Goal: Task Accomplishment & Management: Use online tool/utility

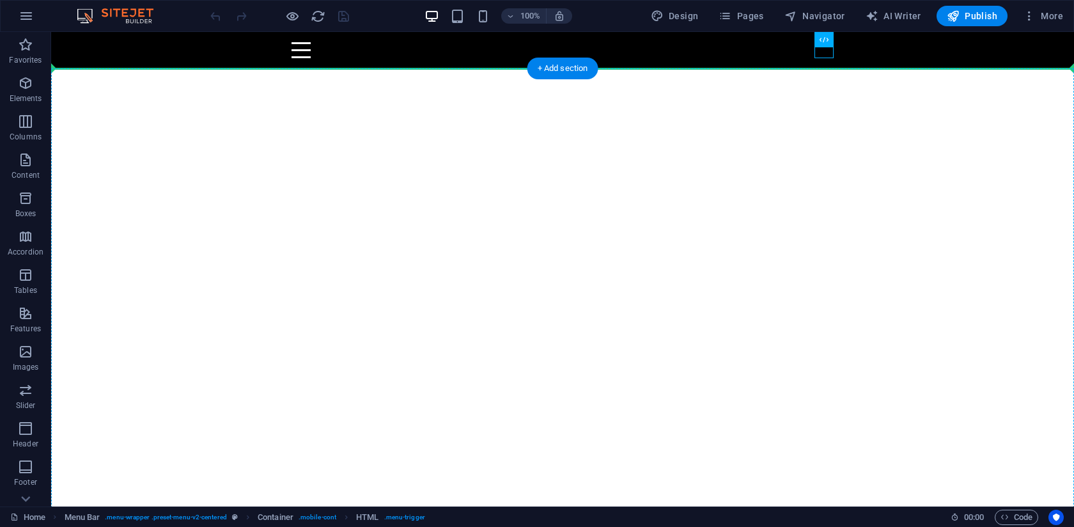
drag, startPoint x: 823, startPoint y: 52, endPoint x: 847, endPoint y: 91, distance: 45.6
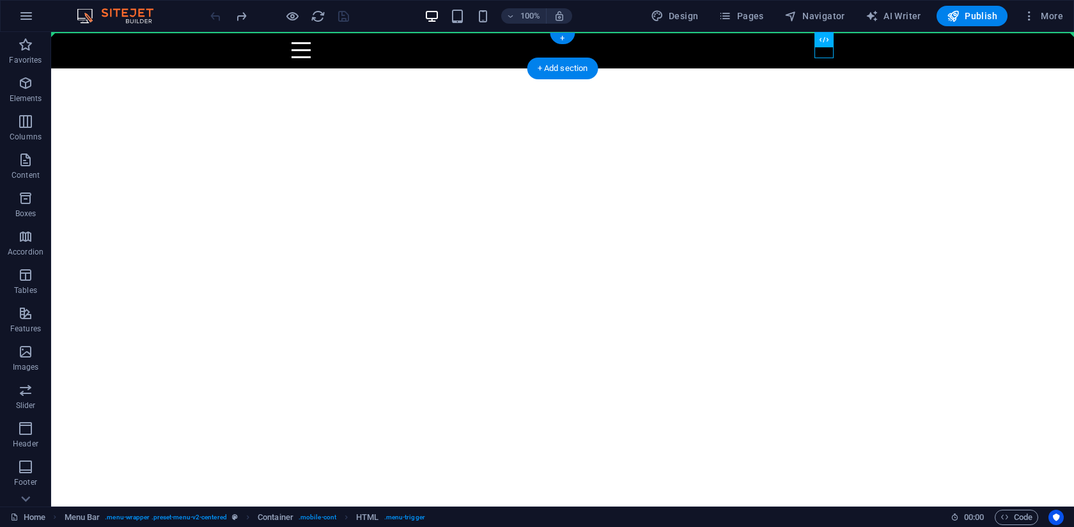
drag, startPoint x: 823, startPoint y: 54, endPoint x: 953, endPoint y: 38, distance: 130.7
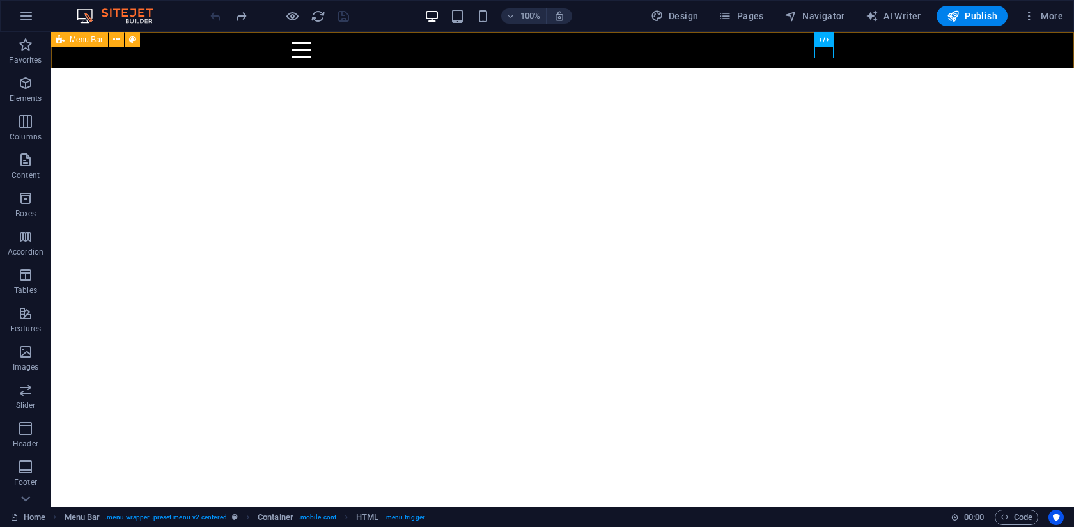
click at [70, 40] on span "Menu Bar" at bounding box center [86, 40] width 33 height 8
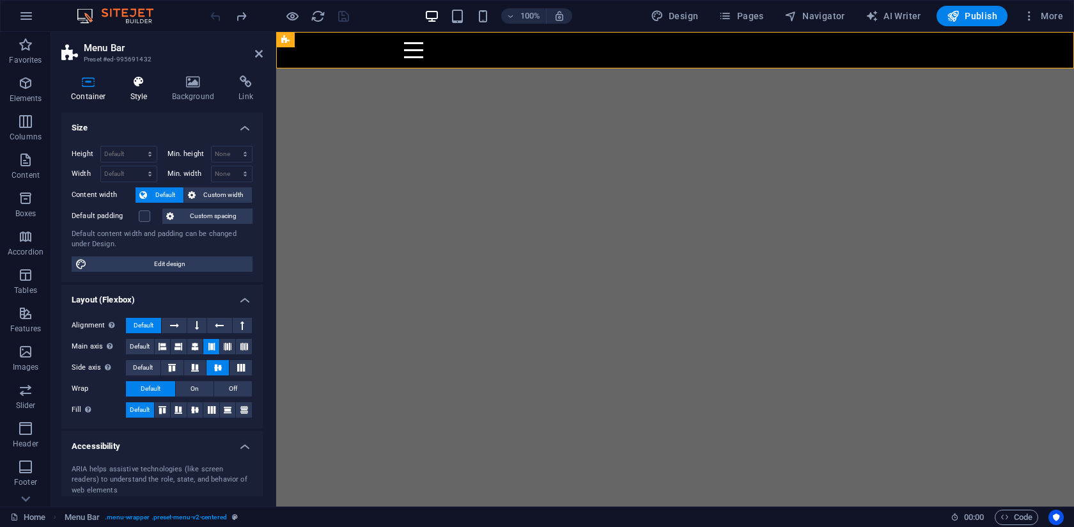
click at [141, 88] on icon at bounding box center [139, 81] width 36 height 13
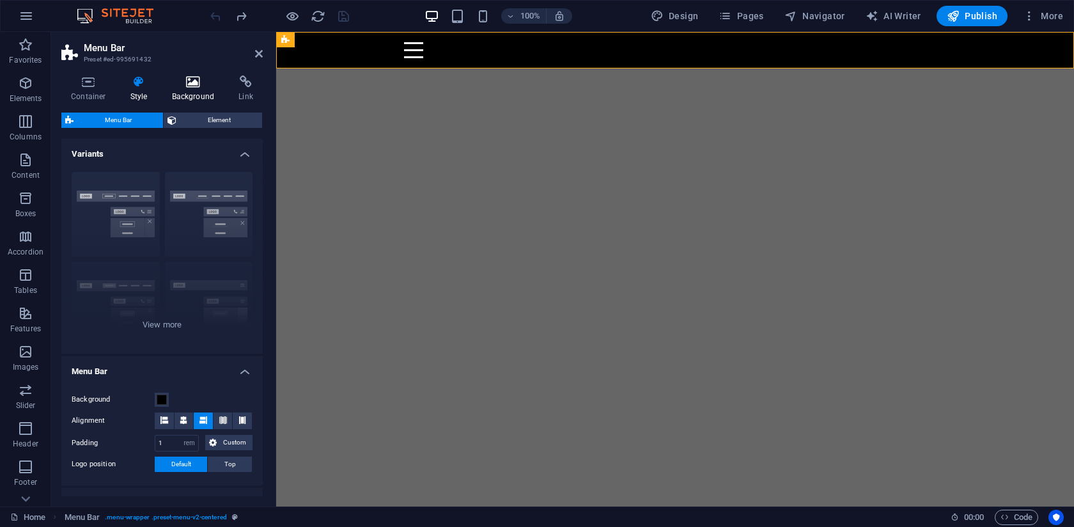
click at [188, 91] on h4 "Background" at bounding box center [195, 88] width 67 height 27
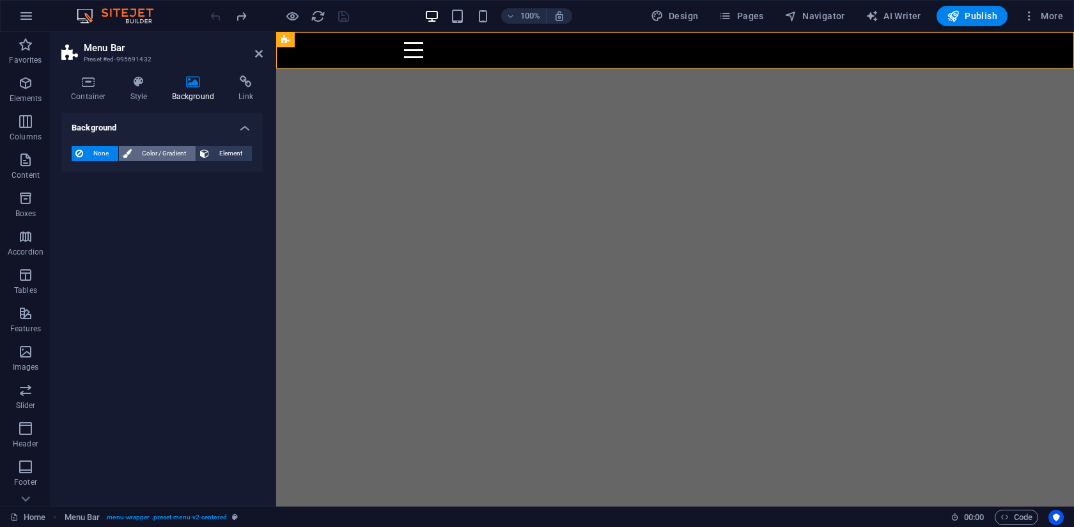
click at [150, 150] on span "Color / Gradient" at bounding box center [163, 153] width 56 height 15
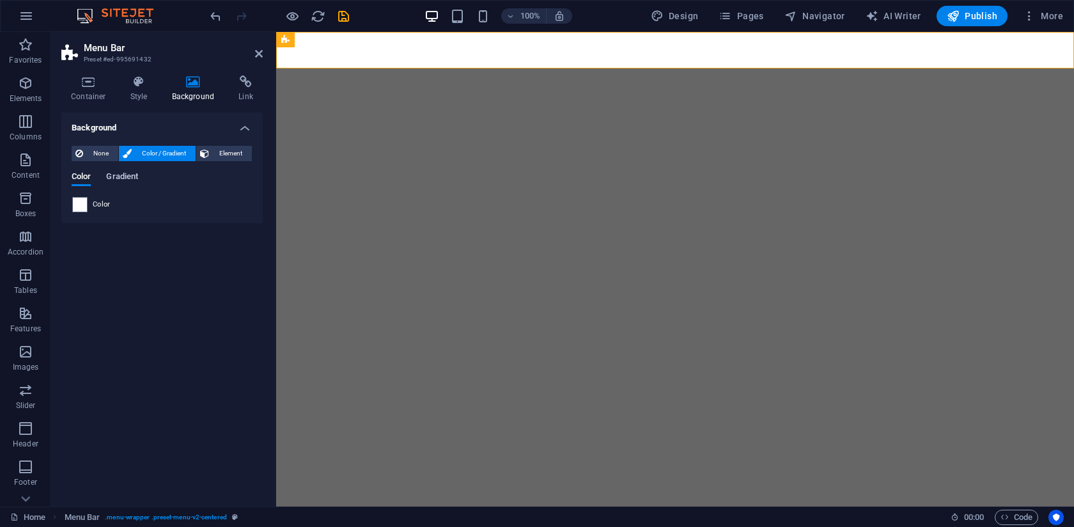
click at [127, 178] on span "Gradient" at bounding box center [122, 178] width 32 height 18
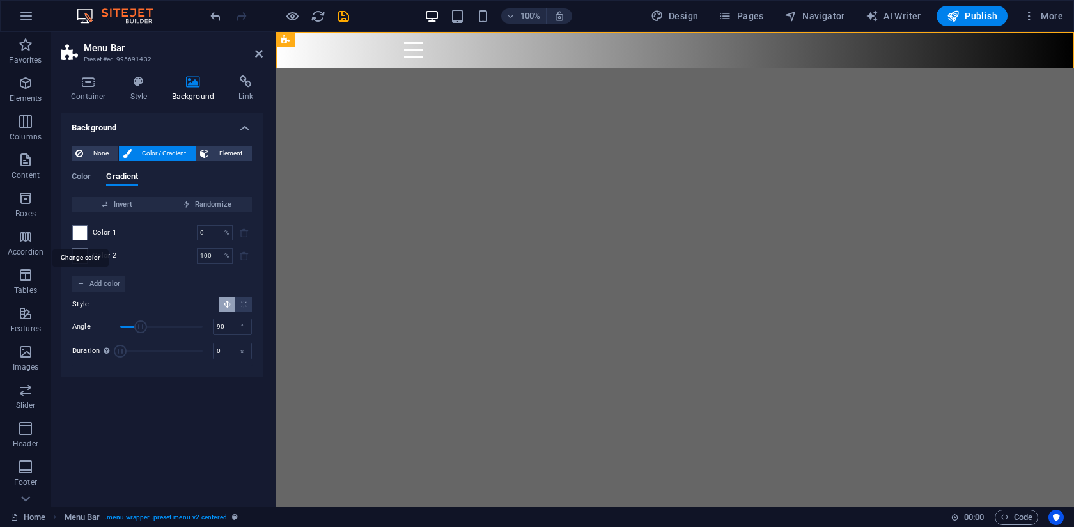
click at [84, 234] on span at bounding box center [80, 233] width 14 height 14
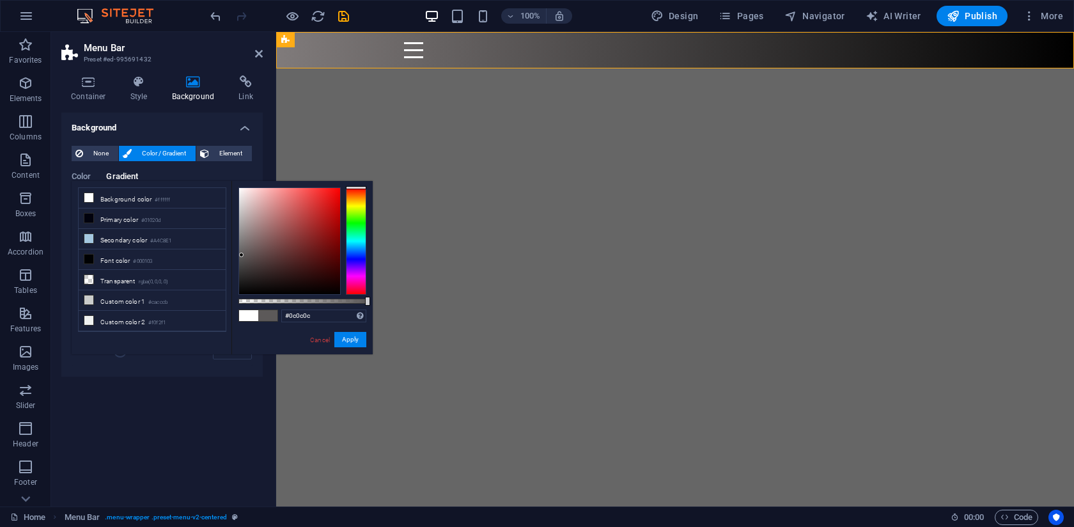
type input "#000000"
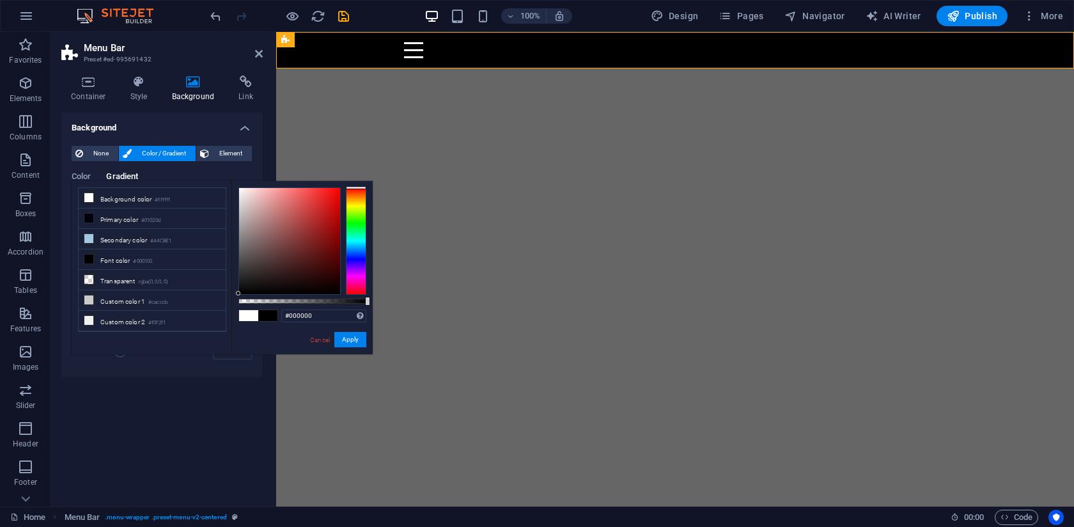
drag, startPoint x: 282, startPoint y: 243, endPoint x: 215, endPoint y: 336, distance: 114.4
click at [215, 336] on div "less Background color #ffffff Primary color #01020d Secondary color #A4C8E1 Fon…" at bounding box center [222, 267] width 301 height 173
click at [316, 341] on link "Cancel" at bounding box center [320, 340] width 22 height 10
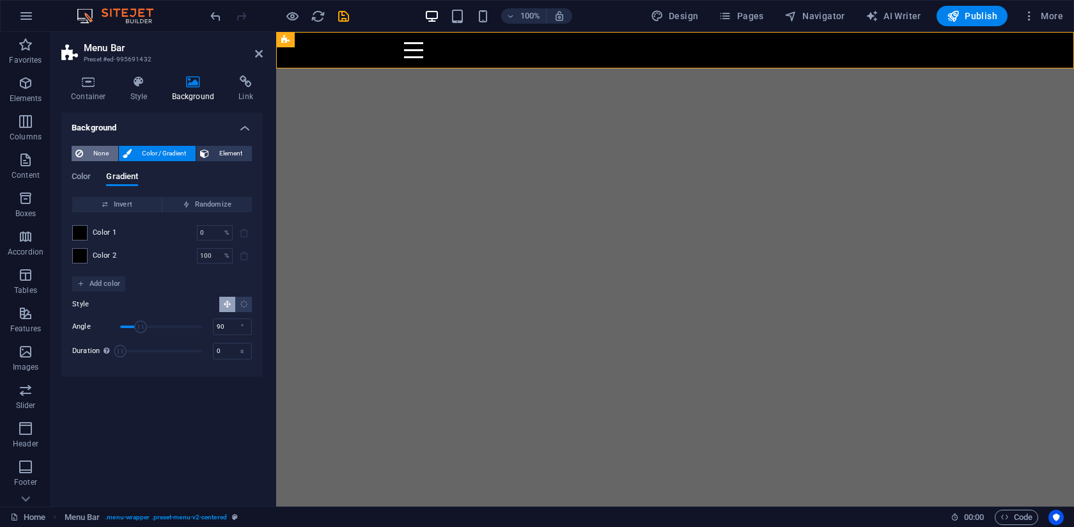
click at [98, 158] on span "None" at bounding box center [100, 153] width 27 height 15
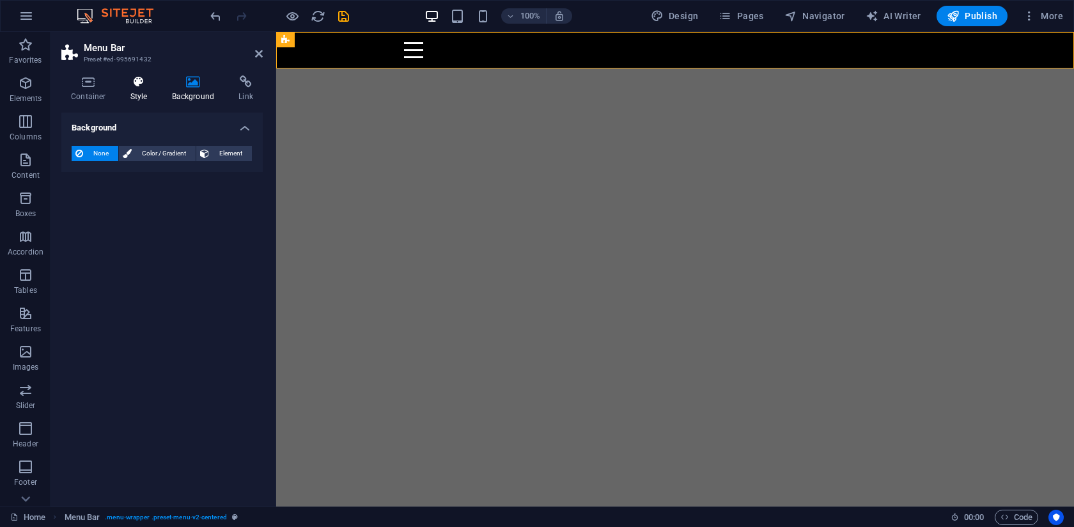
click at [141, 91] on h4 "Style" at bounding box center [142, 88] width 42 height 27
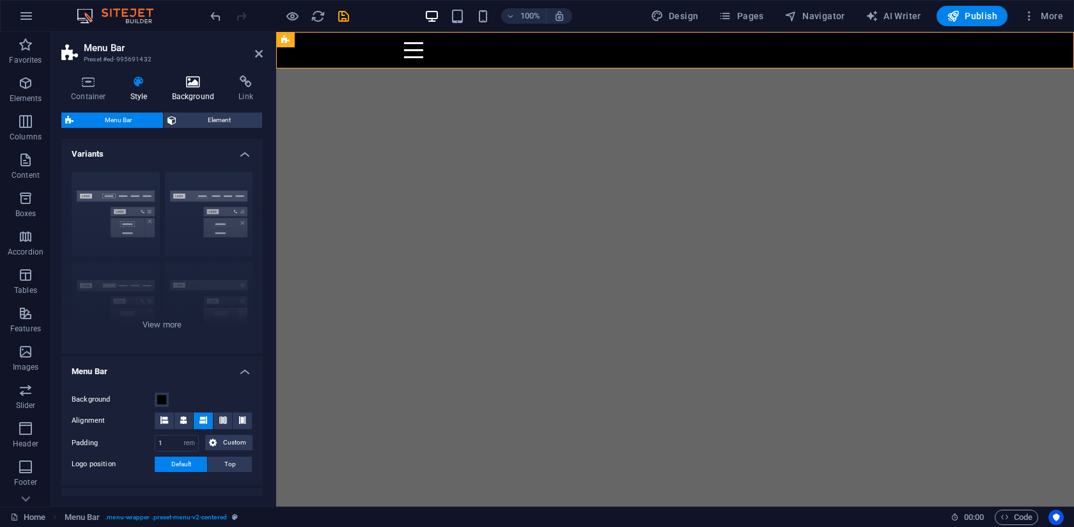
click at [182, 95] on h4 "Background" at bounding box center [195, 88] width 67 height 27
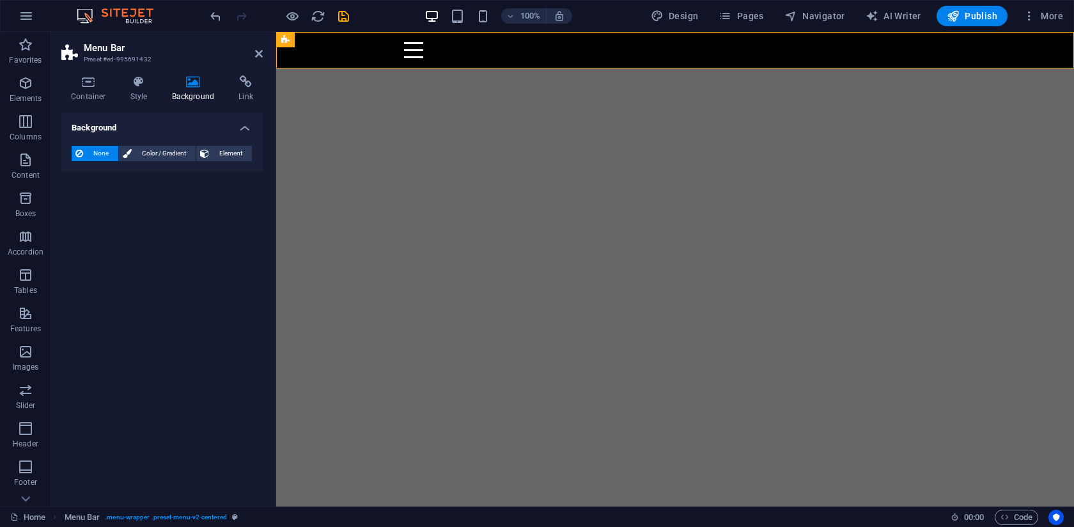
click at [243, 131] on h4 "Background" at bounding box center [161, 123] width 201 height 23
click at [243, 131] on h4 "Background" at bounding box center [161, 127] width 201 height 31
click at [166, 153] on span "Color / Gradient" at bounding box center [163, 153] width 56 height 15
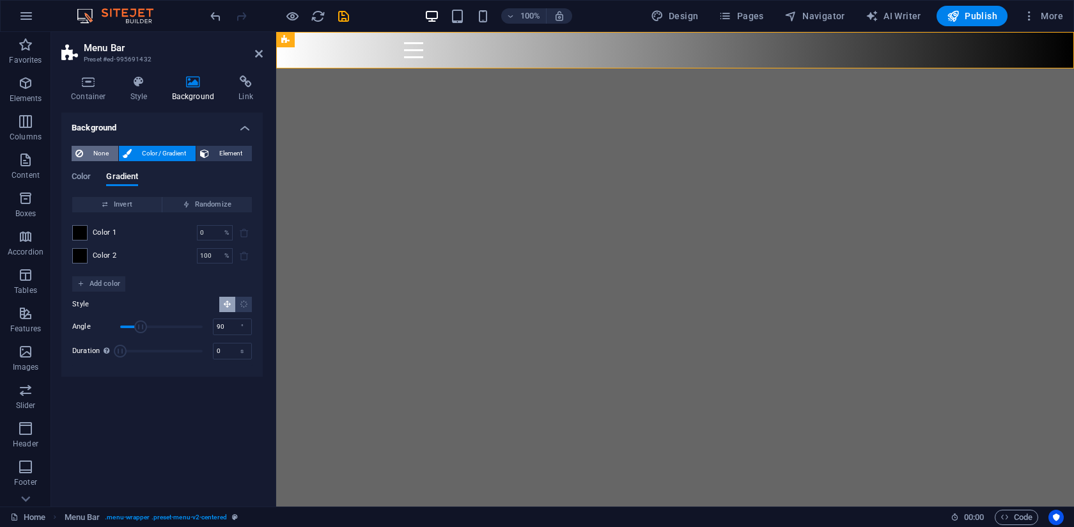
click at [91, 156] on span "None" at bounding box center [100, 153] width 27 height 15
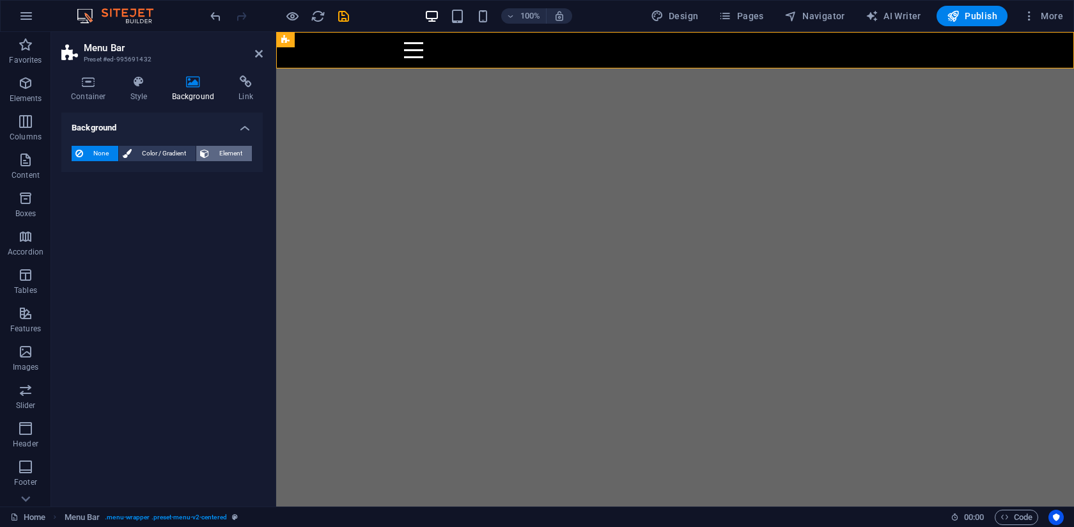
click at [231, 153] on span "Element" at bounding box center [230, 153] width 35 height 15
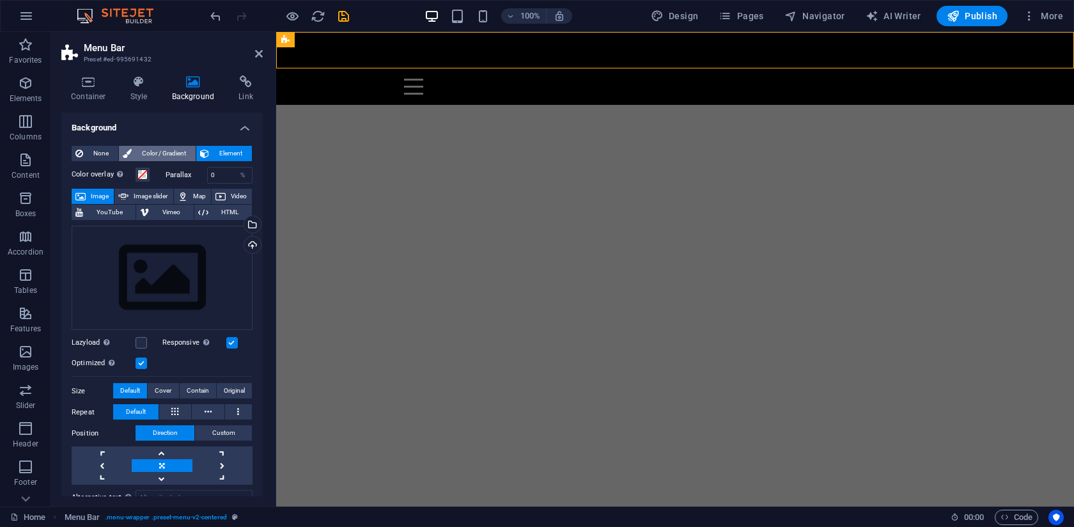
click at [149, 152] on span "Color / Gradient" at bounding box center [163, 153] width 56 height 15
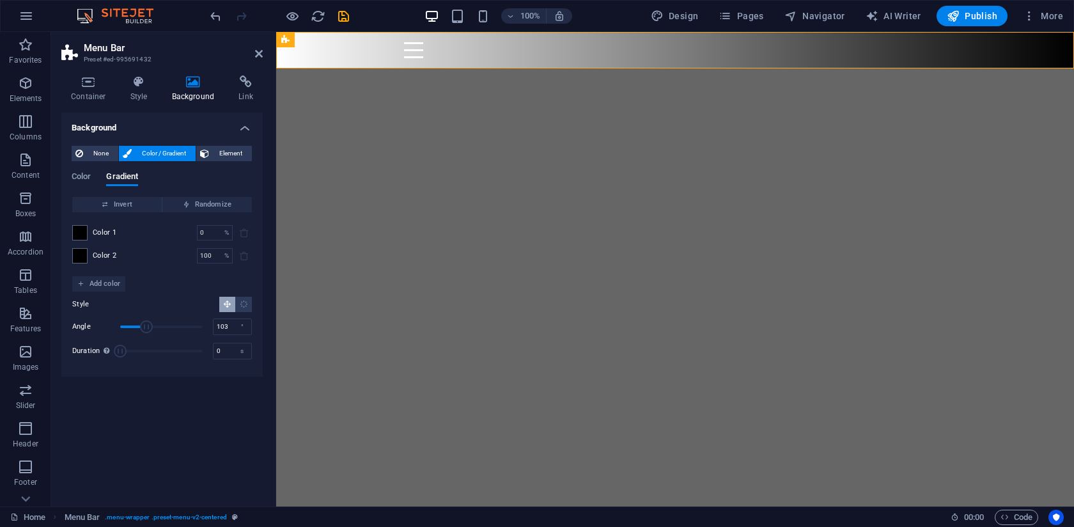
drag, startPoint x: 139, startPoint y: 328, endPoint x: 144, endPoint y: 319, distance: 10.0
click at [144, 320] on span "Angle" at bounding box center [146, 326] width 13 height 13
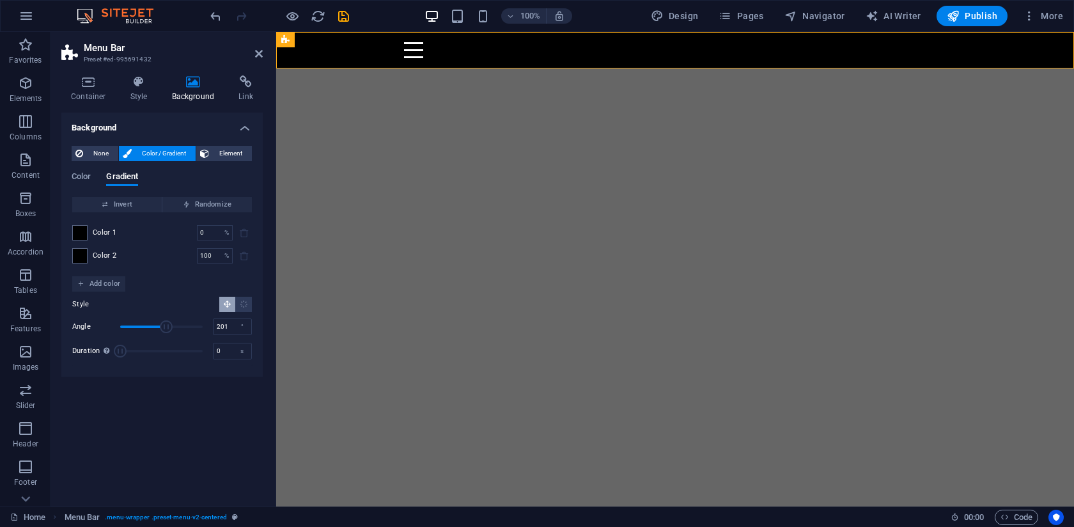
click at [166, 321] on span "Angle" at bounding box center [161, 326] width 82 height 19
click at [190, 208] on span "Randomize" at bounding box center [206, 204] width 79 height 15
type input "304"
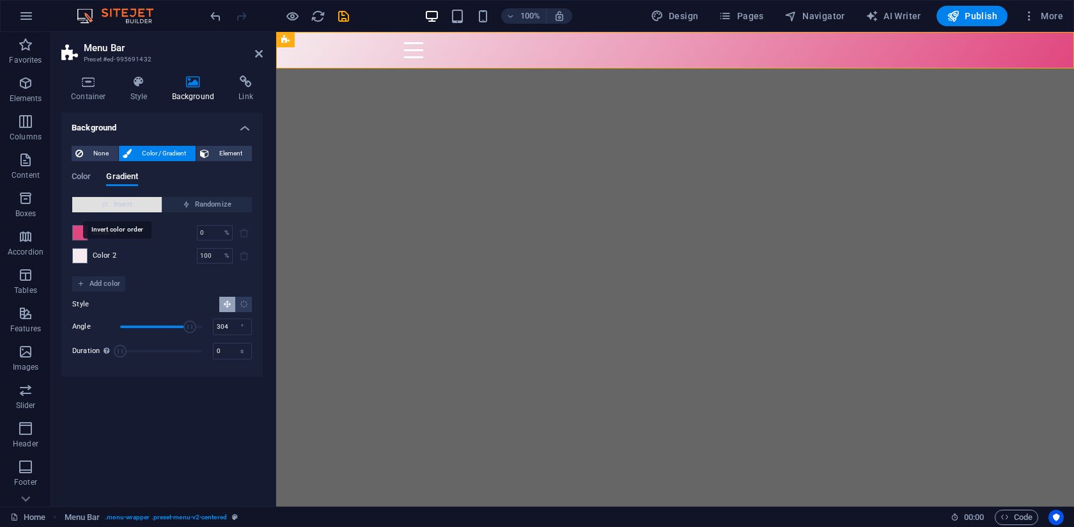
click at [126, 210] on span "Invert" at bounding box center [116, 204] width 79 height 15
type input "201"
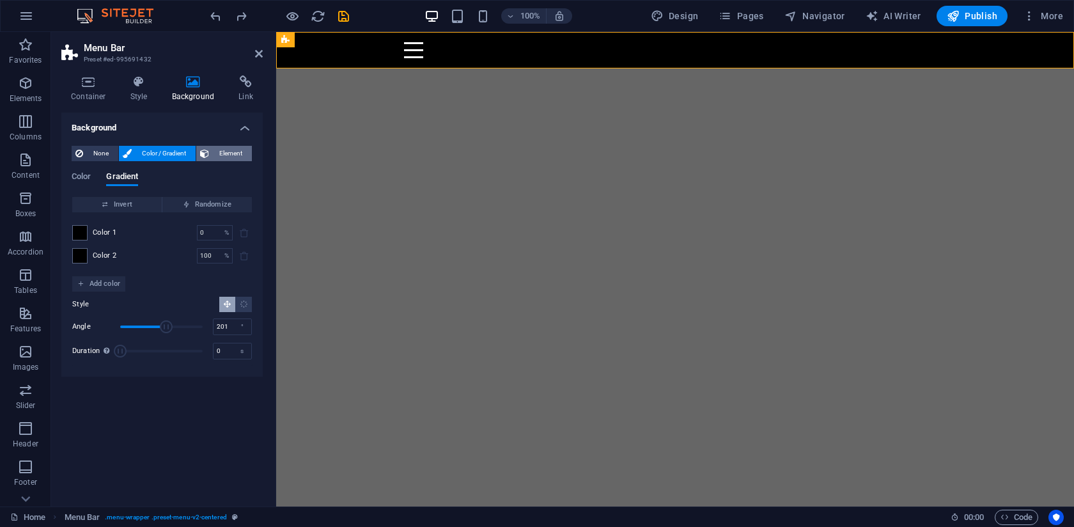
click at [229, 148] on span "Element" at bounding box center [230, 153] width 35 height 15
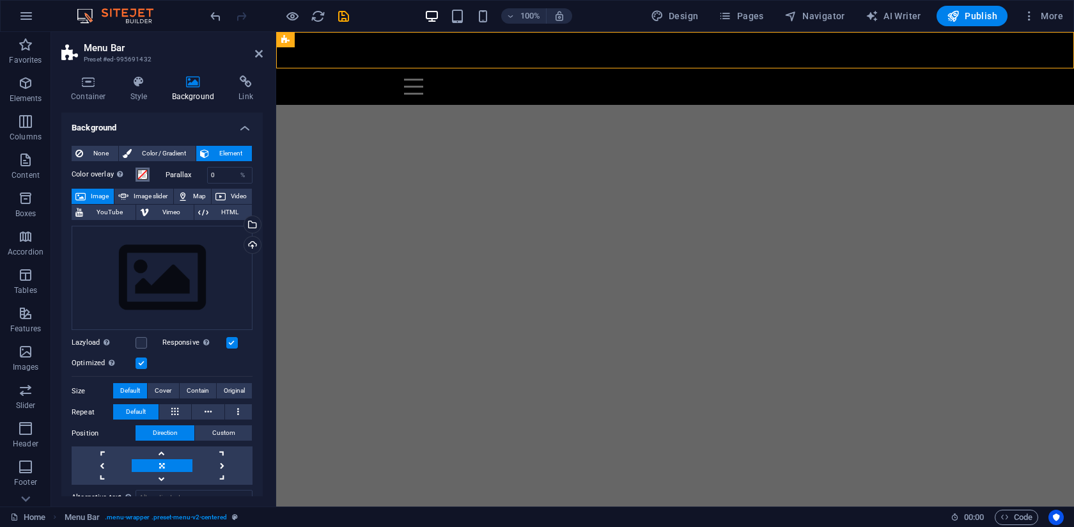
click at [143, 177] on span at bounding box center [142, 174] width 10 height 10
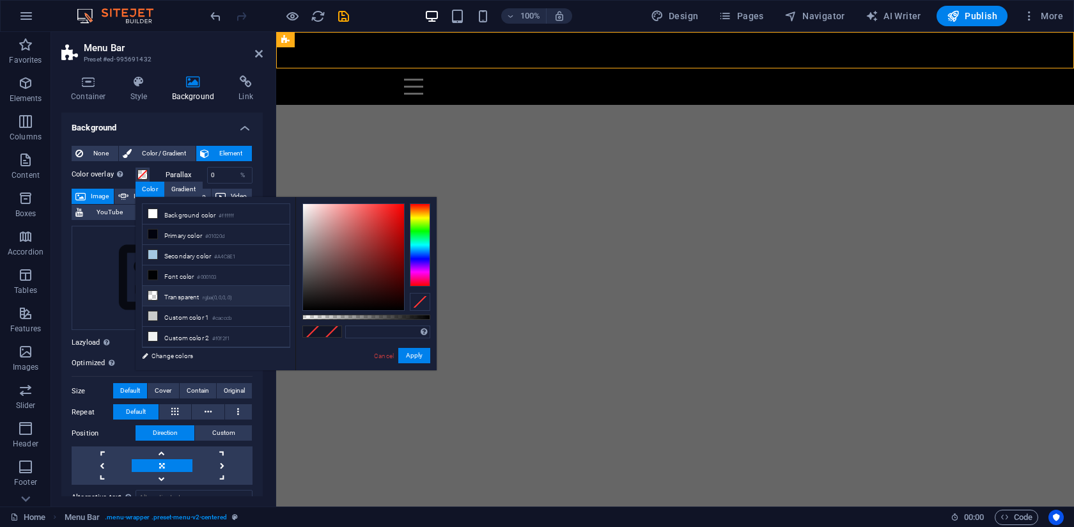
click at [158, 296] on li "Transparent rgba(0,0,0,.0)" at bounding box center [216, 296] width 147 height 20
drag, startPoint x: 335, startPoint y: 286, endPoint x: 328, endPoint y: 251, distance: 35.8
click at [328, 251] on div at bounding box center [353, 257] width 101 height 106
click at [151, 235] on icon at bounding box center [152, 233] width 9 height 9
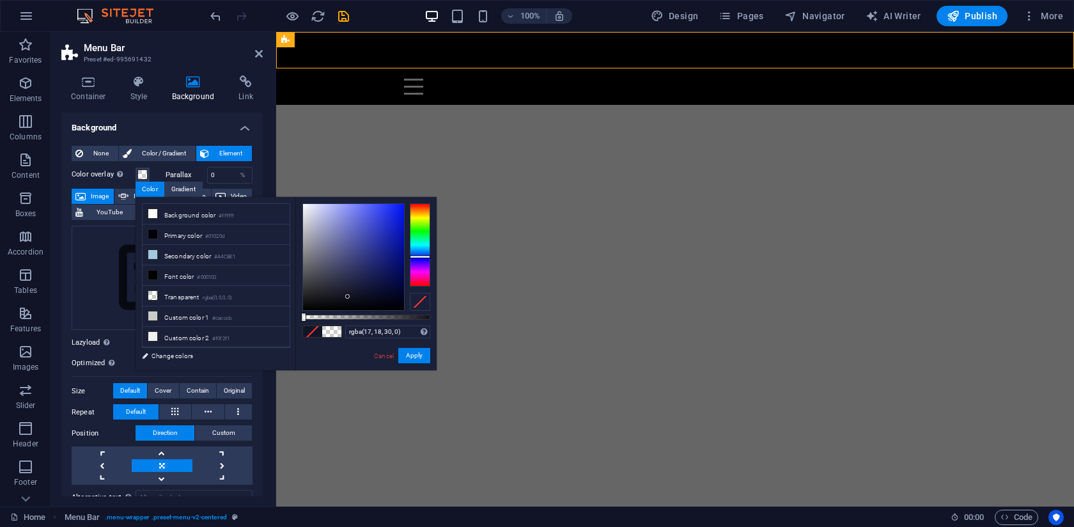
drag, startPoint x: 310, startPoint y: 263, endPoint x: 355, endPoint y: 305, distance: 61.9
click at [351, 301] on div at bounding box center [353, 257] width 101 height 106
type input "rgba(10, 11, 19, 0)"
click at [383, 358] on link "Cancel" at bounding box center [384, 356] width 22 height 10
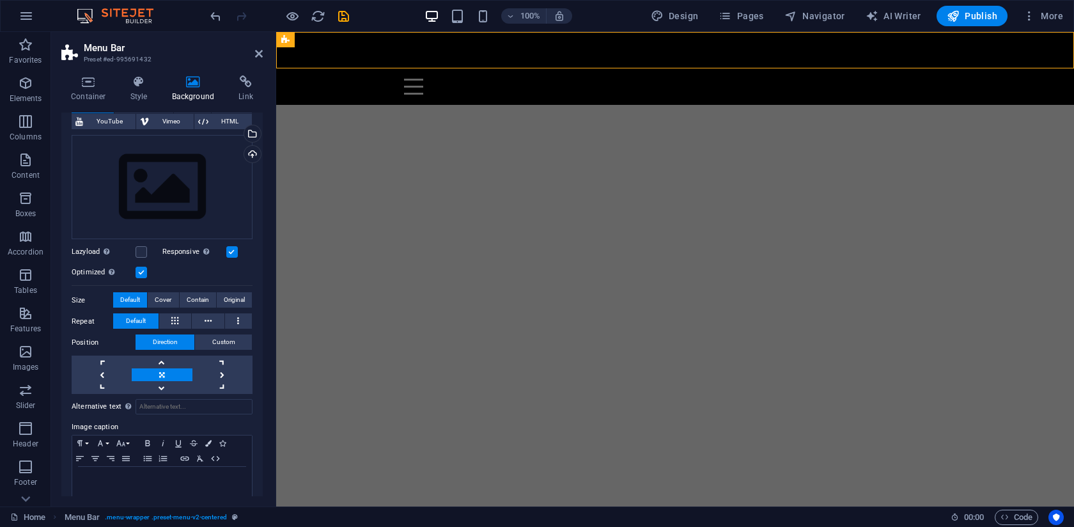
scroll to position [110, 0]
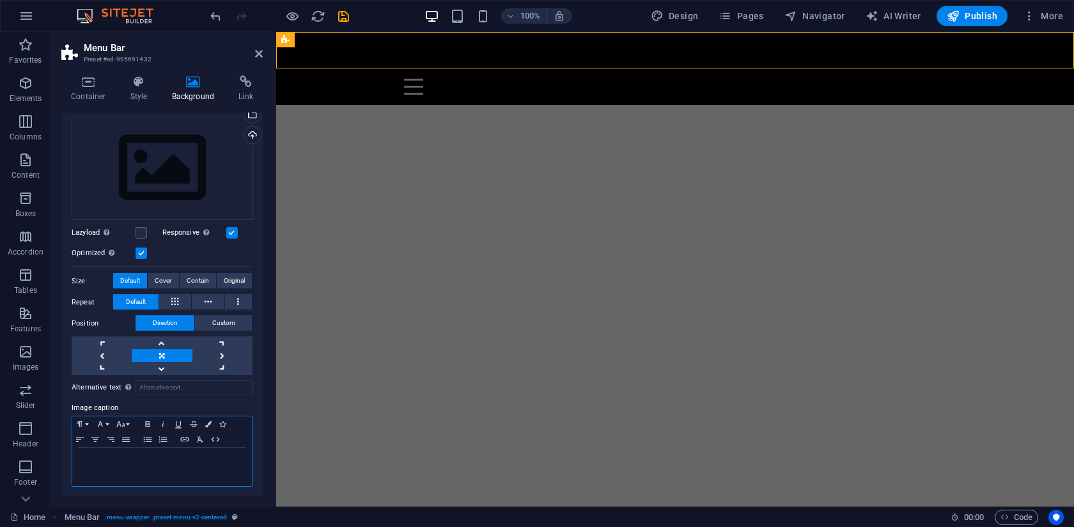
click at [139, 465] on div at bounding box center [162, 466] width 180 height 38
click at [83, 421] on icon "button" at bounding box center [79, 424] width 15 height 10
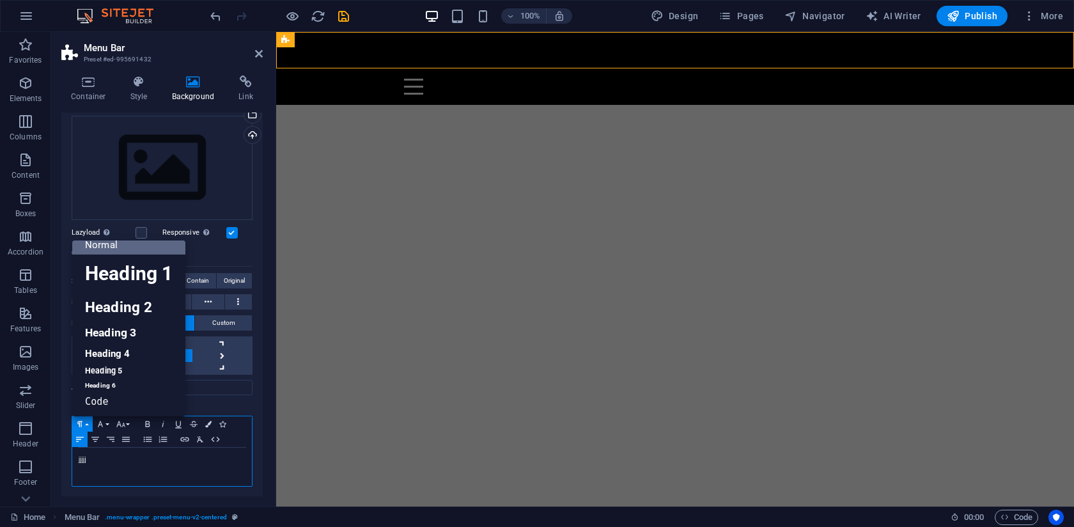
scroll to position [10, 0]
click at [83, 421] on icon "button" at bounding box center [79, 424] width 15 height 10
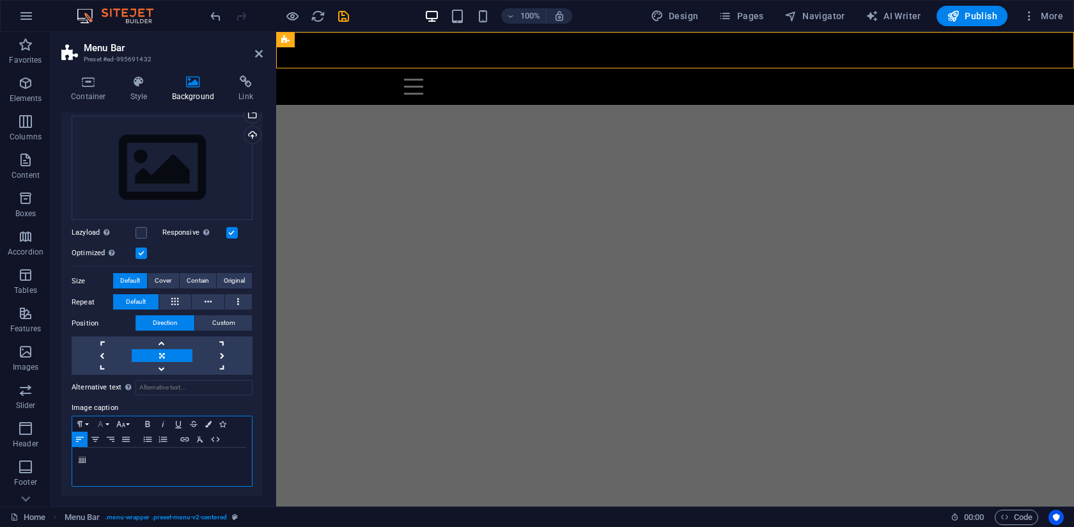
click at [102, 422] on icon "button" at bounding box center [100, 424] width 5 height 6
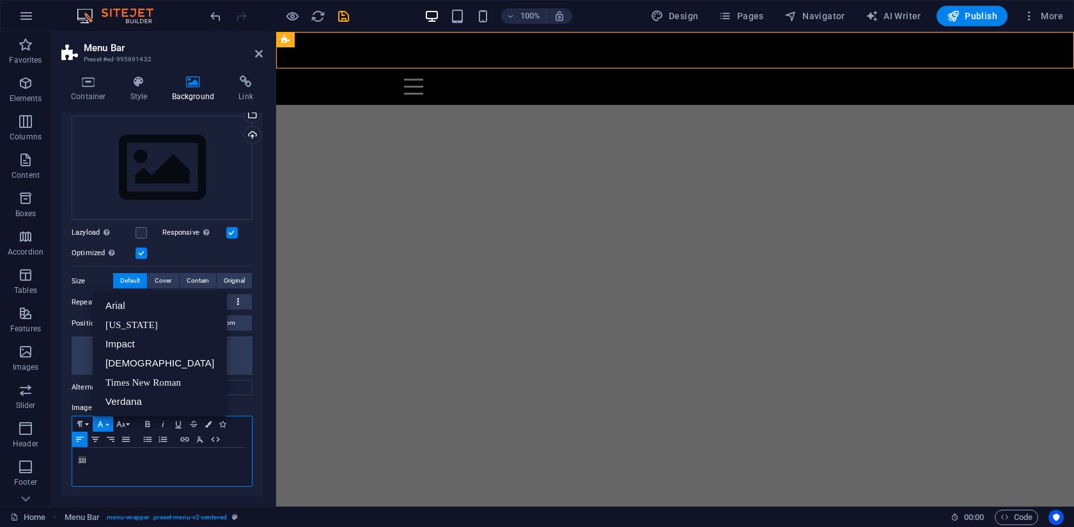
click at [102, 422] on icon "button" at bounding box center [100, 424] width 5 height 6
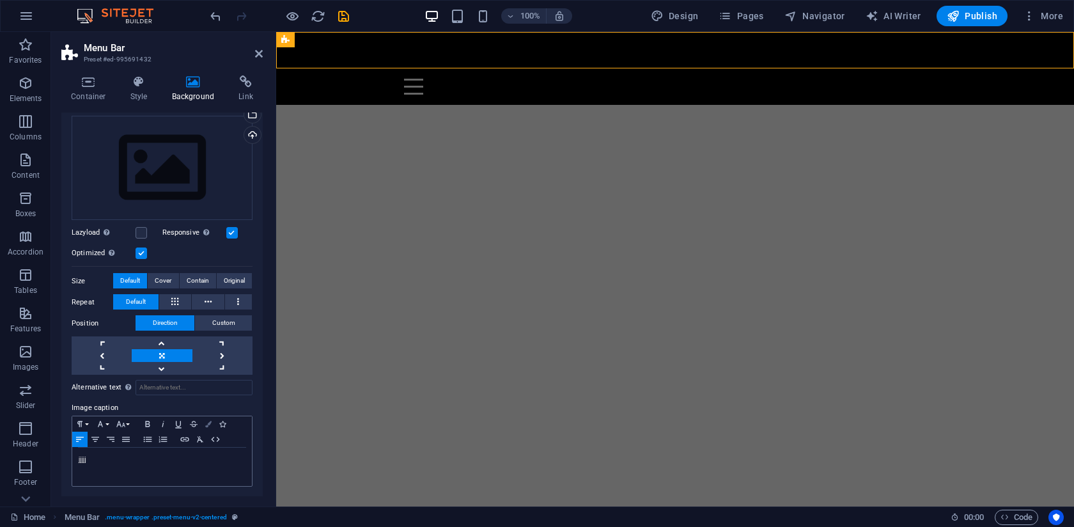
click at [210, 424] on icon "button" at bounding box center [208, 424] width 6 height 6
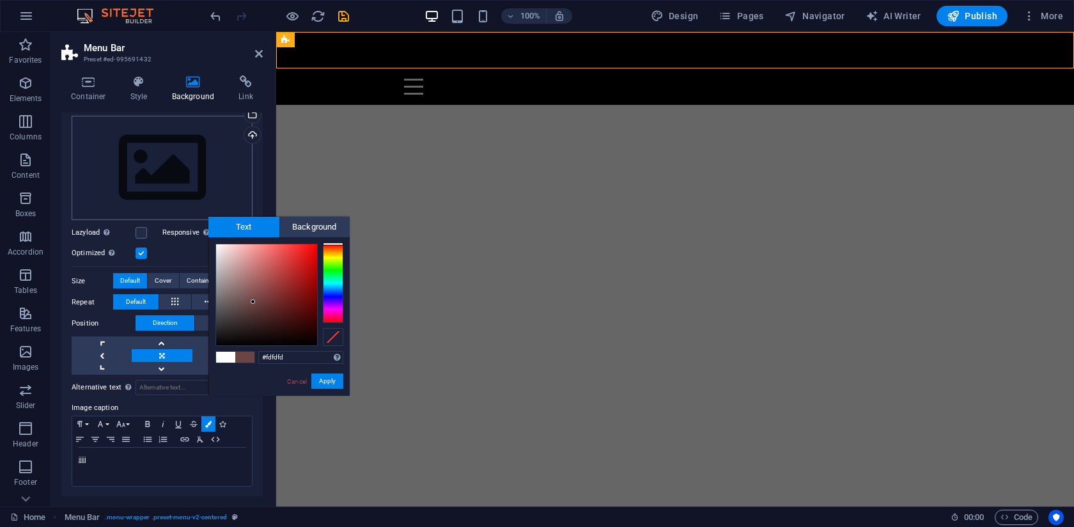
type input "#ffffff"
drag, startPoint x: 233, startPoint y: 295, endPoint x: 156, endPoint y: 174, distance: 143.4
click at [156, 174] on body "[PERSON_NAME] Photography Home (en) Favorites Elements Columns Content Boxes Ac…" at bounding box center [537, 263] width 1074 height 527
drag, startPoint x: 302, startPoint y: 384, endPoint x: 26, endPoint y: 352, distance: 277.9
click at [302, 384] on link "Cancel" at bounding box center [297, 381] width 22 height 10
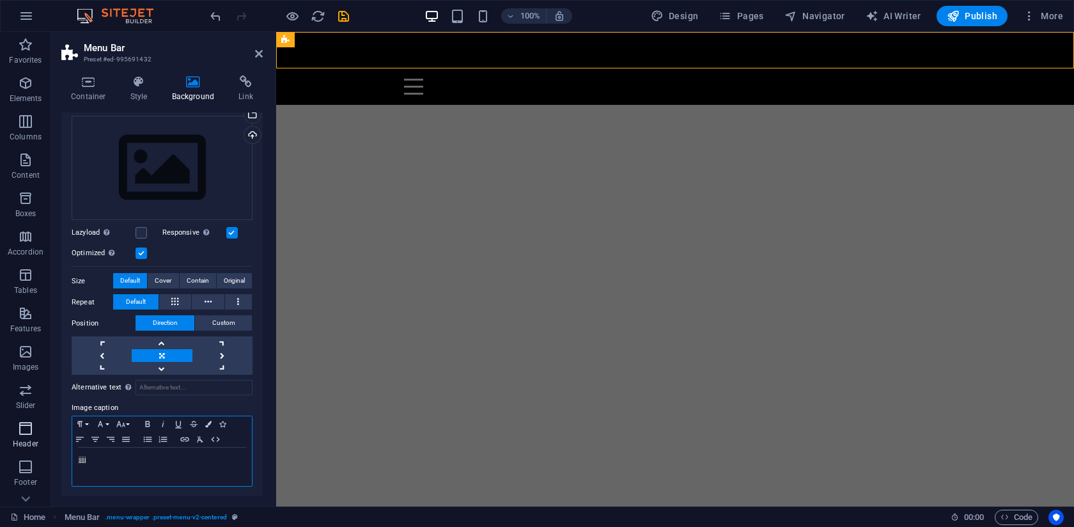
drag, startPoint x: 202, startPoint y: 447, endPoint x: 0, endPoint y: 447, distance: 201.9
click at [12, 447] on section "Favorites Elements Columns Content Boxes Accordion Tables Features Images Slide…" at bounding box center [537, 269] width 1074 height 474
drag, startPoint x: 110, startPoint y: 461, endPoint x: 0, endPoint y: 461, distance: 109.9
click at [0, 461] on section "Favorites Elements Columns Content Boxes Accordion Tables Features Images Slide…" at bounding box center [537, 269] width 1074 height 474
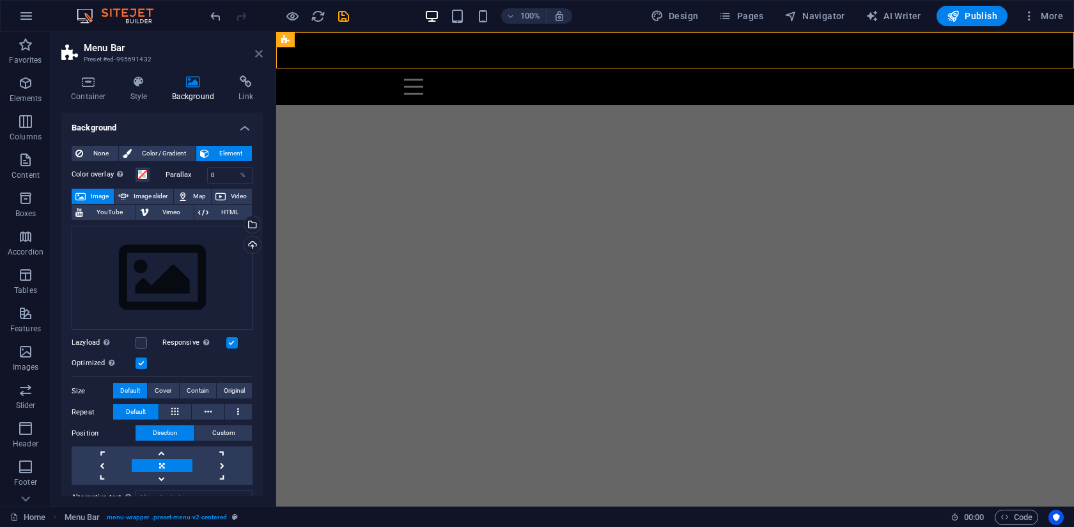
click at [258, 56] on icon at bounding box center [259, 54] width 8 height 10
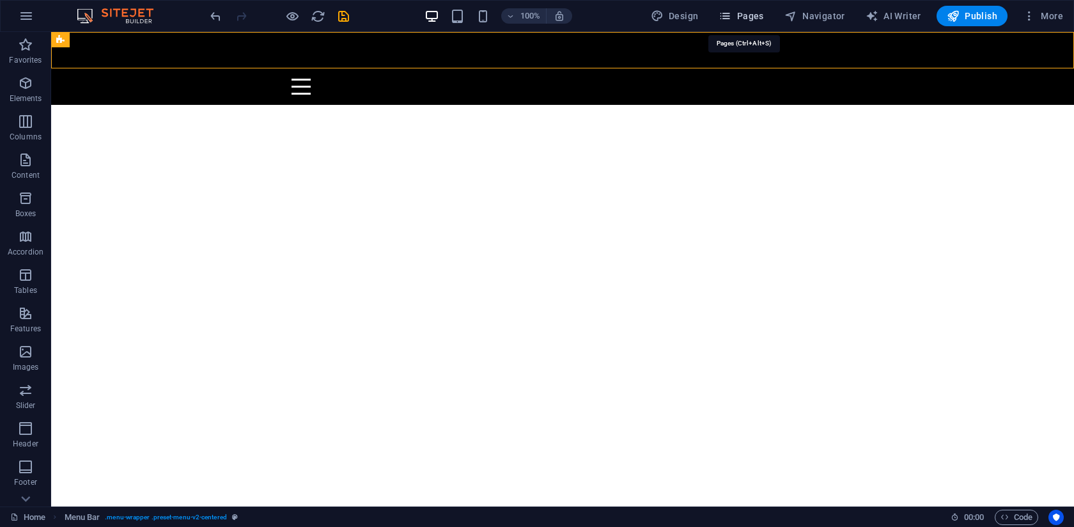
click at [743, 13] on span "Pages" at bounding box center [740, 16] width 45 height 13
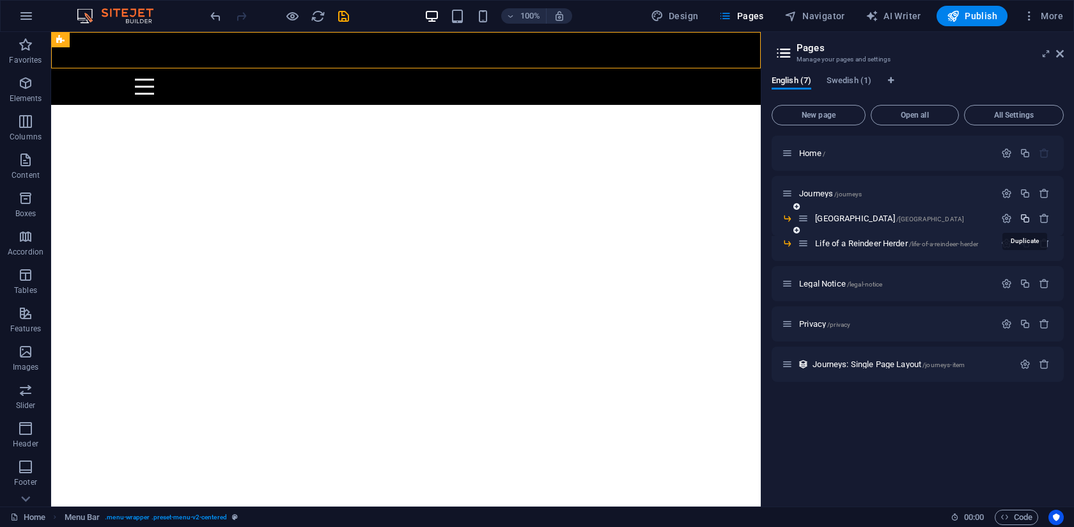
click at [1023, 217] on icon "button" at bounding box center [1024, 218] width 11 height 11
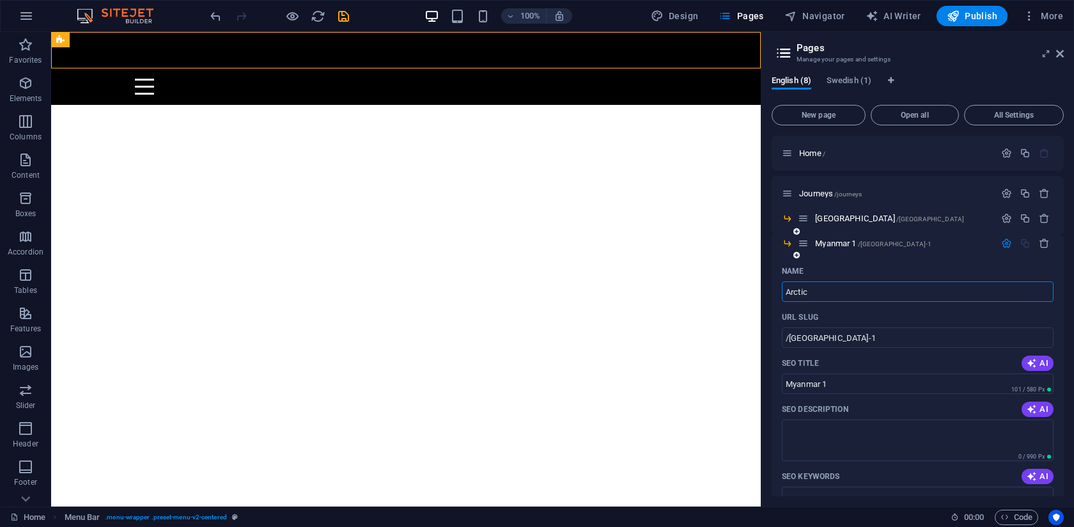
type input "Arctic"
type input "/arctic"
type input "Arctic"
type input "Arctic Landscapes"
type input "/arctic-landscapes"
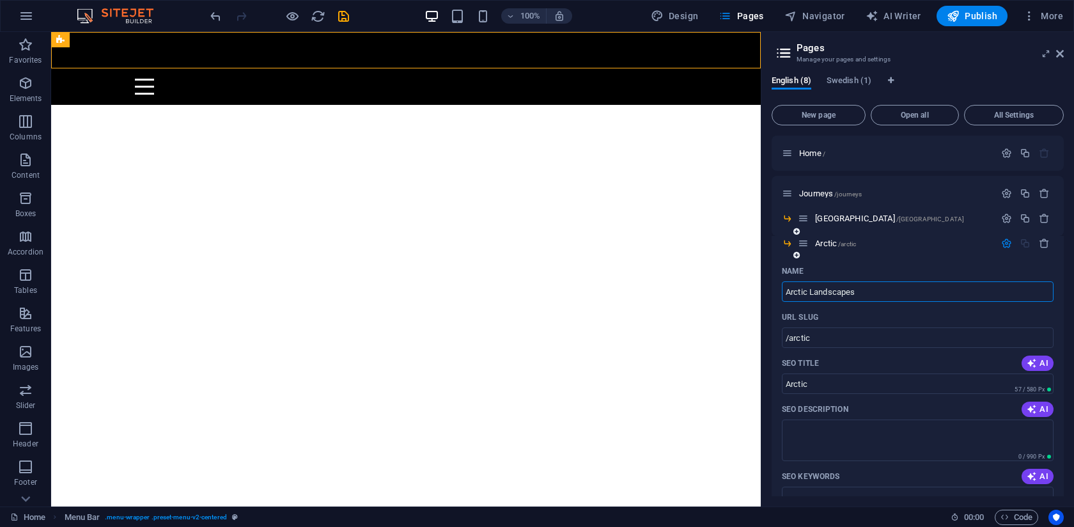
type input "Arctic Landscapes"
click at [849, 289] on input "Arctic Landscapes" at bounding box center [918, 291] width 272 height 20
type input "Frozen Wilderness"
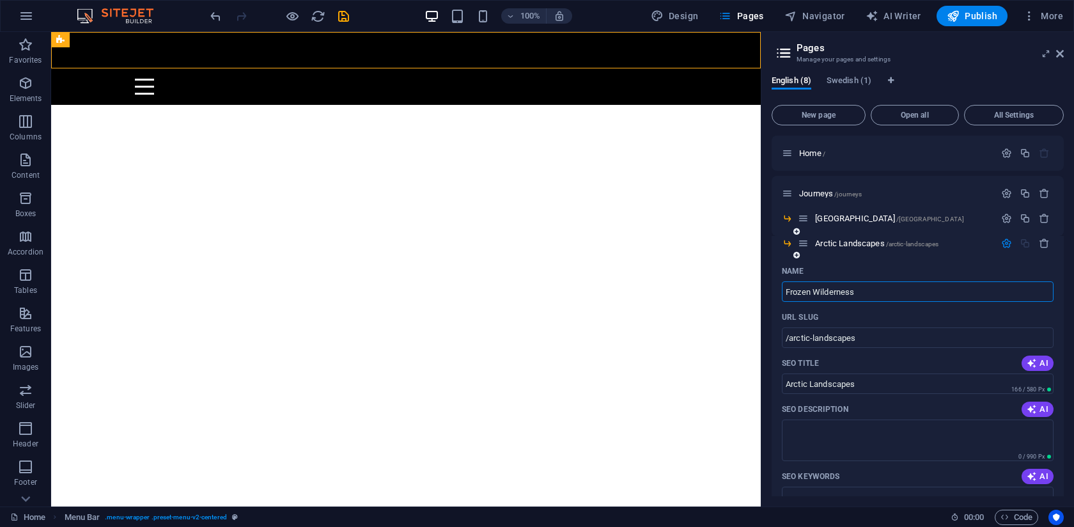
type input "/frozen-wilderness"
type input "Frozen Wilderness"
click at [838, 289] on input "Frozen Wilderness" at bounding box center [918, 291] width 272 height 20
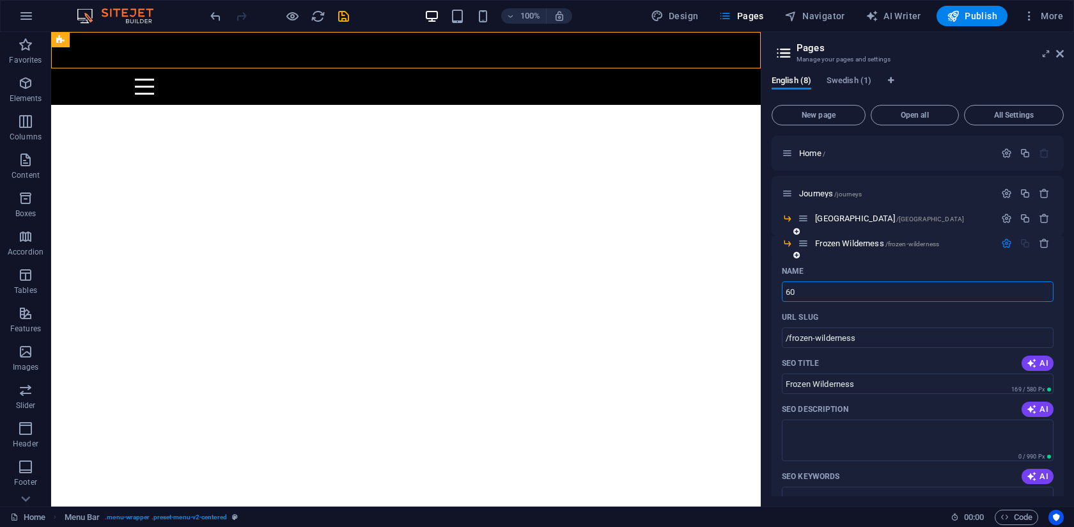
type input "60"
type input "/60"
type input "60"
click at [834, 289] on input "60" at bounding box center [918, 291] width 272 height 20
type input "6"
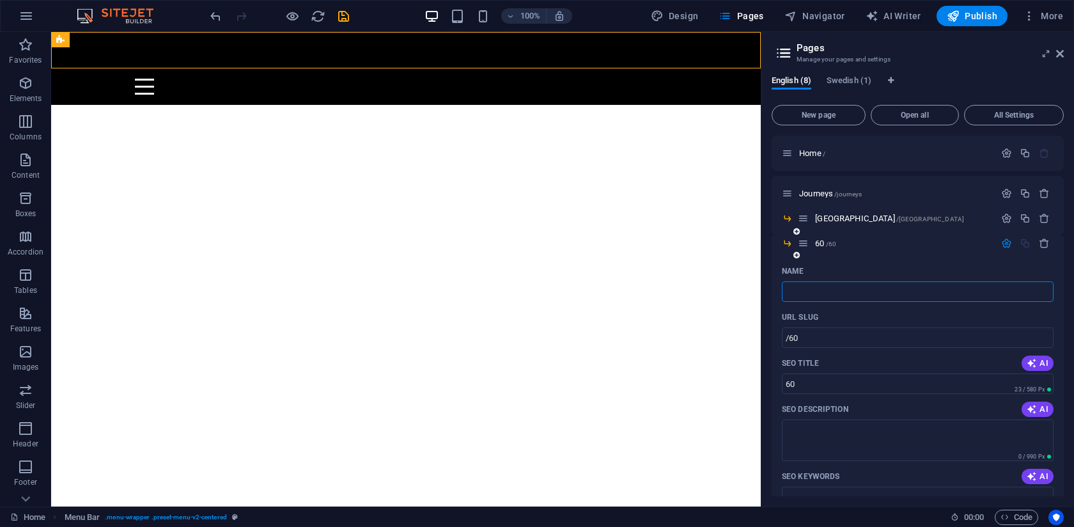
type input "/"
paste input "66°"
type input "66°"
type input "/66"
type input "66°"
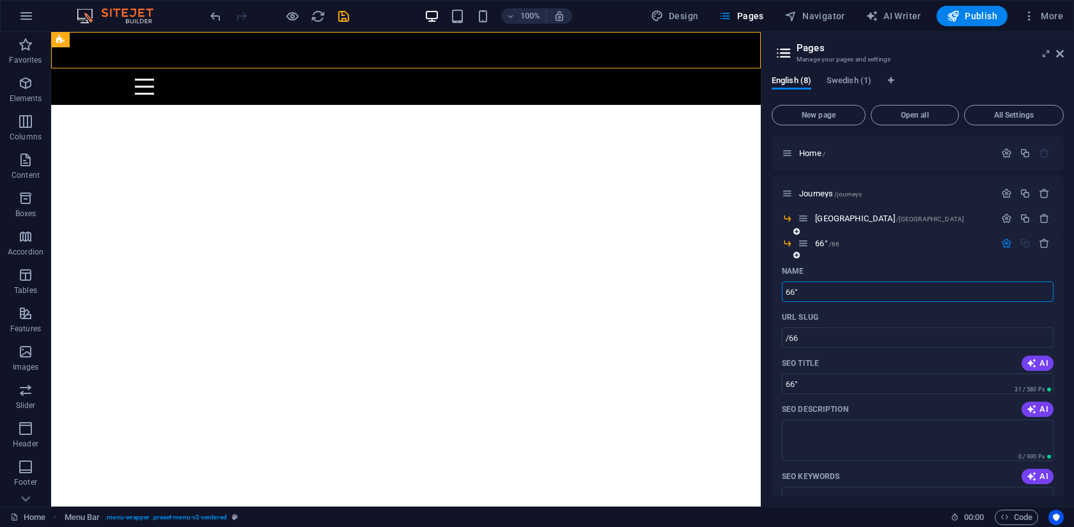
type input "66°"
type input "66° North"
type input "/66-north"
type input "66° North"
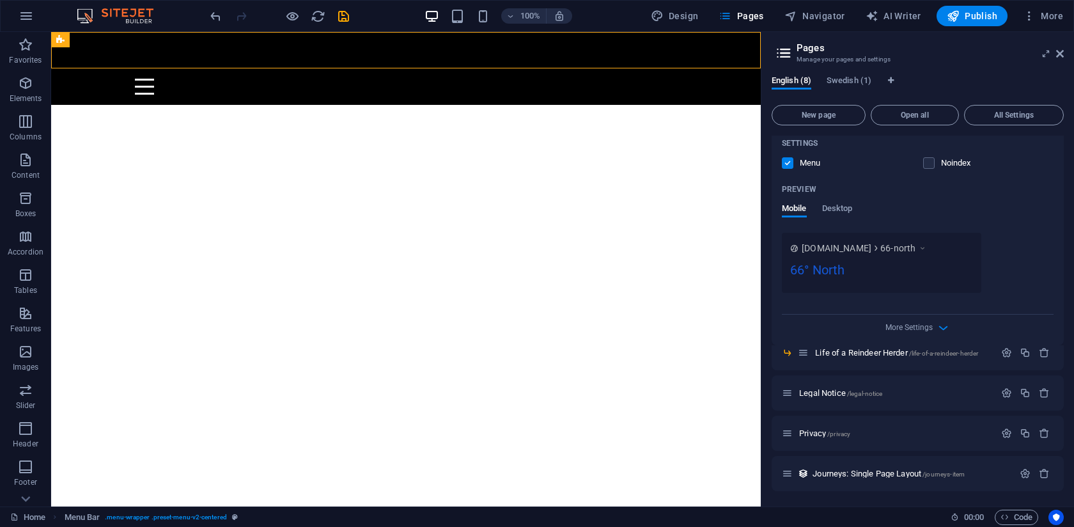
scroll to position [178, 0]
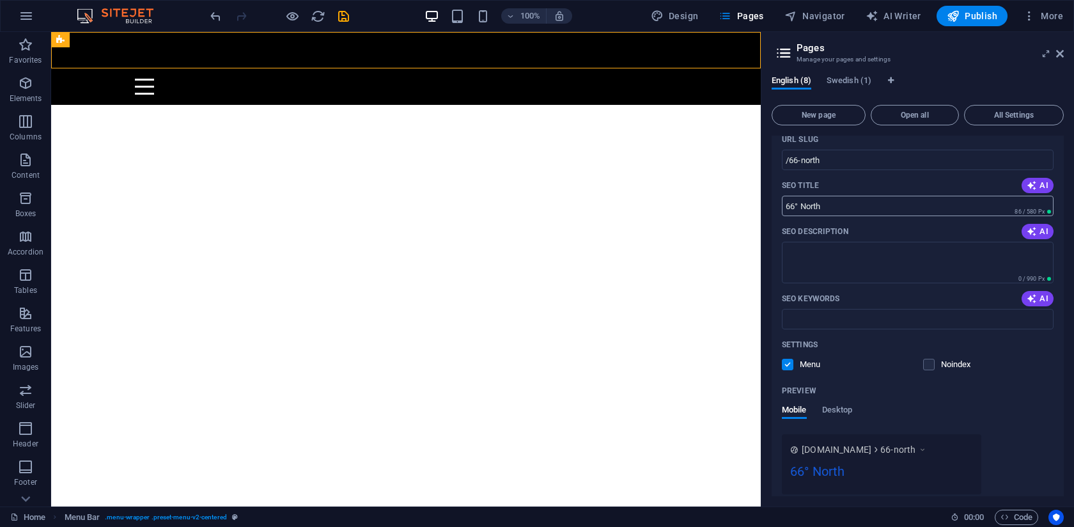
type input "66° North"
drag, startPoint x: 900, startPoint y: 238, endPoint x: 719, endPoint y: 206, distance: 184.3
click at [864, 205] on input "66° North" at bounding box center [918, 206] width 272 height 20
drag, startPoint x: 1062, startPoint y: 52, endPoint x: 1010, endPoint y: 21, distance: 60.5
click at [1062, 52] on icon at bounding box center [1060, 54] width 8 height 10
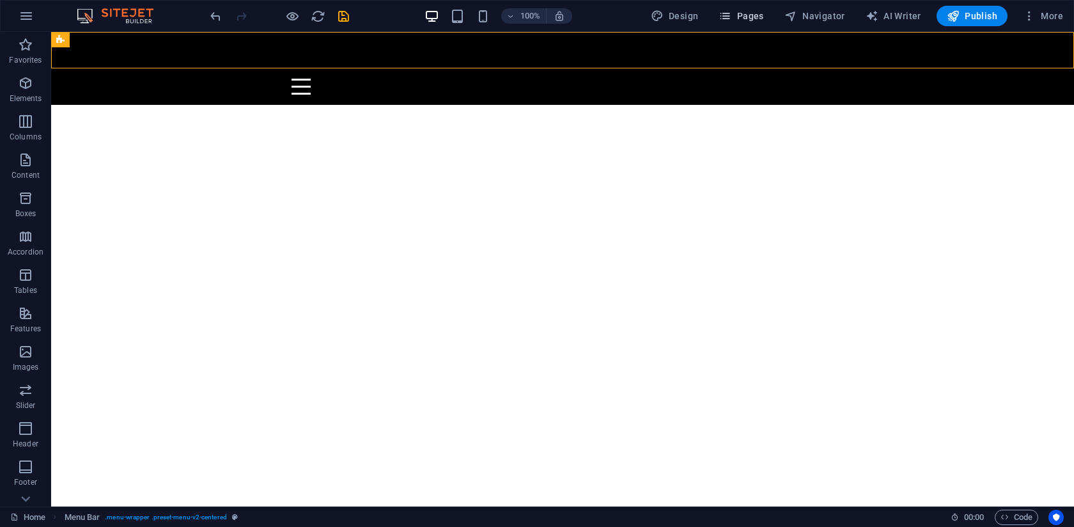
click at [750, 19] on span "Pages" at bounding box center [740, 16] width 45 height 13
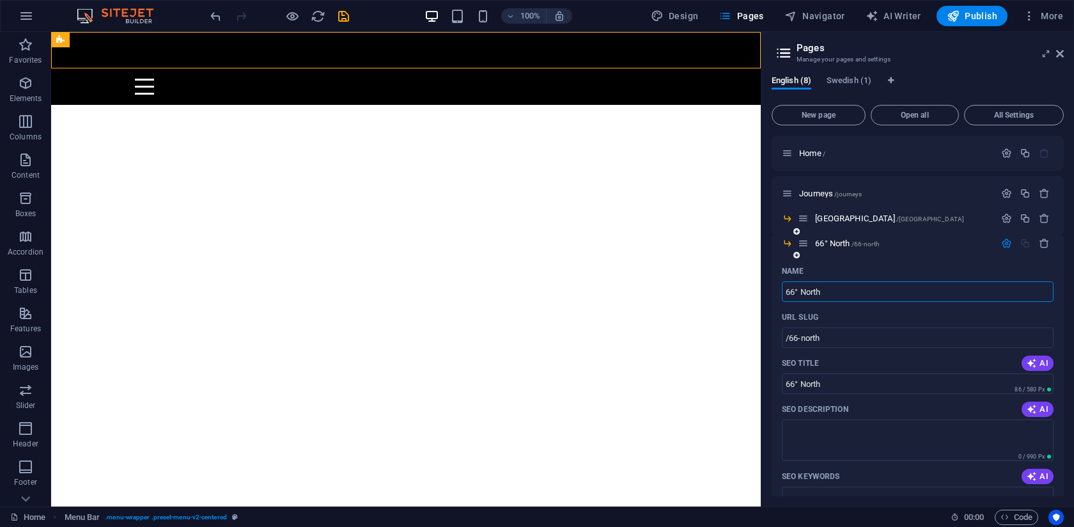
click at [842, 292] on input "66° North" at bounding box center [918, 291] width 272 height 20
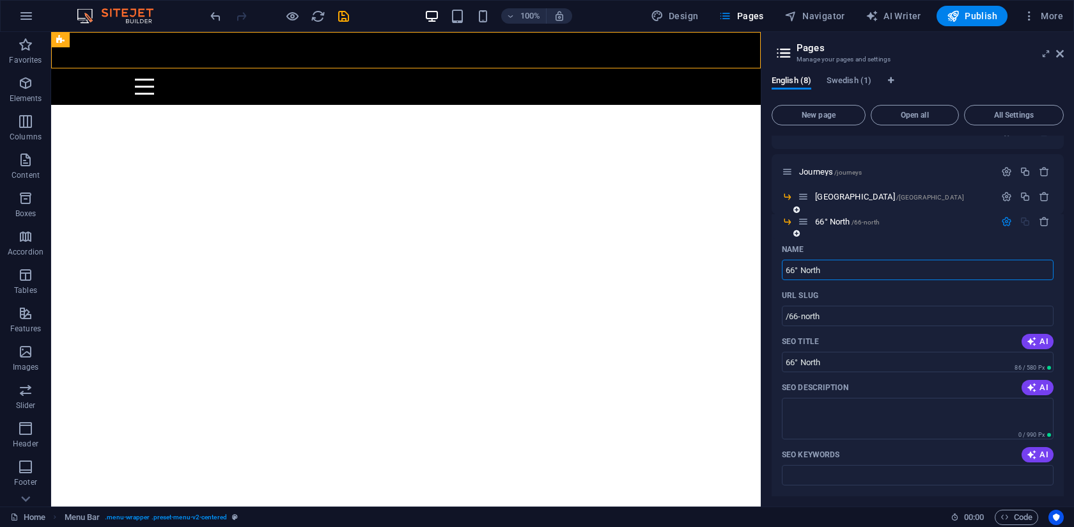
scroll to position [22, 0]
click at [796, 231] on icon at bounding box center [796, 233] width 6 height 8
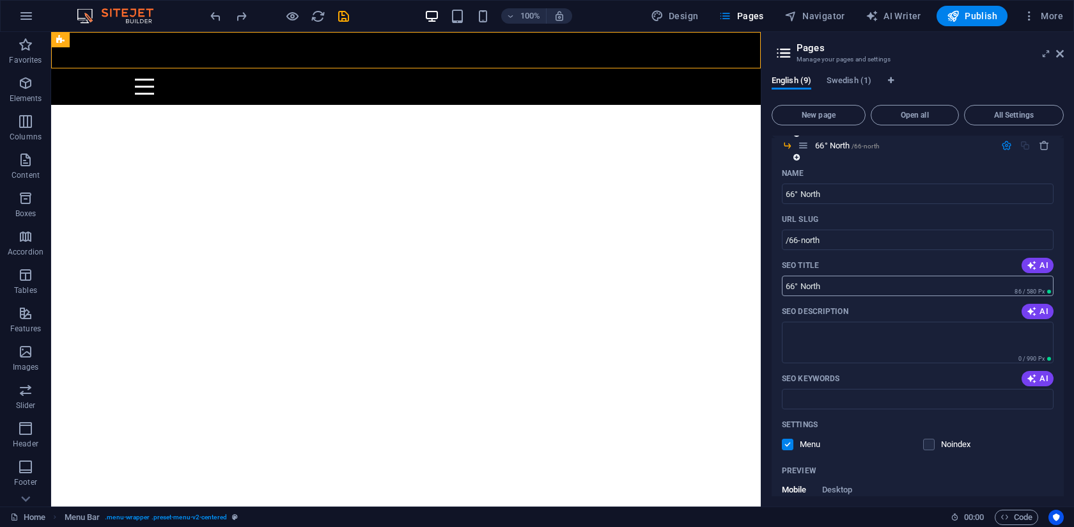
scroll to position [20, 0]
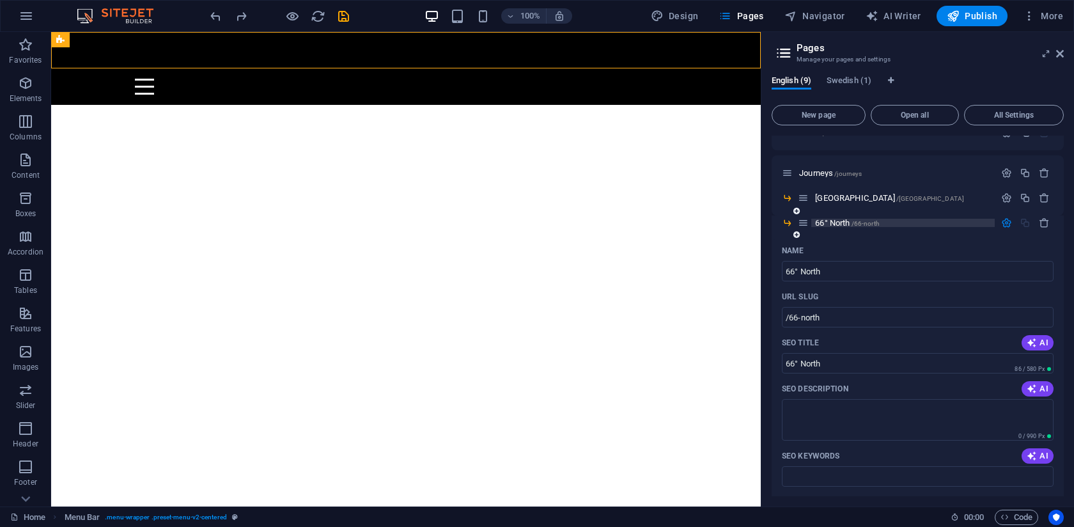
click at [834, 222] on span "66° North /66-north" at bounding box center [847, 223] width 65 height 10
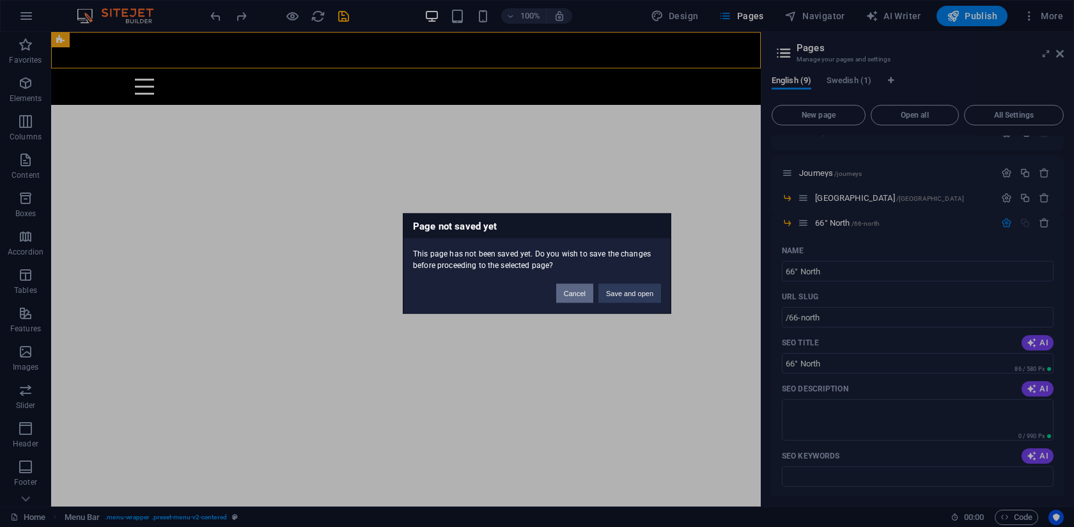
click at [572, 295] on button "Cancel" at bounding box center [574, 293] width 37 height 19
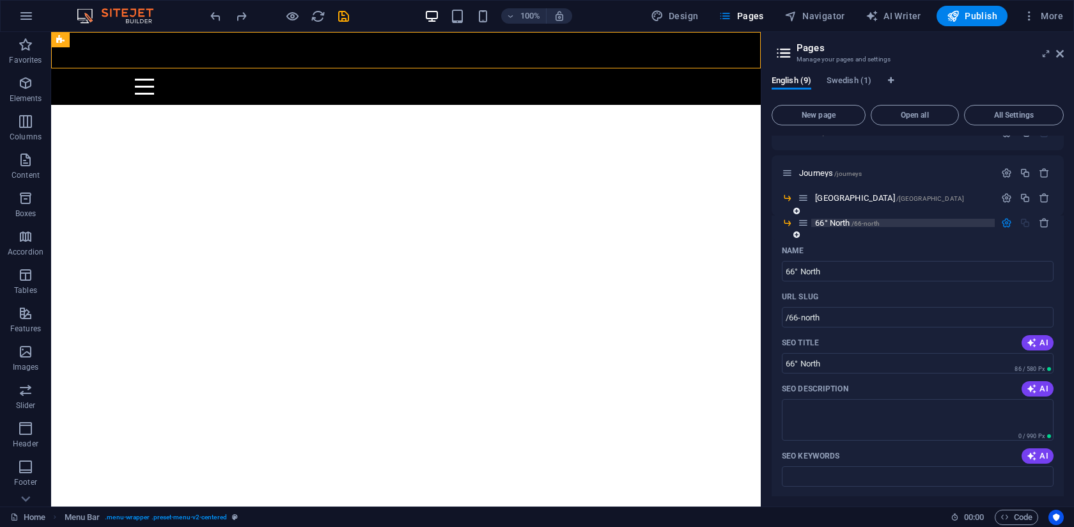
click at [830, 220] on span "66° North /66-north" at bounding box center [847, 223] width 65 height 10
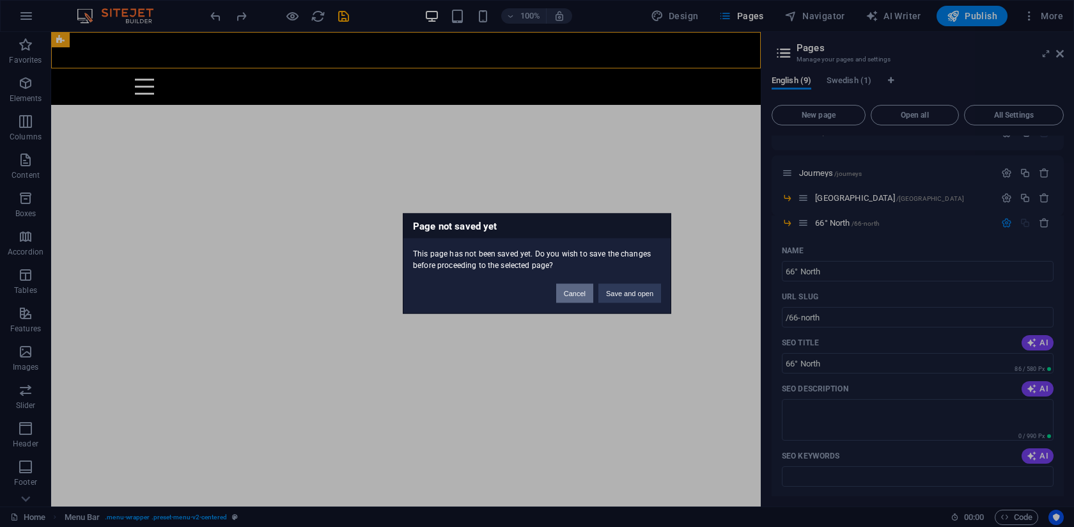
click at [569, 298] on button "Cancel" at bounding box center [574, 293] width 37 height 19
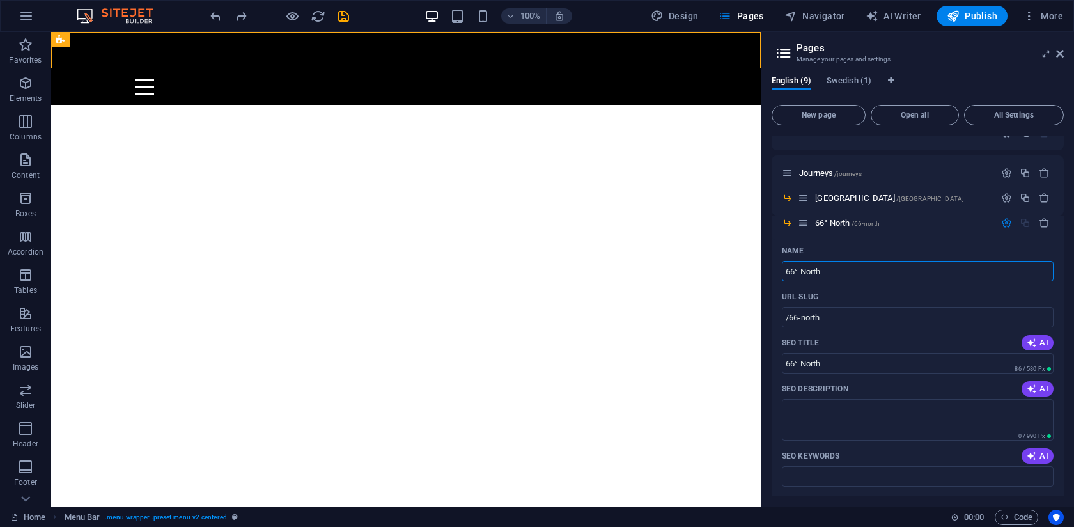
drag, startPoint x: 840, startPoint y: 271, endPoint x: 767, endPoint y: 271, distance: 72.9
click at [768, 271] on div "English (9) Swedish (1) New page Open all All Settings Home / Journeys /journey…" at bounding box center [917, 285] width 313 height 441
click at [819, 273] on input "66° North" at bounding box center [918, 271] width 272 height 20
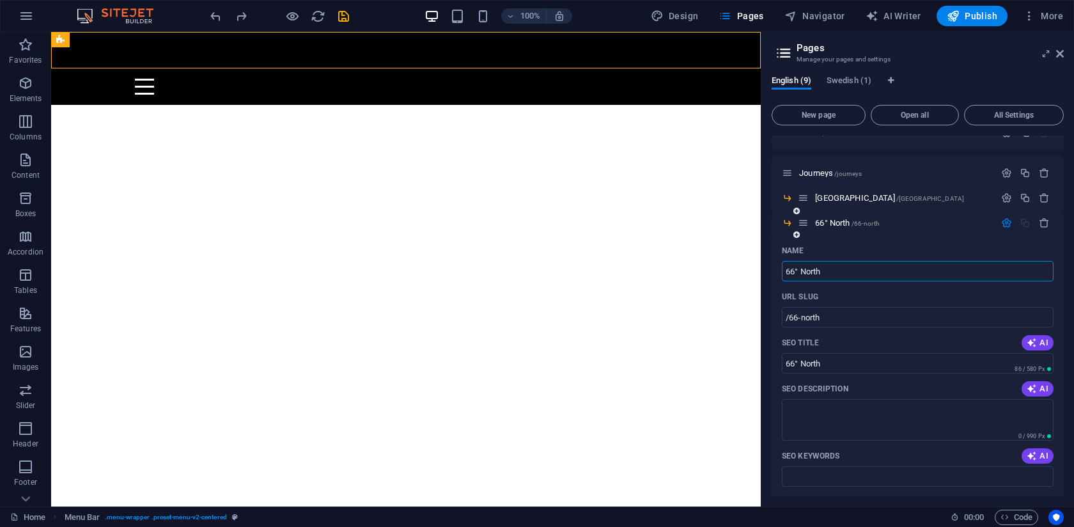
click at [860, 273] on input "66° North" at bounding box center [918, 271] width 272 height 20
click at [1042, 223] on icon "button" at bounding box center [1043, 222] width 11 height 11
click at [1041, 228] on icon "button" at bounding box center [1043, 222] width 11 height 11
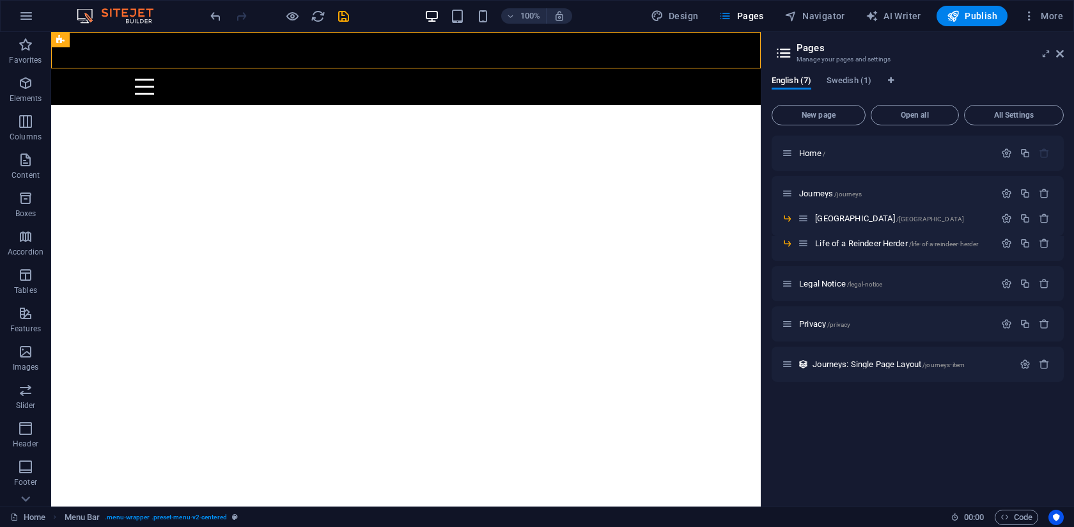
scroll to position [0, 0]
click at [1028, 217] on icon "button" at bounding box center [1024, 218] width 11 height 11
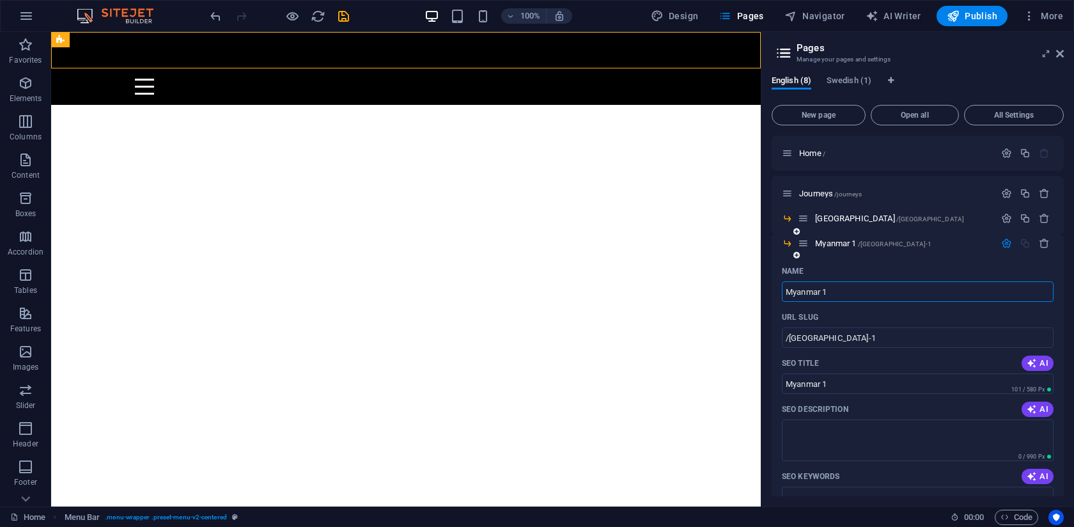
click at [852, 293] on input "Myanmar 1" at bounding box center [918, 291] width 272 height 20
type input "66° North"
type input "/66-north"
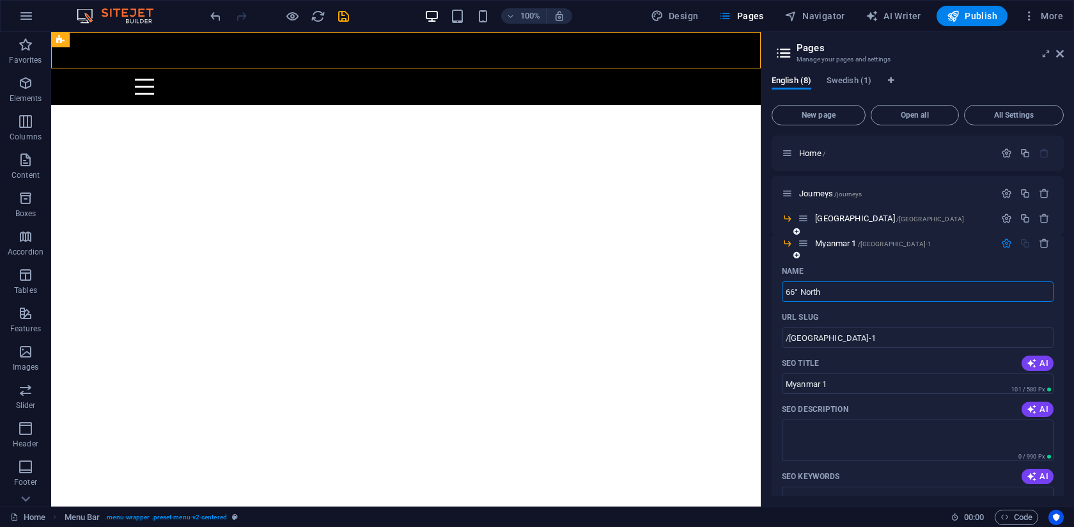
type input "66° North"
click at [860, 295] on input "66° North" at bounding box center [918, 291] width 272 height 20
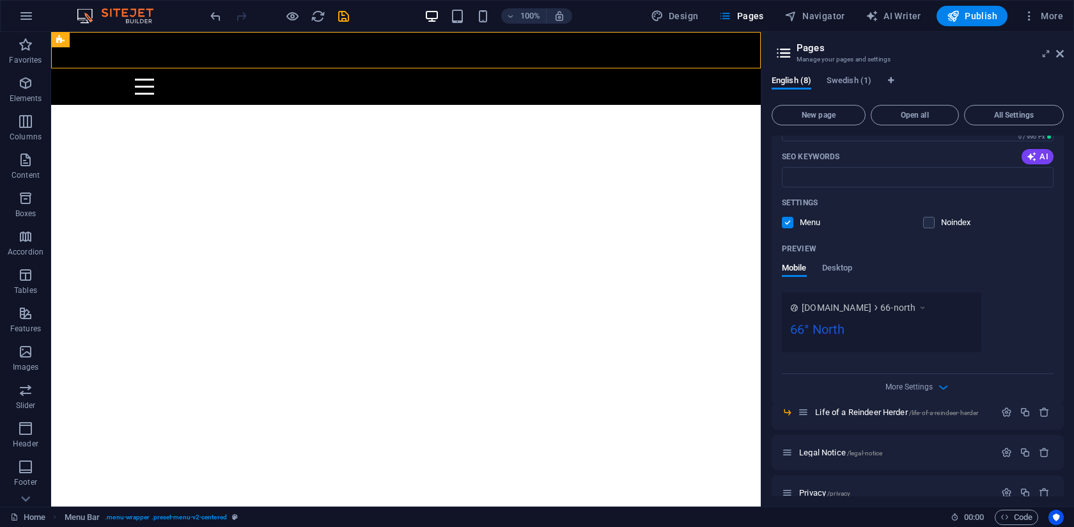
scroll to position [327, 0]
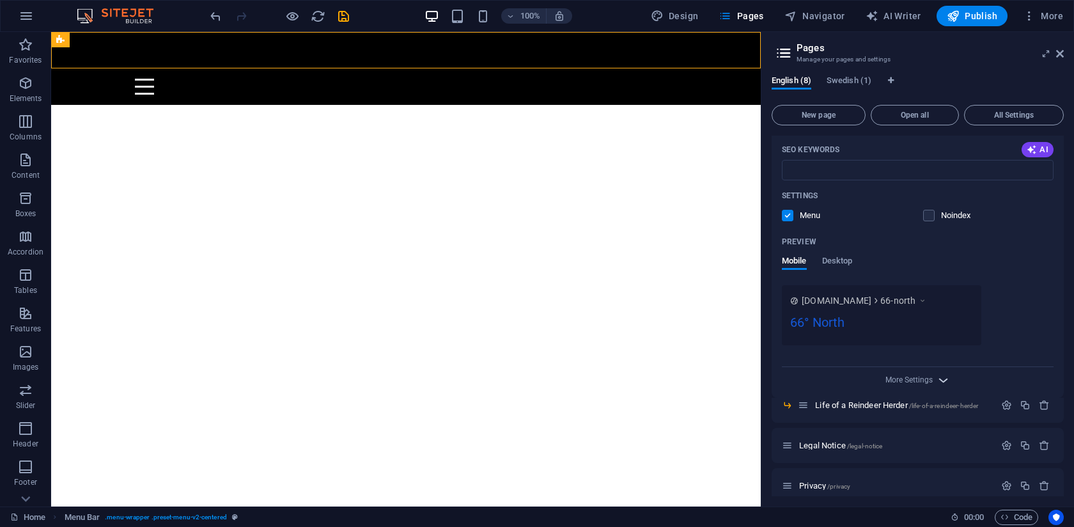
type input "66° North"
click at [936, 376] on icon "button" at bounding box center [943, 380] width 15 height 15
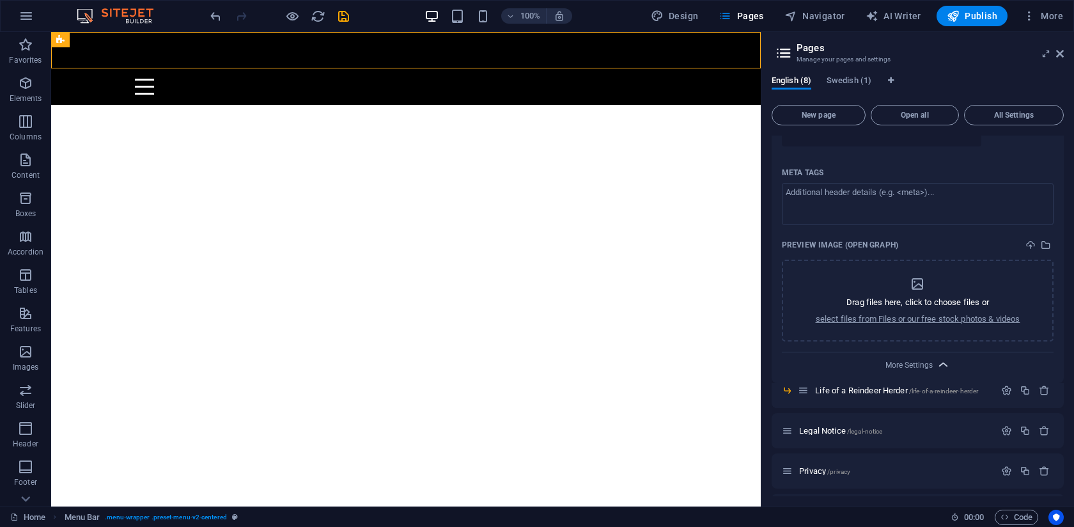
scroll to position [523, 0]
click at [929, 367] on span "More Settings" at bounding box center [908, 367] width 47 height 9
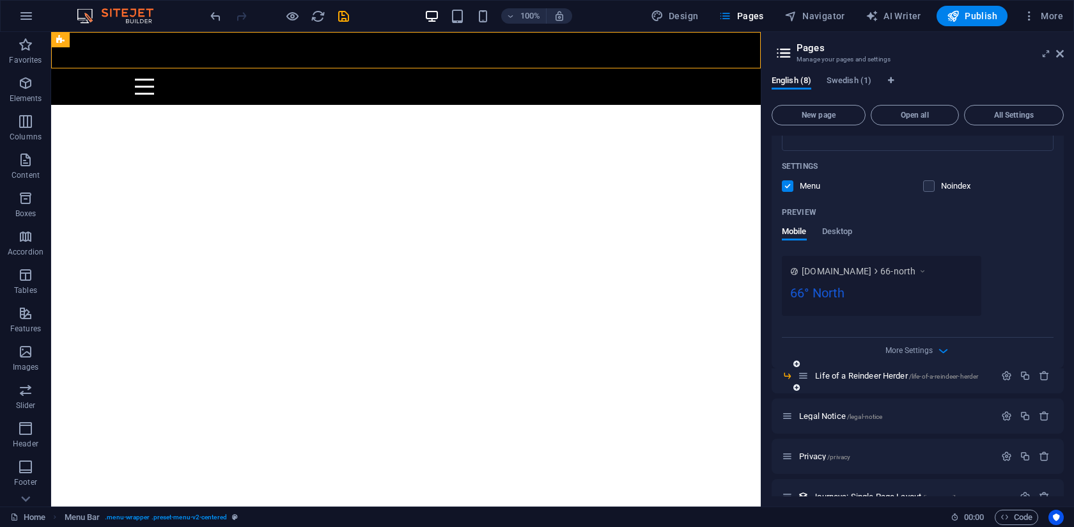
scroll to position [348, 0]
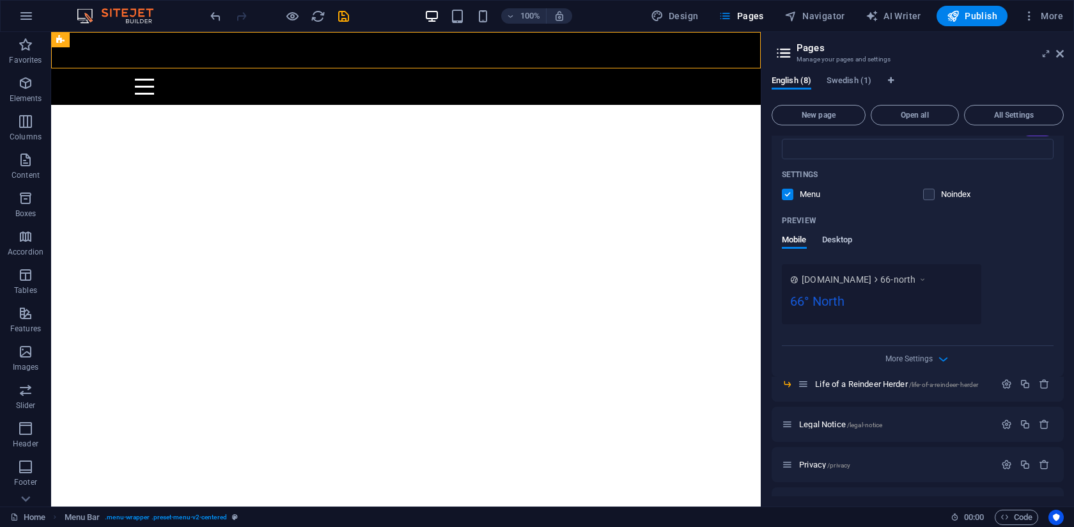
click at [837, 247] on button "Desktop" at bounding box center [837, 242] width 31 height 14
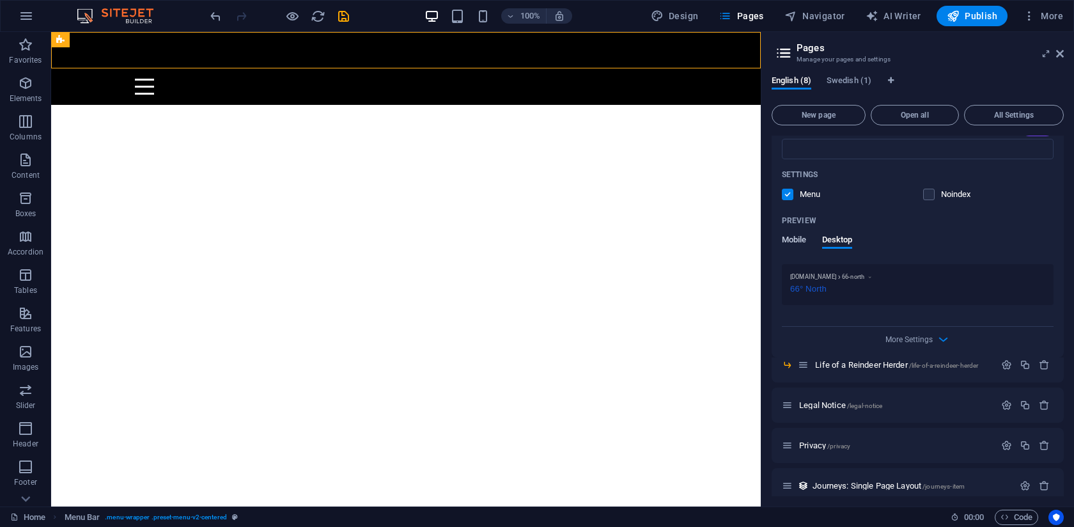
click at [799, 242] on span "Mobile" at bounding box center [794, 241] width 25 height 18
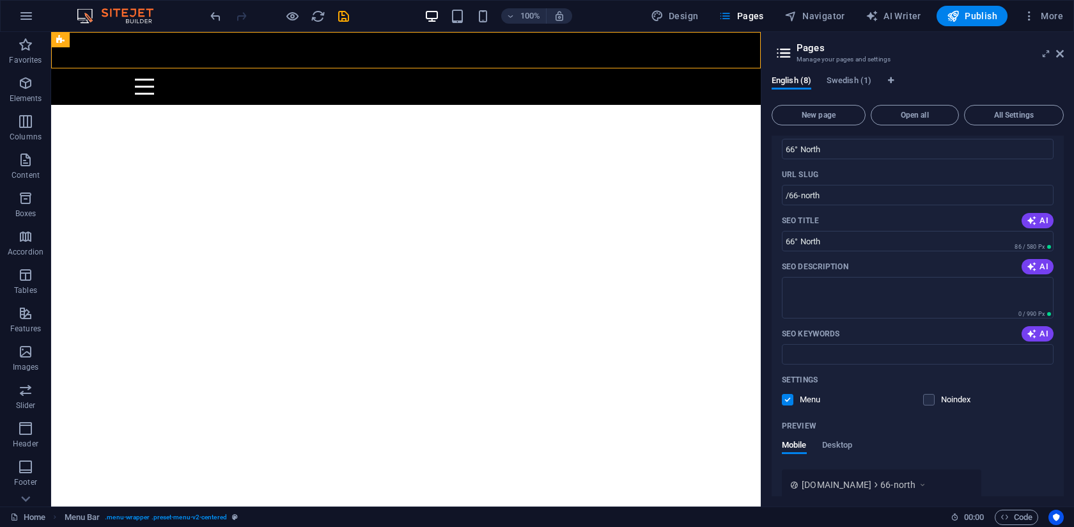
scroll to position [0, 0]
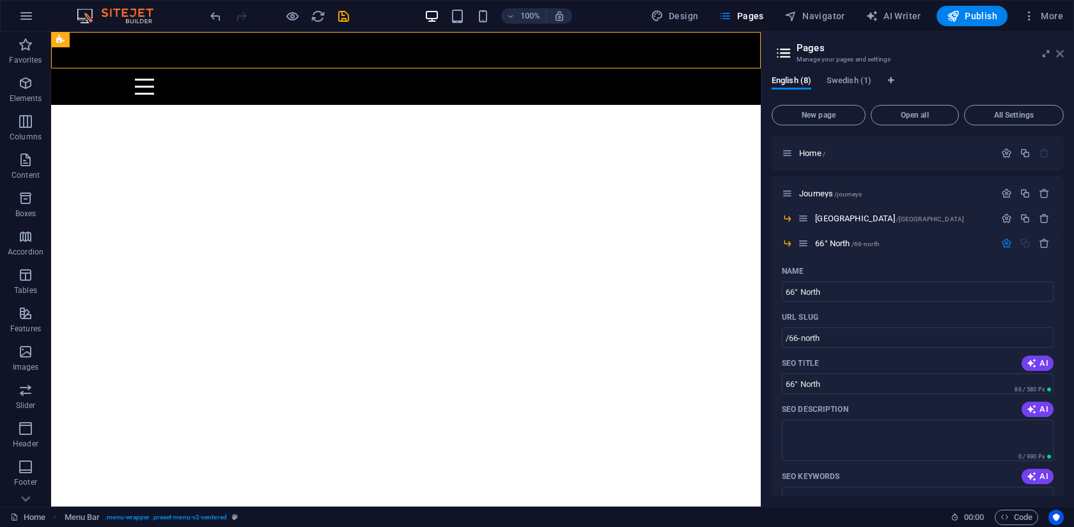
drag, startPoint x: 1061, startPoint y: 52, endPoint x: 1010, endPoint y: 20, distance: 60.3
click at [1061, 52] on icon at bounding box center [1060, 54] width 8 height 10
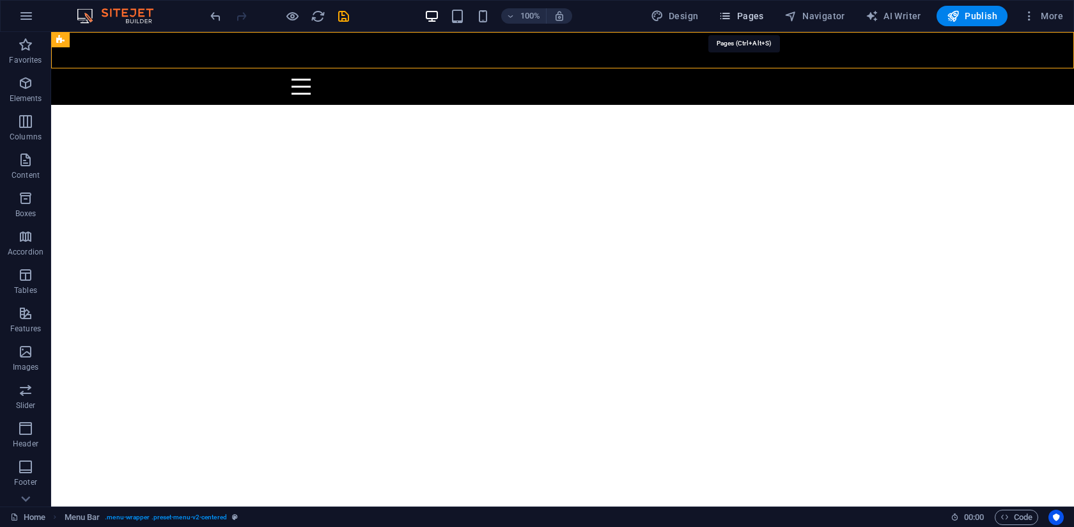
click at [742, 22] on span "Pages" at bounding box center [740, 16] width 45 height 13
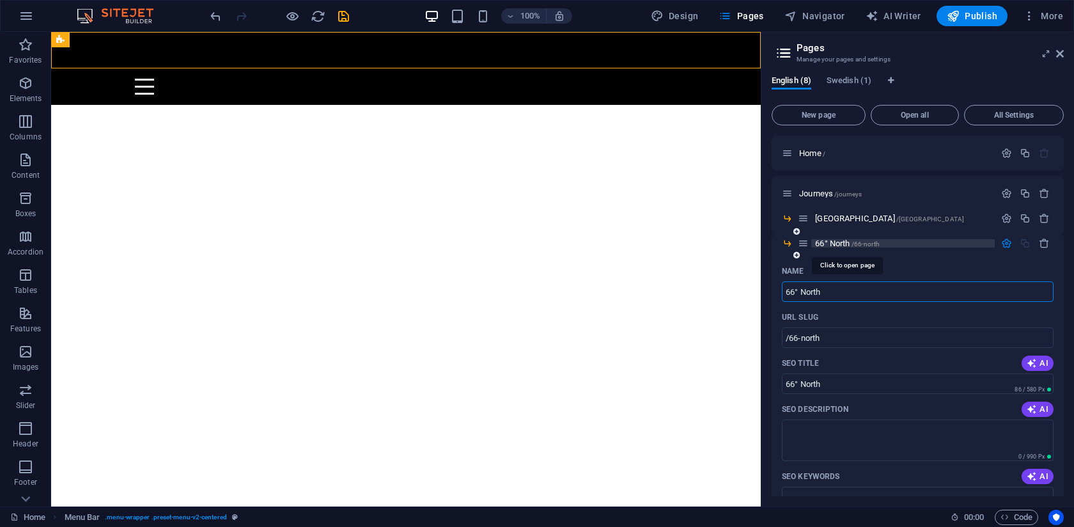
click at [835, 242] on span "66° North /66-north" at bounding box center [847, 243] width 65 height 10
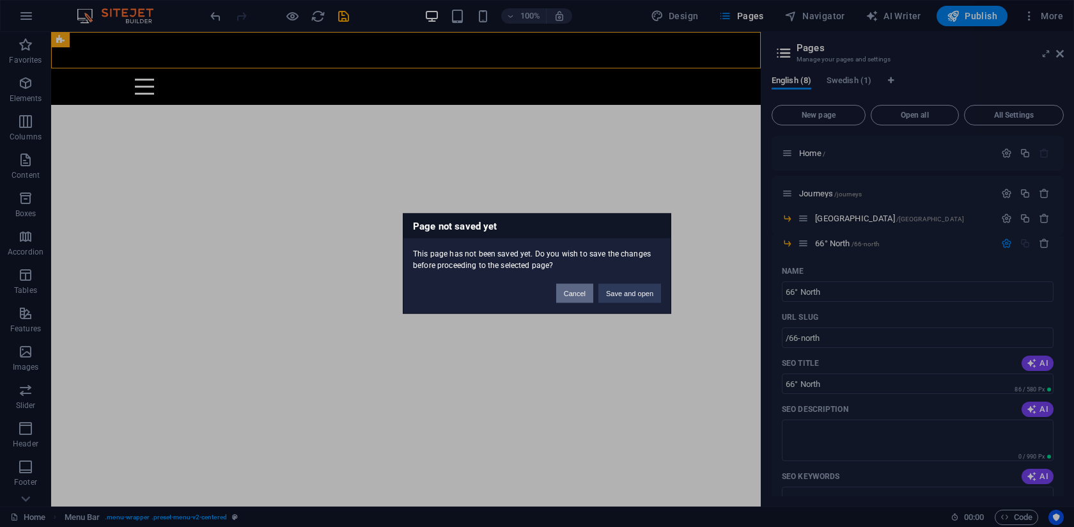
click at [573, 294] on button "Cancel" at bounding box center [574, 293] width 37 height 19
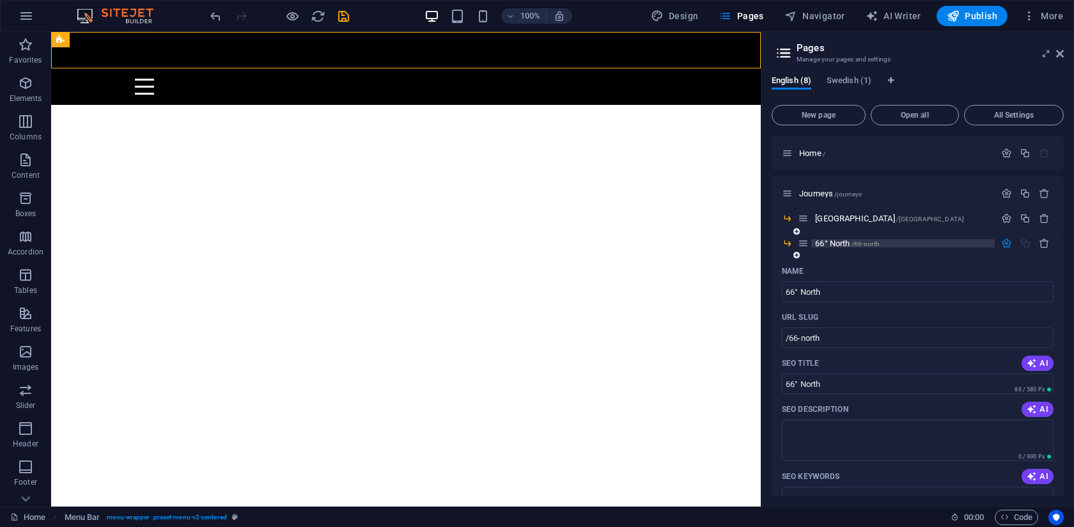
click at [835, 242] on span "66° North /66-north" at bounding box center [847, 243] width 65 height 10
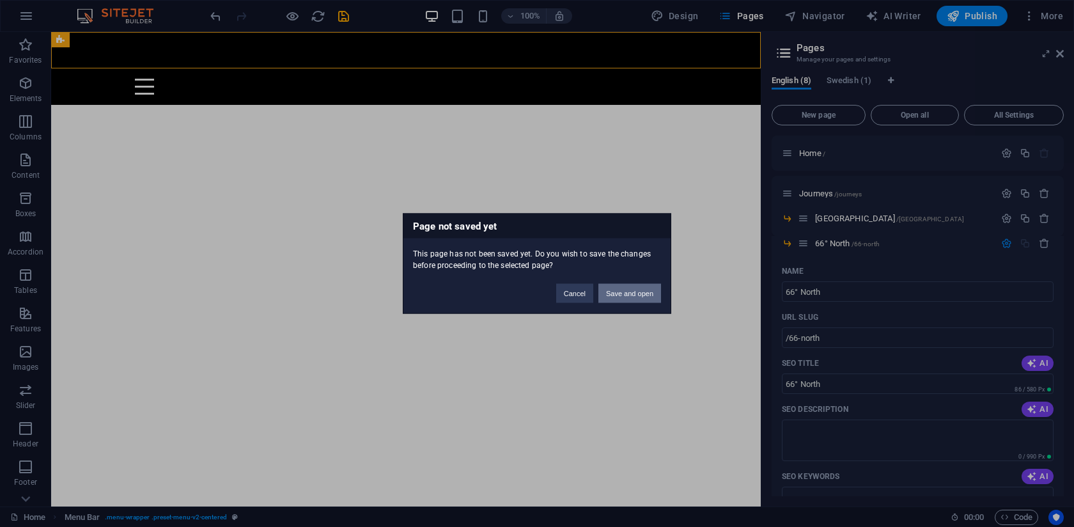
click at [614, 295] on button "Save and open" at bounding box center [629, 293] width 63 height 19
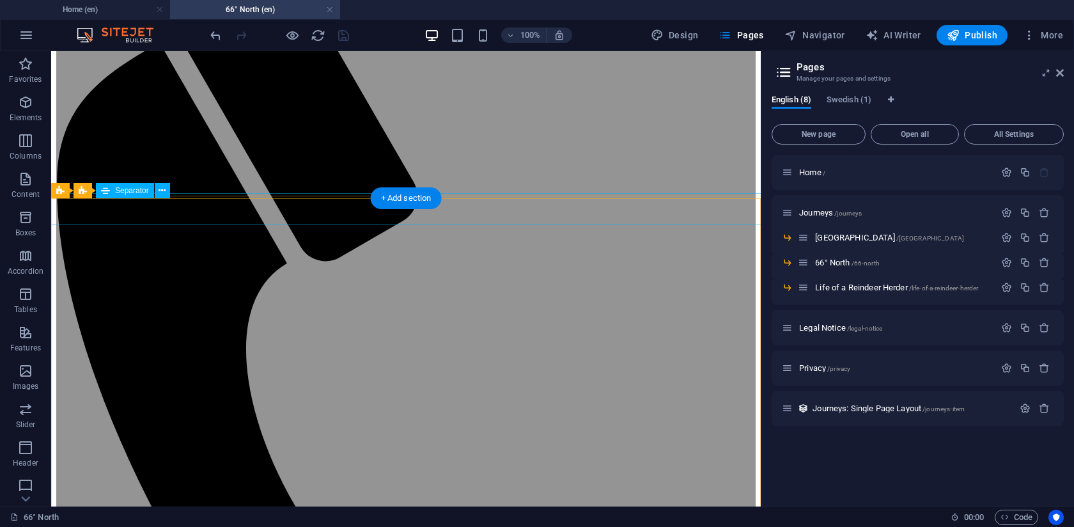
scroll to position [155, 0]
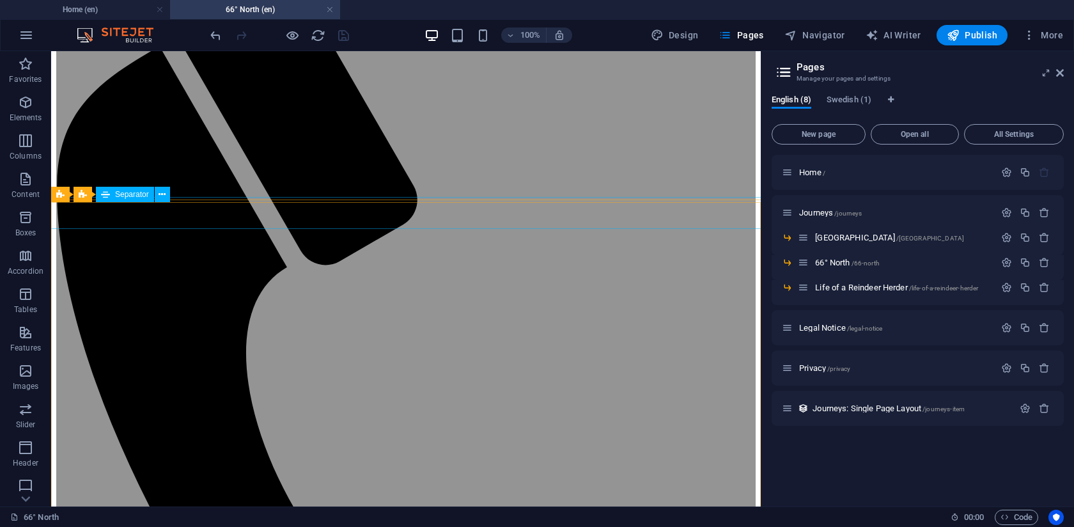
click at [126, 193] on span "Separator" at bounding box center [132, 194] width 34 height 8
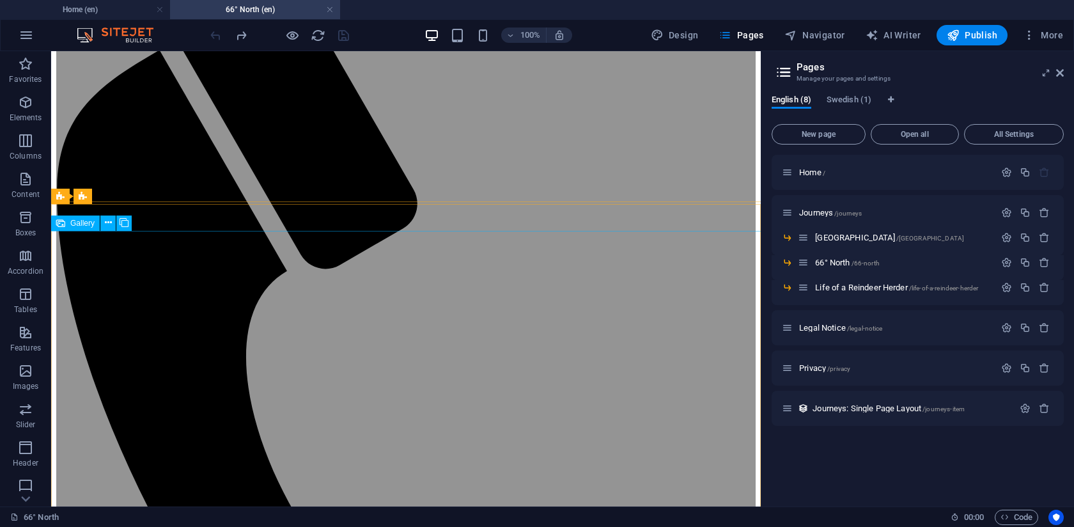
click at [70, 226] on div "Gallery" at bounding box center [75, 222] width 49 height 15
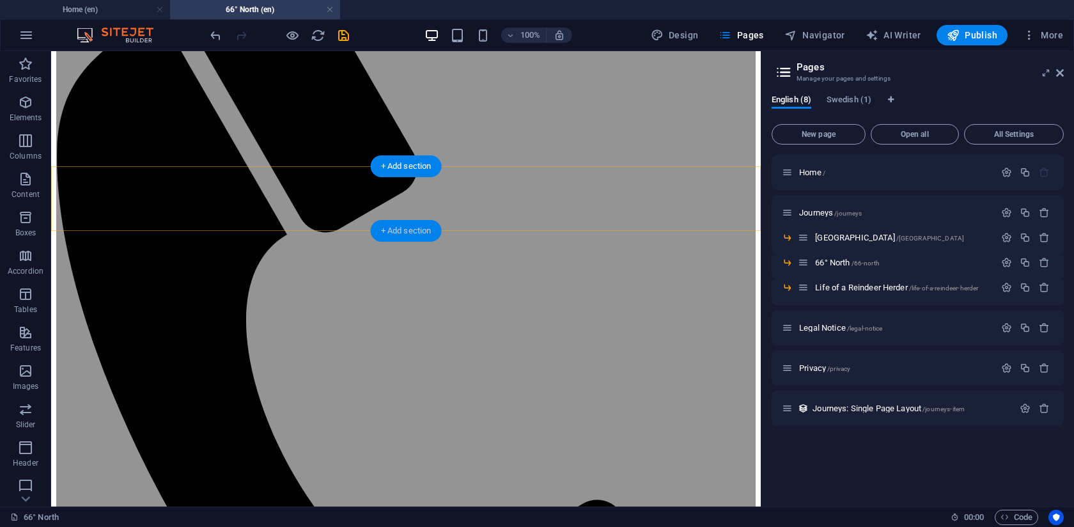
scroll to position [188, 0]
click at [398, 233] on div "+ Add section" at bounding box center [406, 231] width 71 height 22
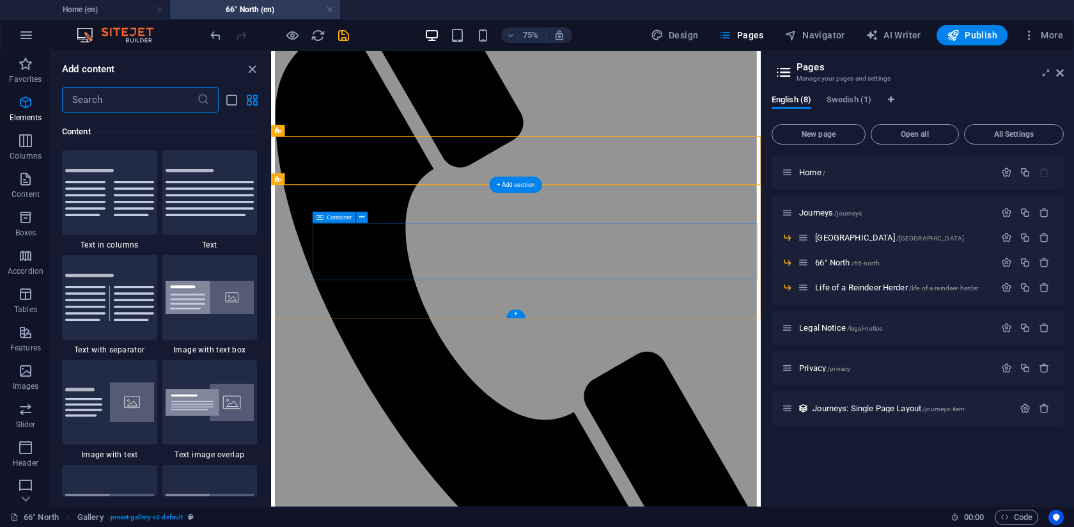
scroll to position [2236, 0]
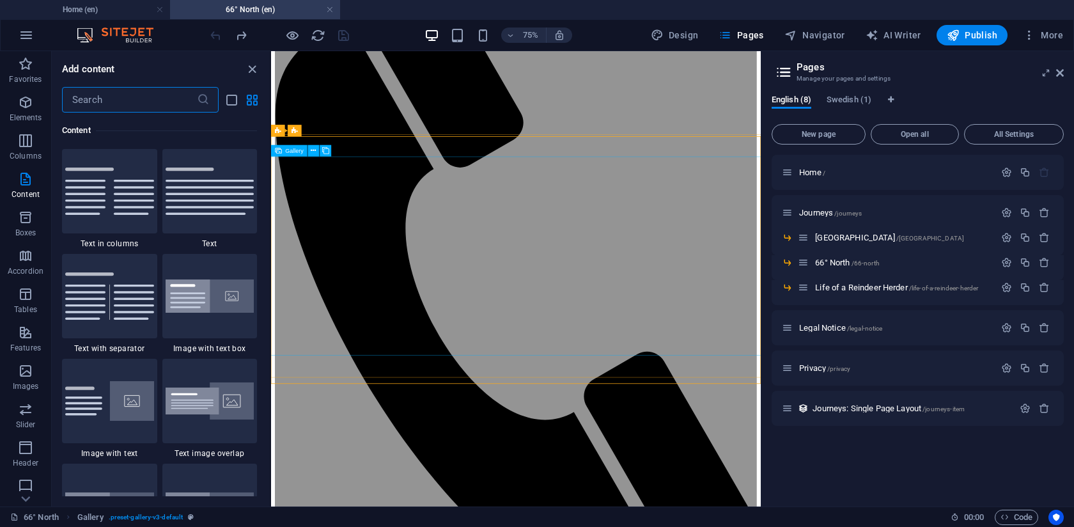
click at [286, 152] on span "Gallery" at bounding box center [295, 151] width 19 height 6
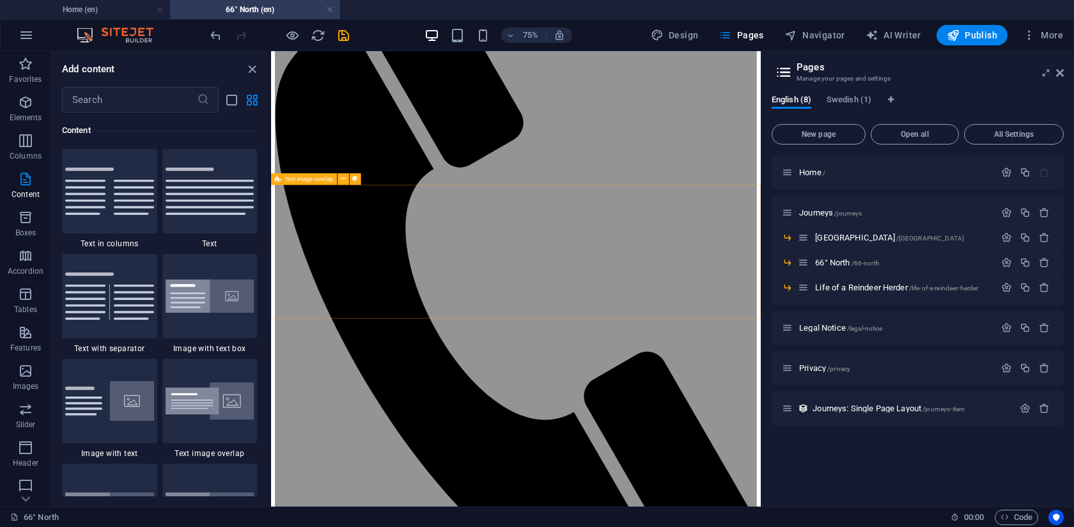
click at [286, 180] on span "Text image overlap" at bounding box center [309, 179] width 49 height 6
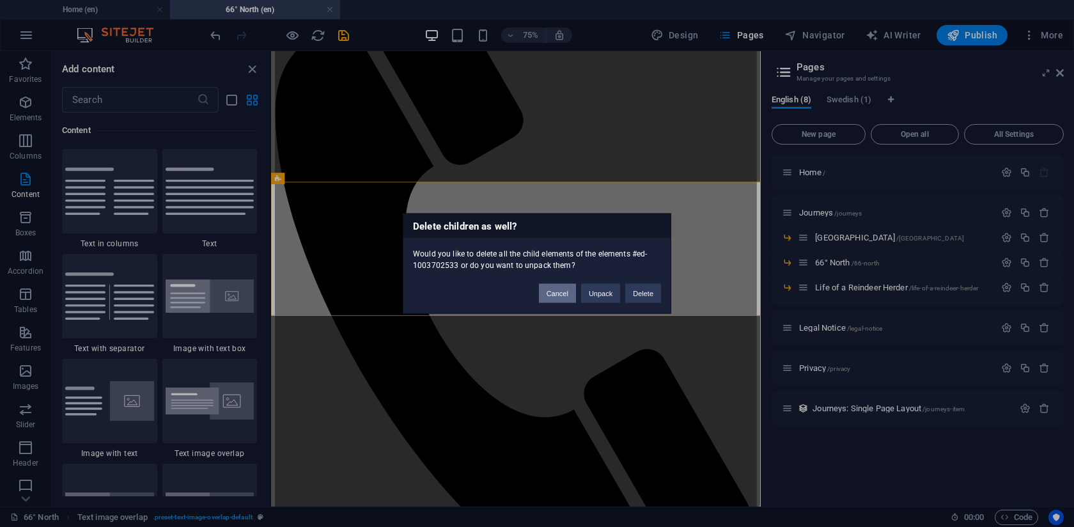
scroll to position [193, 0]
click at [560, 298] on button "Cancel" at bounding box center [557, 293] width 37 height 19
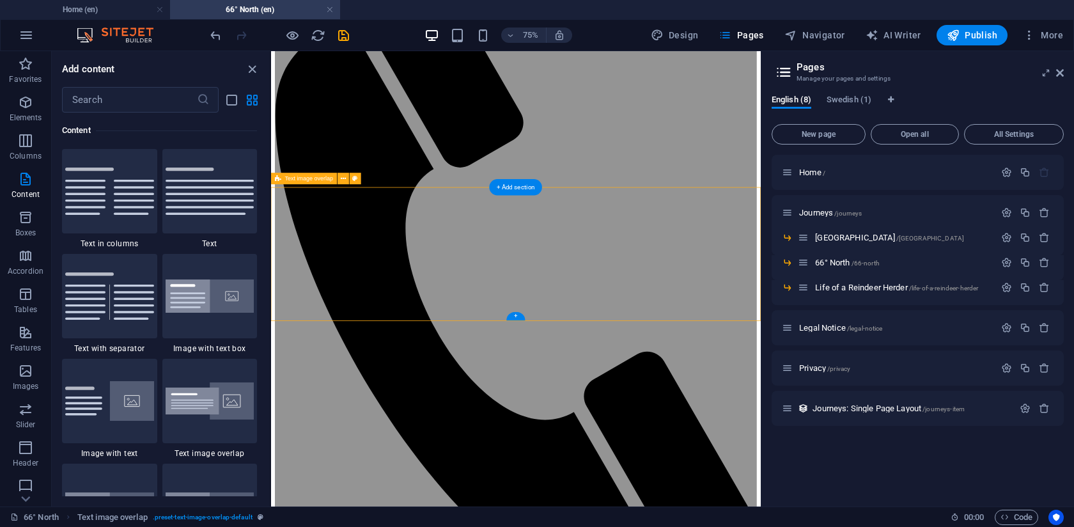
scroll to position [189, 0]
click at [284, 180] on div "Text image overlap" at bounding box center [304, 179] width 66 height 12
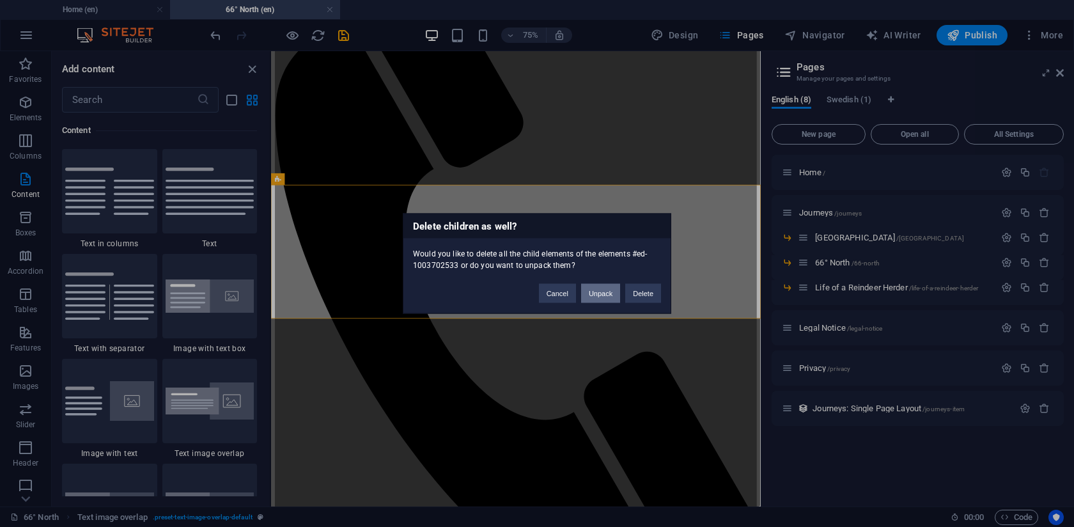
click at [607, 294] on button "Unpack" at bounding box center [600, 293] width 39 height 19
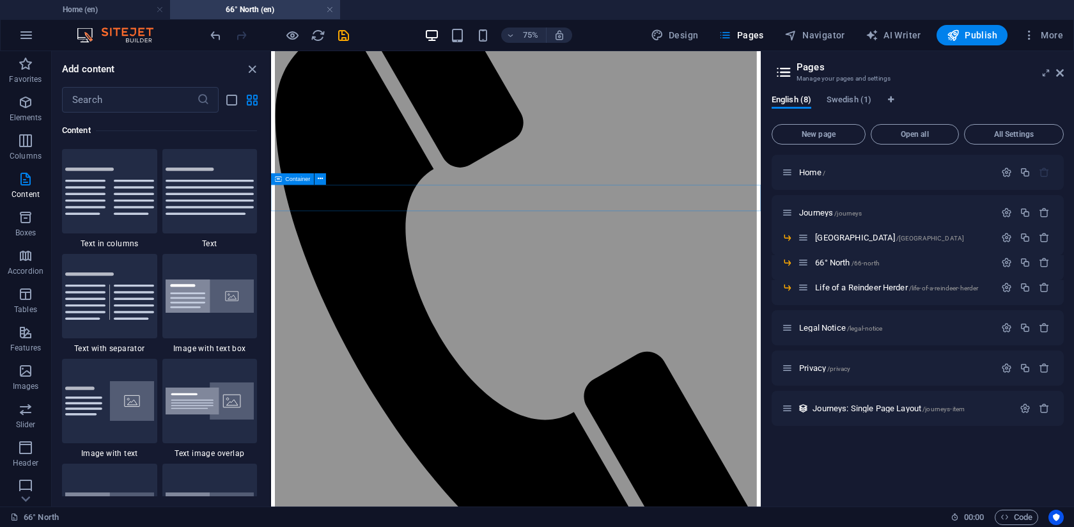
click at [303, 179] on span "Container" at bounding box center [298, 179] width 25 height 6
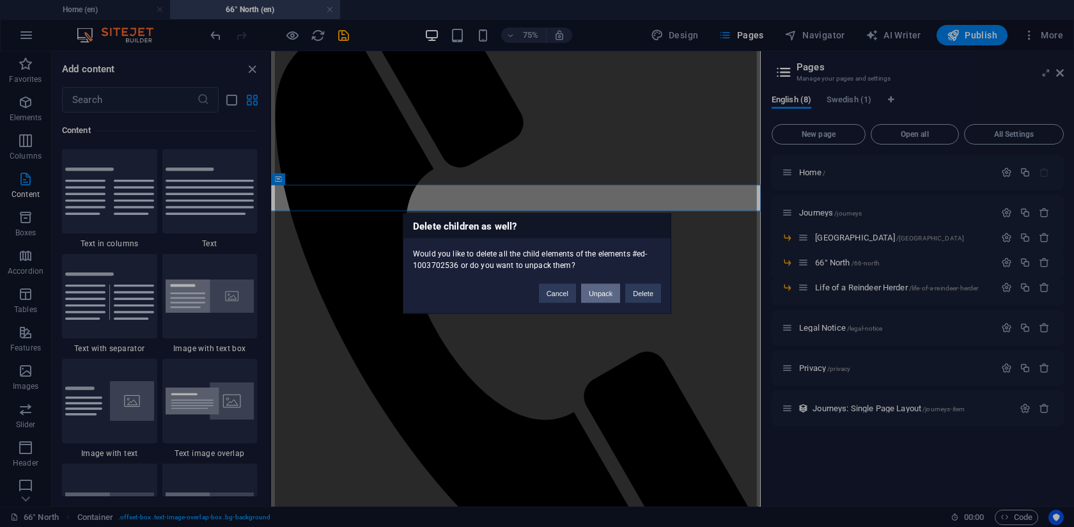
click at [606, 296] on button "Unpack" at bounding box center [600, 293] width 39 height 19
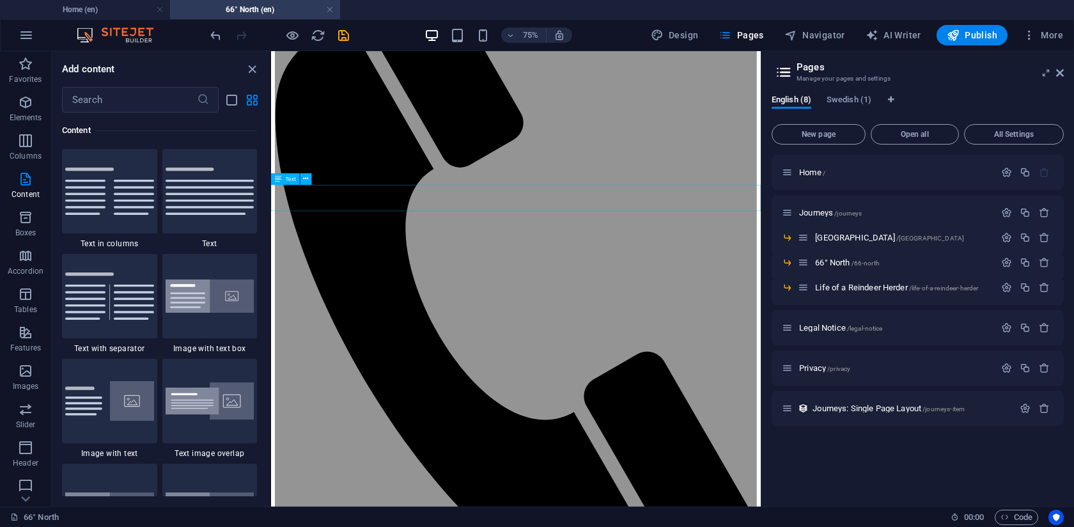
click at [288, 179] on span "Text" at bounding box center [291, 179] width 11 height 6
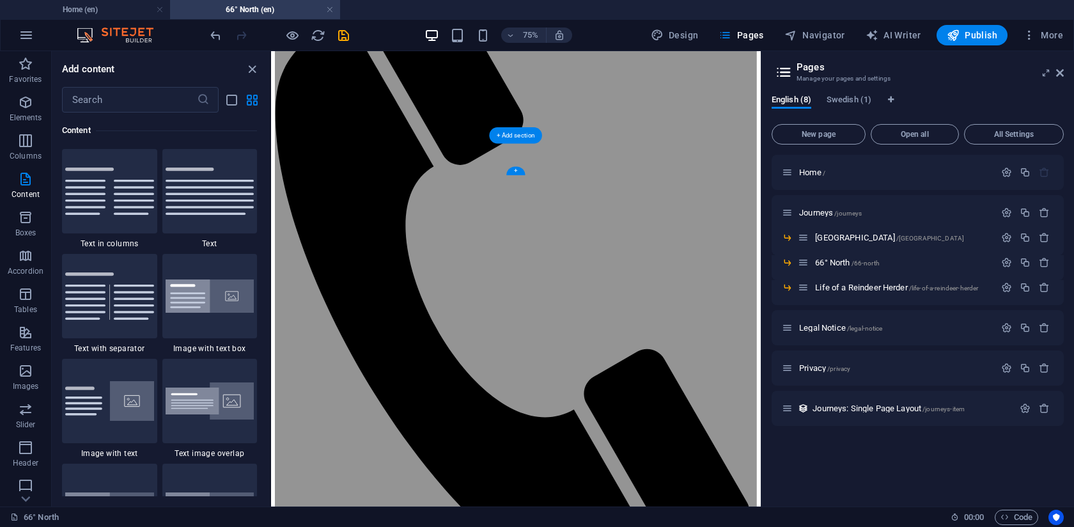
scroll to position [193, 0]
click at [277, 203] on icon at bounding box center [278, 203] width 6 height 12
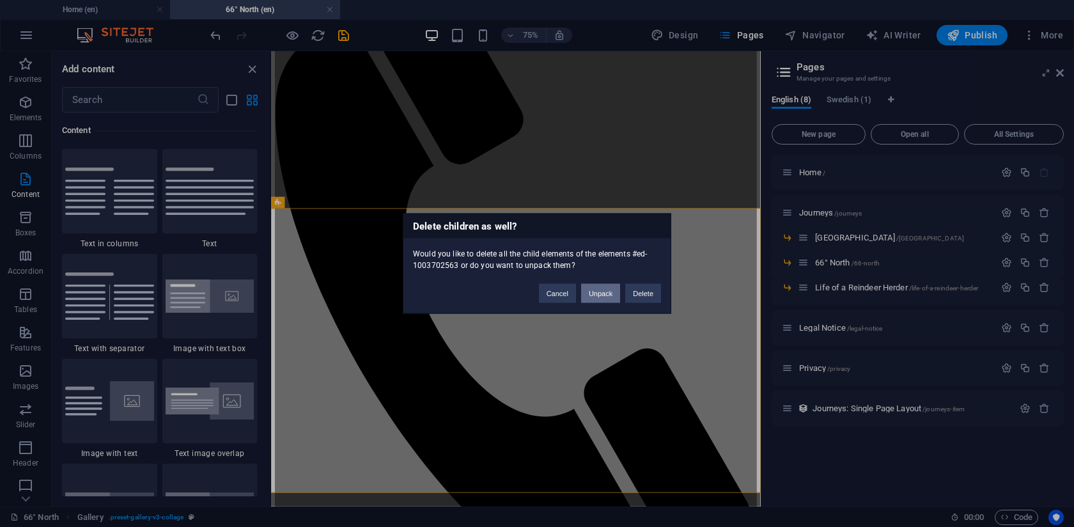
click at [604, 295] on button "Unpack" at bounding box center [600, 293] width 39 height 19
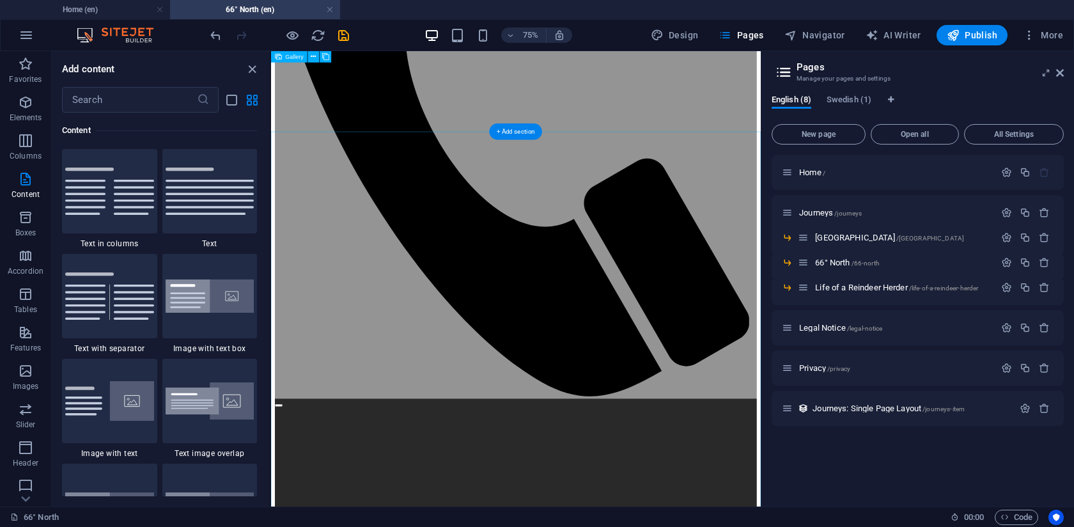
scroll to position [164, 0]
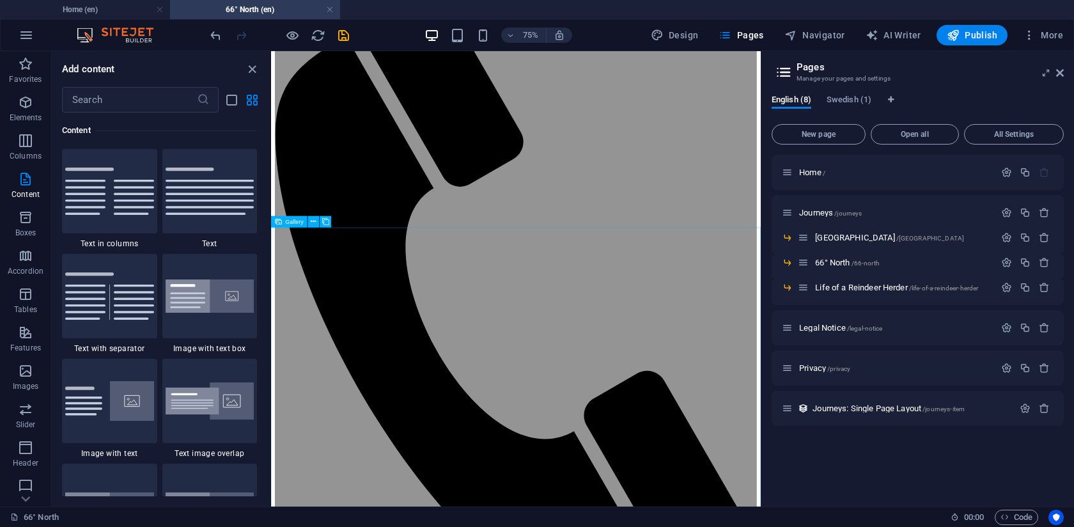
click at [286, 221] on span "Gallery" at bounding box center [295, 222] width 19 height 6
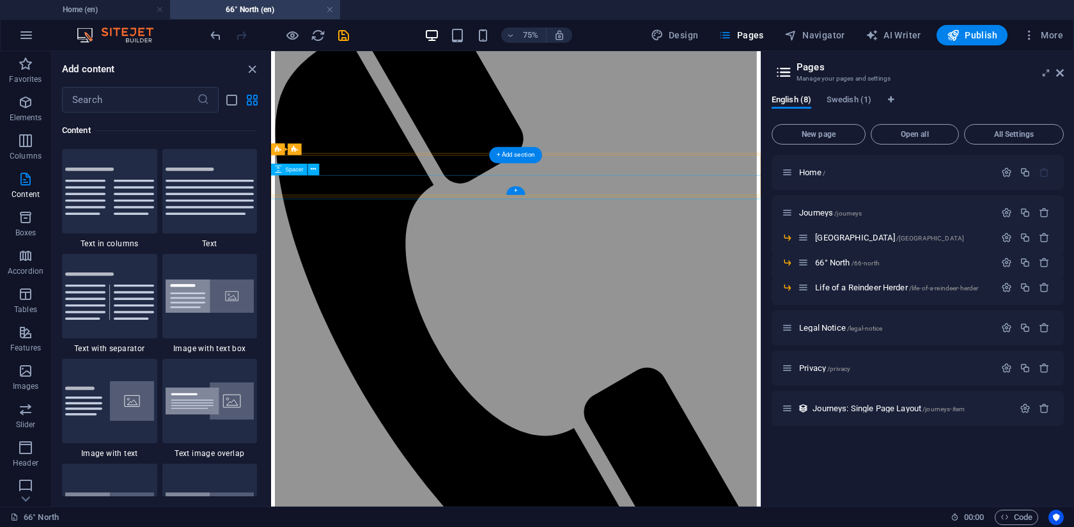
scroll to position [167, 0]
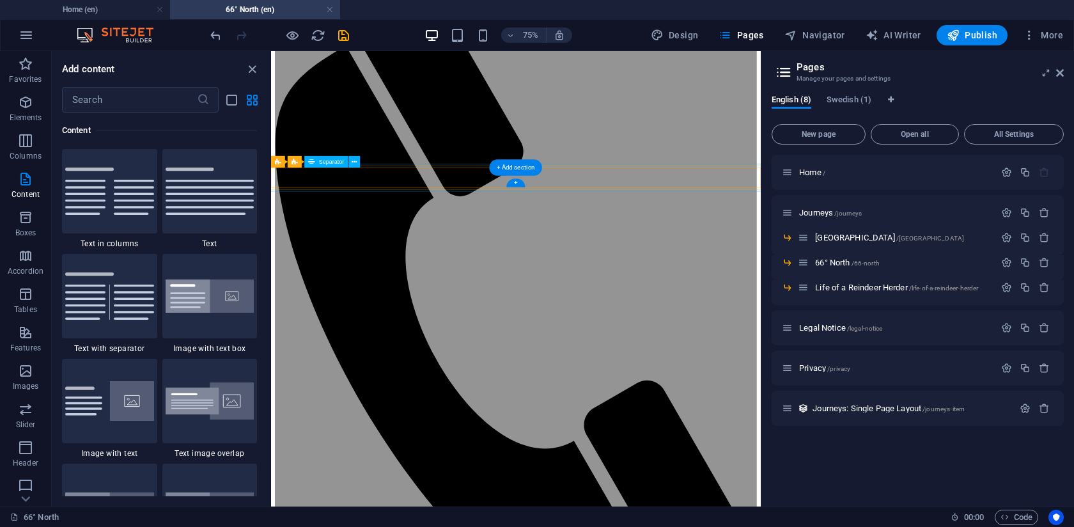
scroll to position [94, 0]
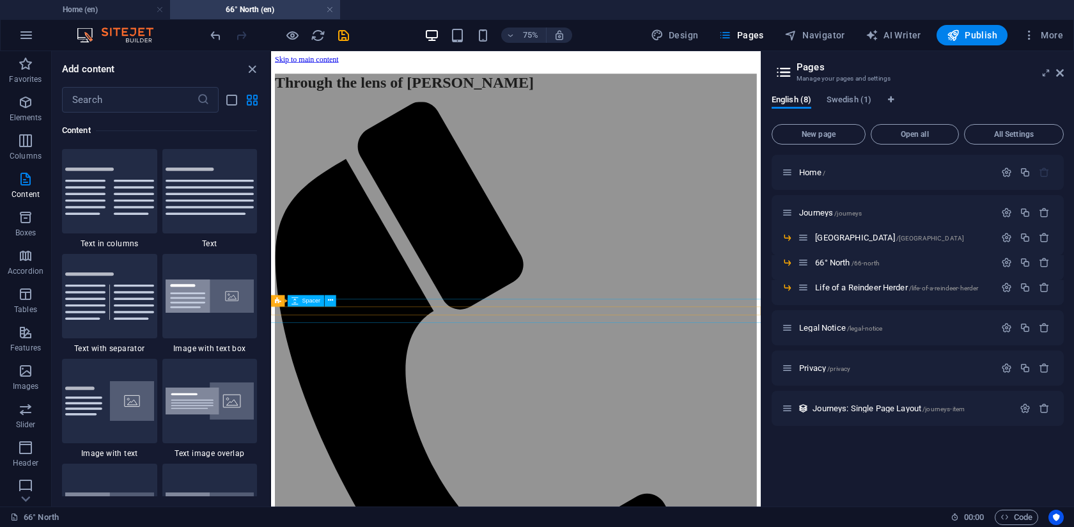
click at [27, 381] on p "Images" at bounding box center [26, 386] width 26 height 10
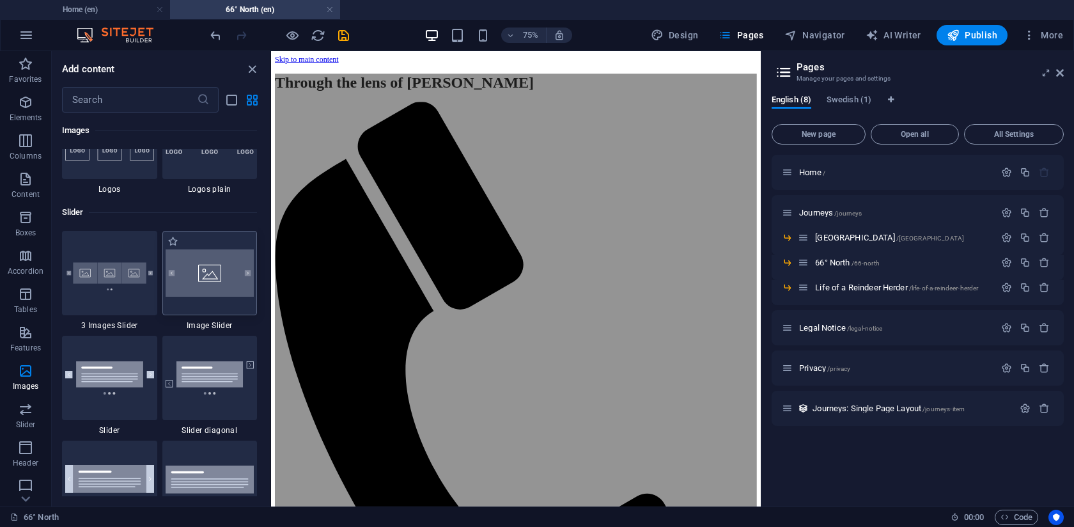
scroll to position [7168, 0]
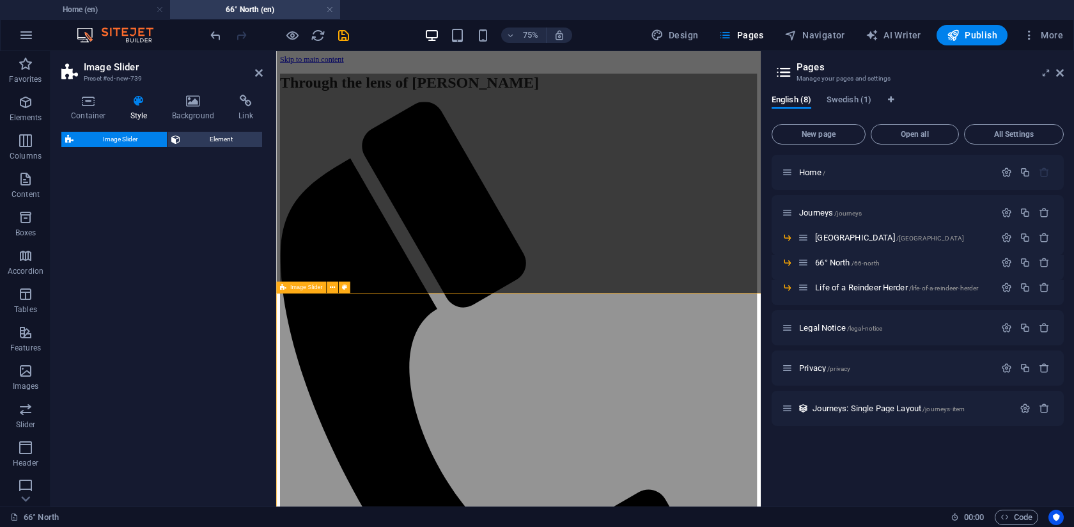
select select "rem"
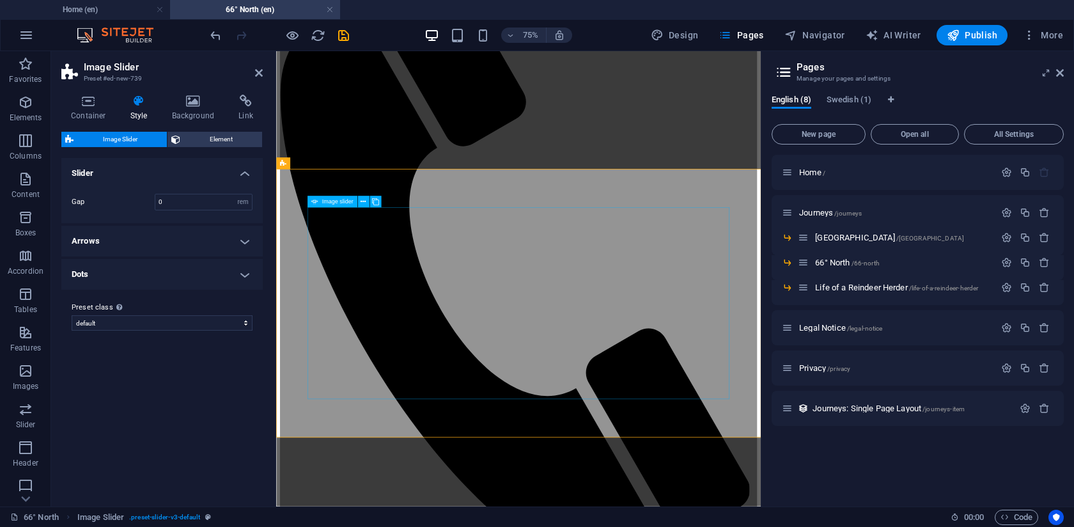
scroll to position [220, 0]
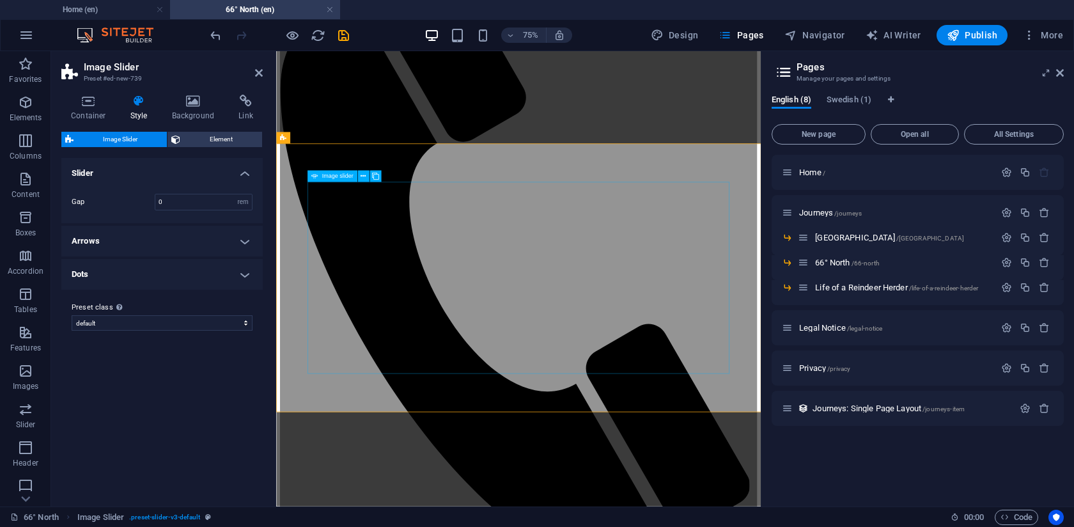
click at [328, 173] on span "Image slider" at bounding box center [336, 176] width 31 height 6
select select "px"
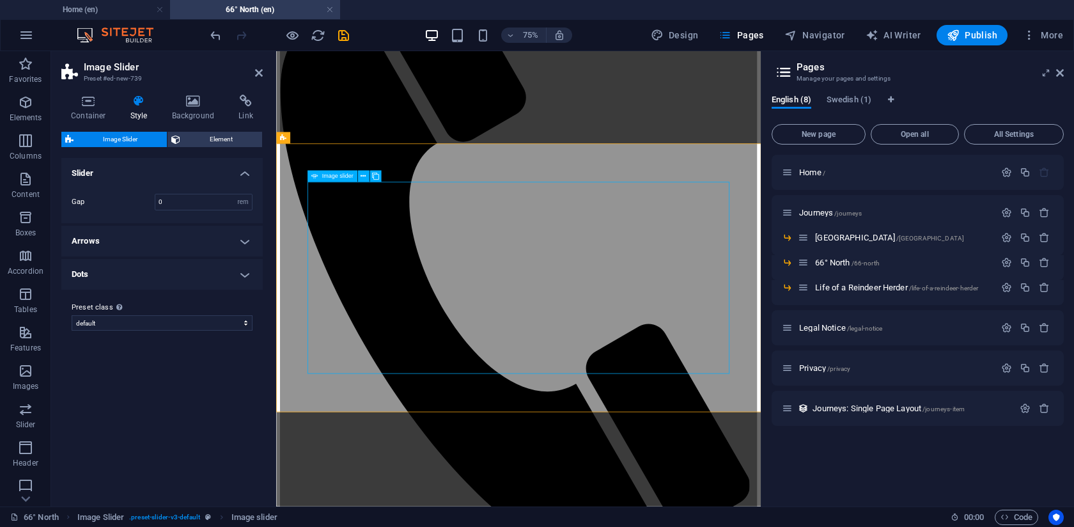
select select "ms"
select select "s"
select select "progressive"
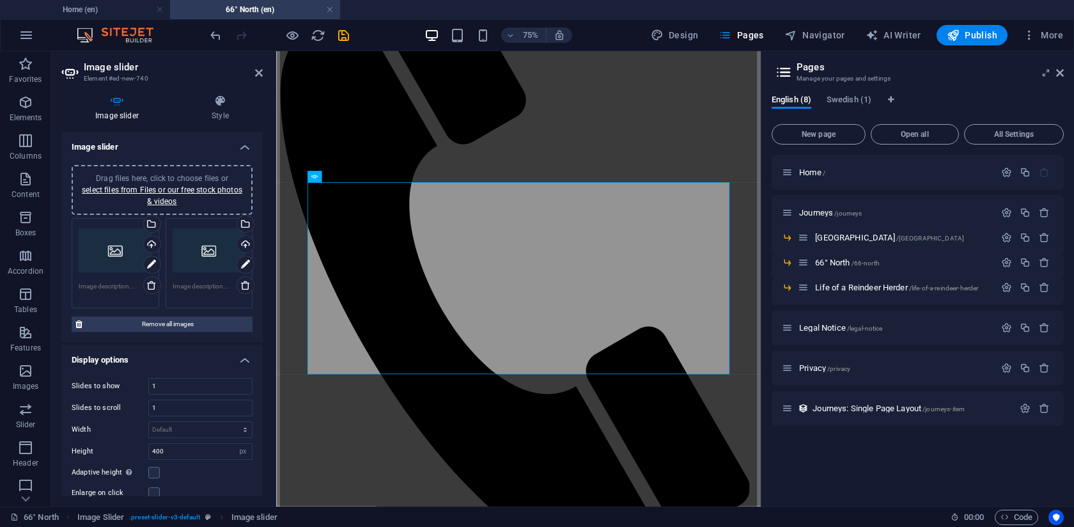
scroll to position [22, 0]
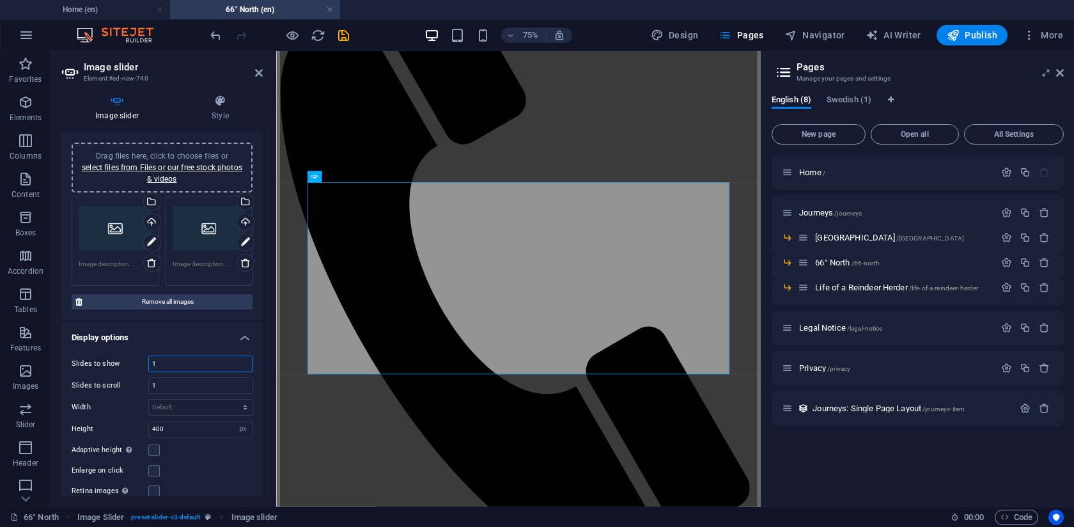
drag, startPoint x: 186, startPoint y: 362, endPoint x: 105, endPoint y: 364, distance: 80.5
click at [109, 363] on div "Slides to show 1" at bounding box center [162, 363] width 181 height 17
click at [157, 378] on input "1" at bounding box center [200, 385] width 103 height 15
drag, startPoint x: 167, startPoint y: 366, endPoint x: 119, endPoint y: 359, distance: 49.2
click at [141, 362] on div "Slides to show 1" at bounding box center [162, 363] width 181 height 17
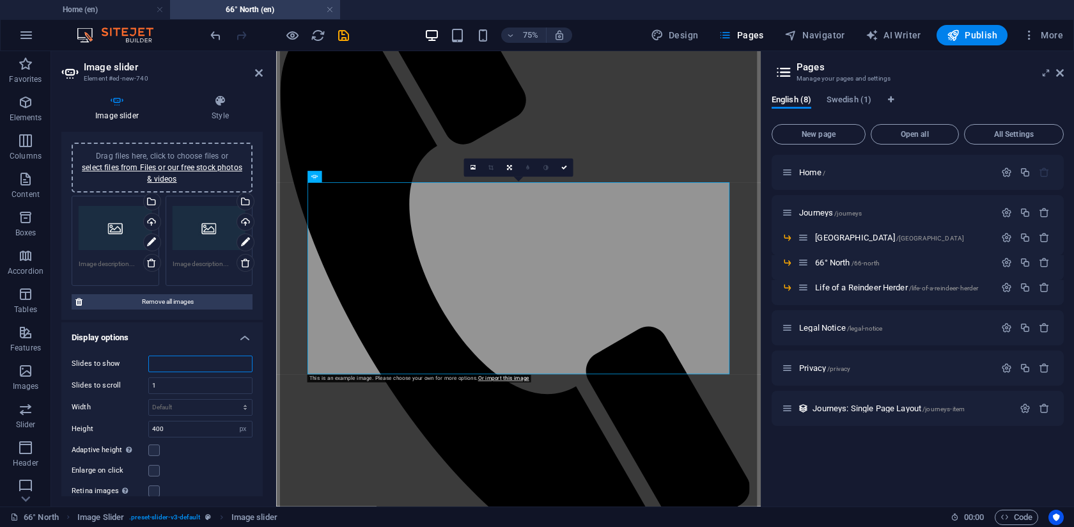
type input "2"
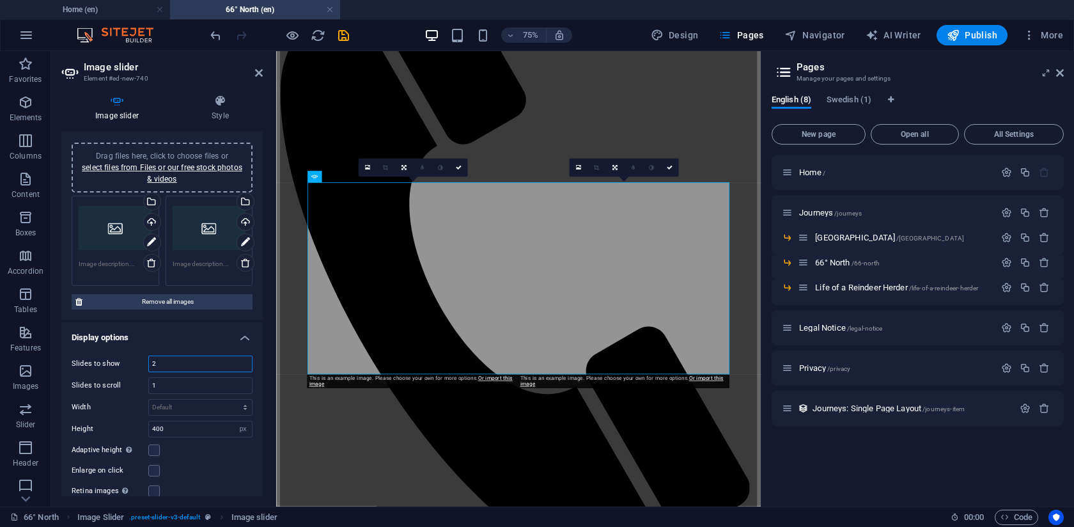
scroll to position [217, 0]
type input "1"
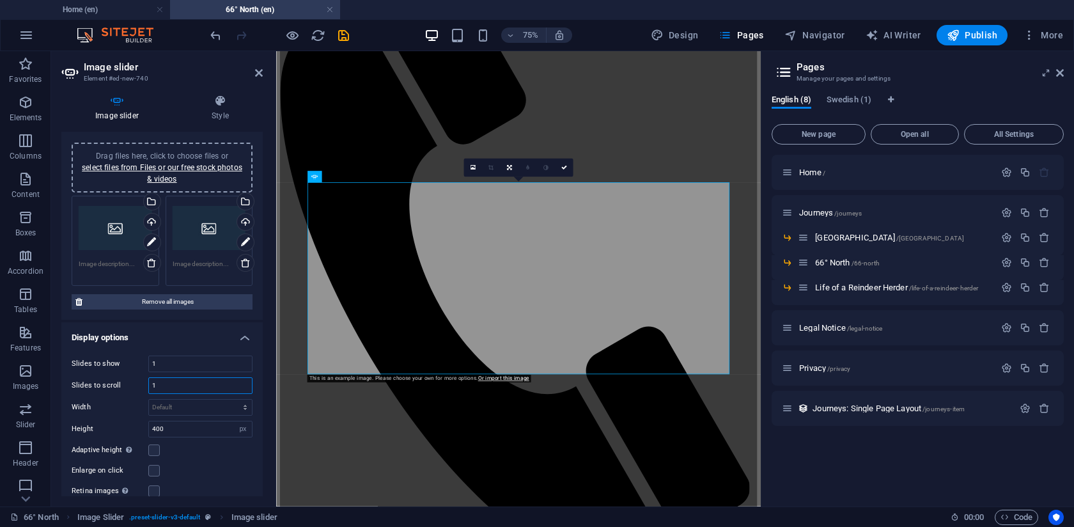
click at [178, 388] on input "1" at bounding box center [200, 385] width 103 height 15
click at [179, 362] on input "1" at bounding box center [200, 363] width 103 height 15
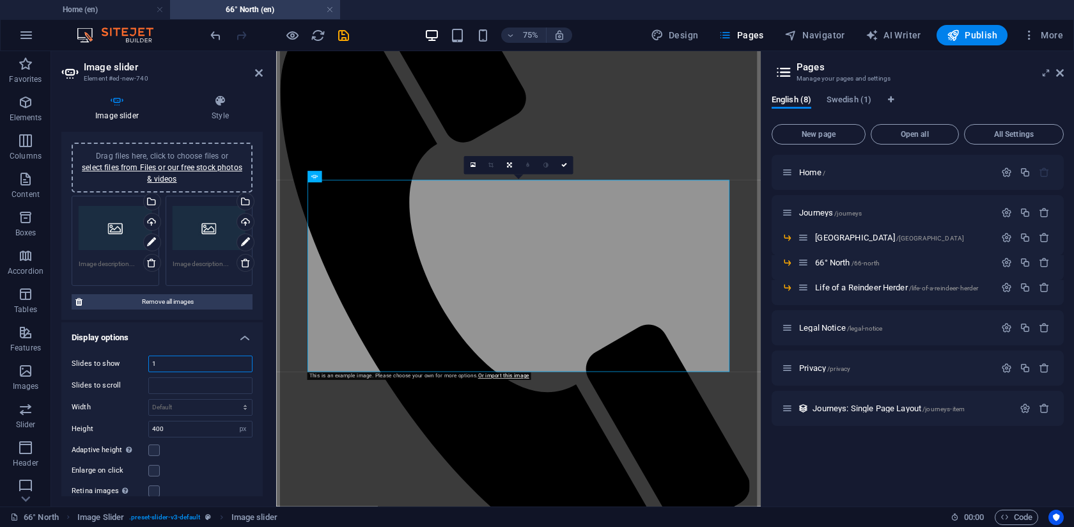
scroll to position [220, 0]
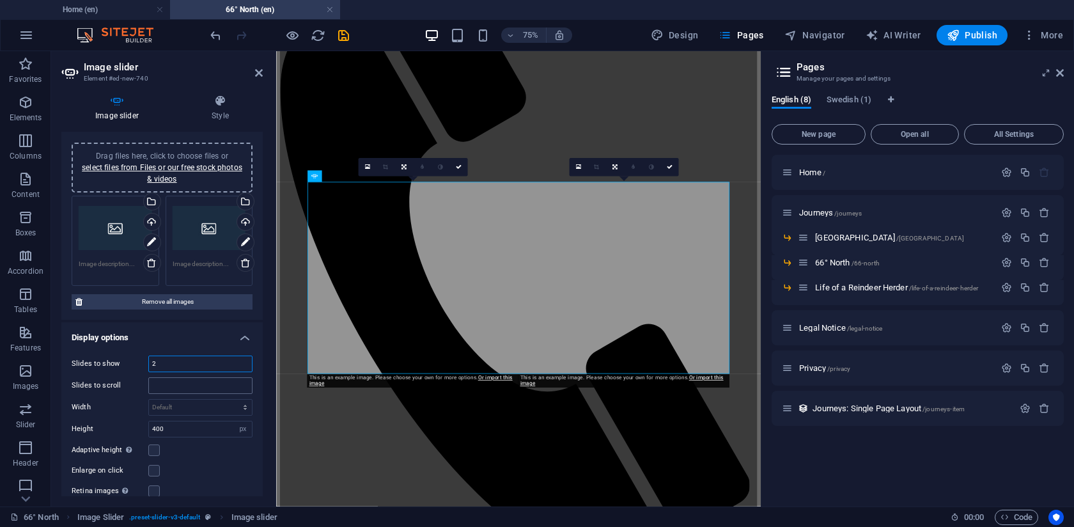
type input "2"
click at [177, 382] on input "number" at bounding box center [200, 385] width 103 height 15
click at [167, 365] on input "2" at bounding box center [200, 363] width 103 height 15
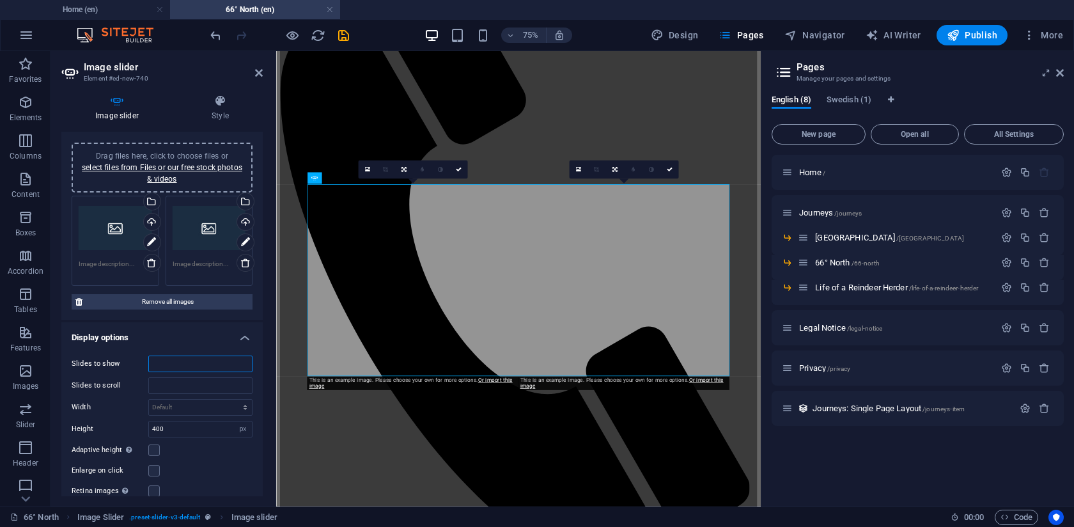
scroll to position [217, 0]
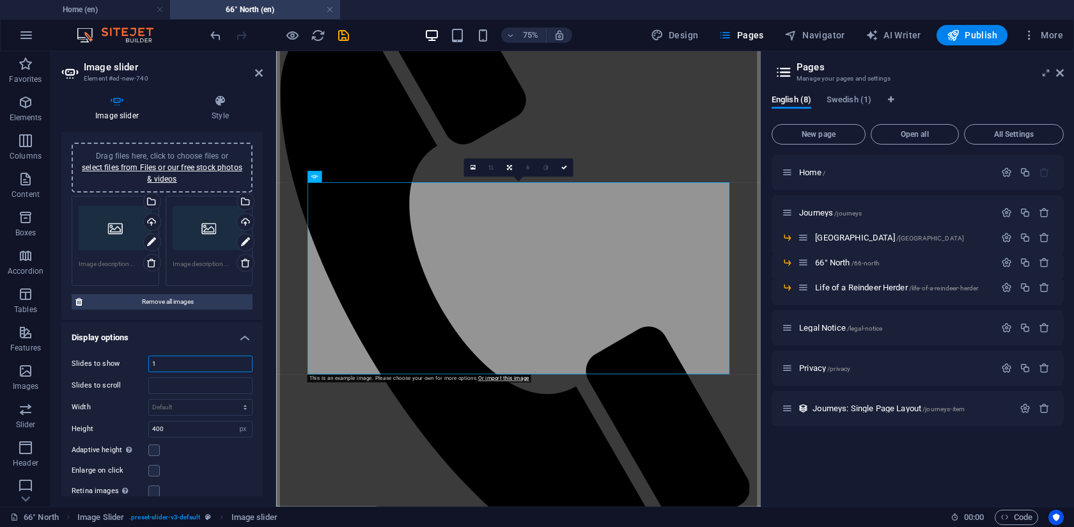
type input "1"
click at [158, 372] on div "Slides to show 1 Slides to scroll Width Default px % rem em vw vh Height 400 De…" at bounding box center [161, 468] width 201 height 247
click at [161, 387] on input "number" at bounding box center [200, 385] width 103 height 15
type input "1"
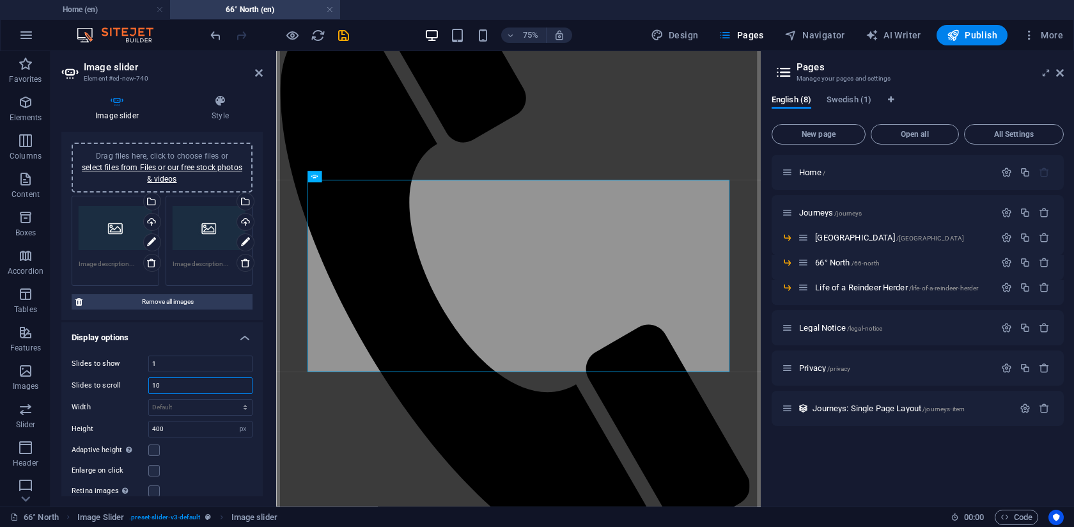
scroll to position [220, 0]
type input "12"
click at [190, 426] on input "400" at bounding box center [200, 428] width 103 height 15
click at [189, 426] on input "400" at bounding box center [200, 428] width 103 height 15
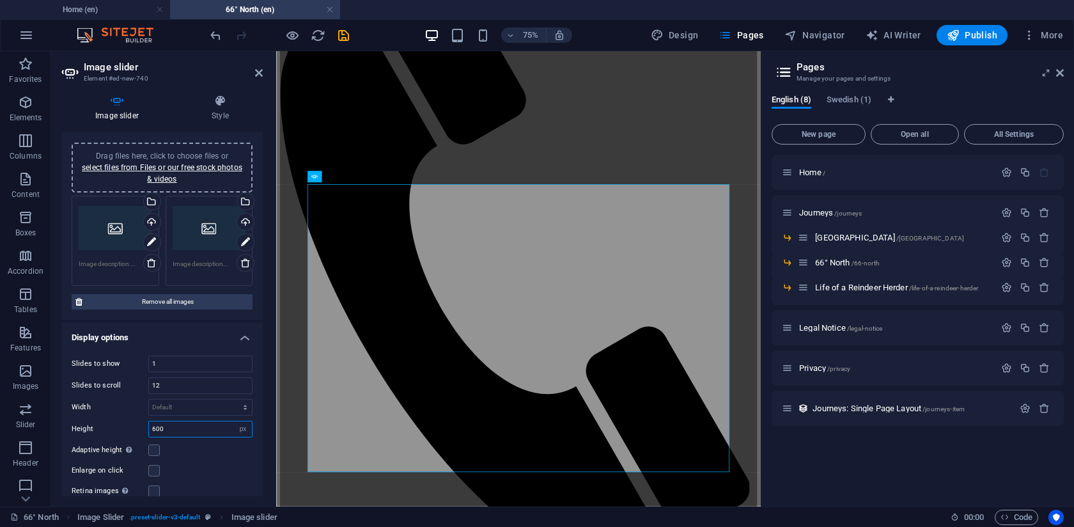
scroll to position [217, 0]
type input "600"
click at [193, 401] on select "Default px % rem em vw vh" at bounding box center [200, 406] width 103 height 15
select select "px"
click at [231, 399] on select "Default px % rem em vw vh" at bounding box center [200, 406] width 103 height 15
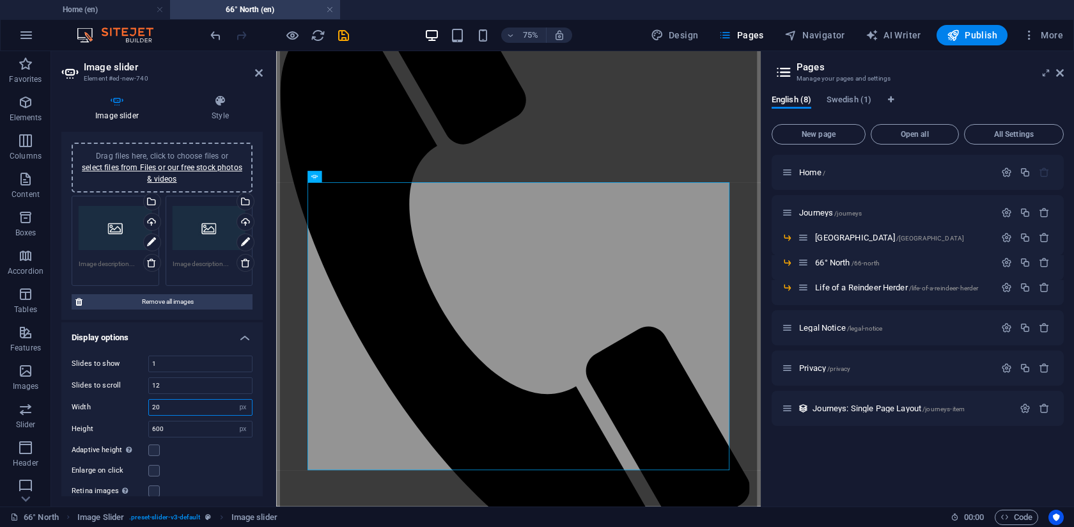
type input "2"
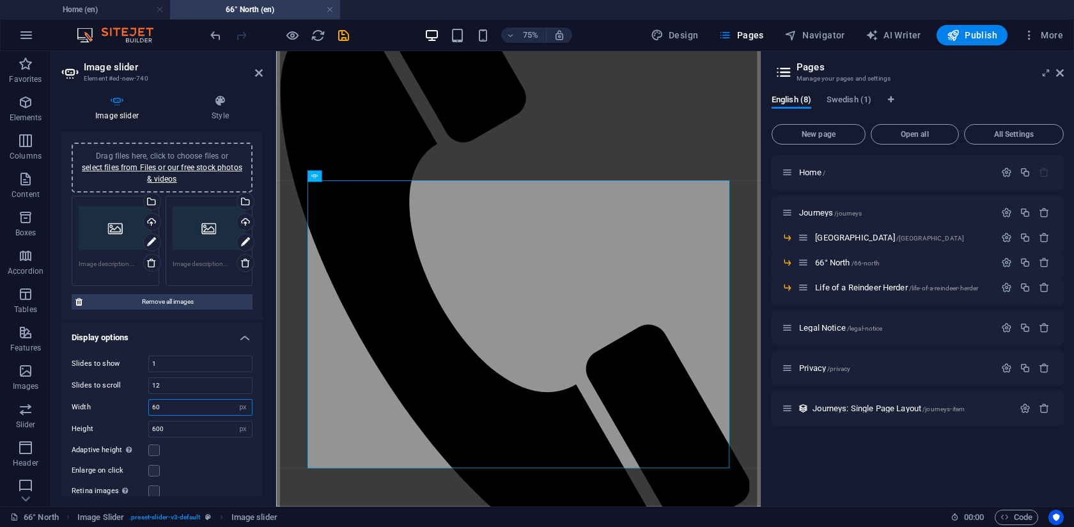
type input "6"
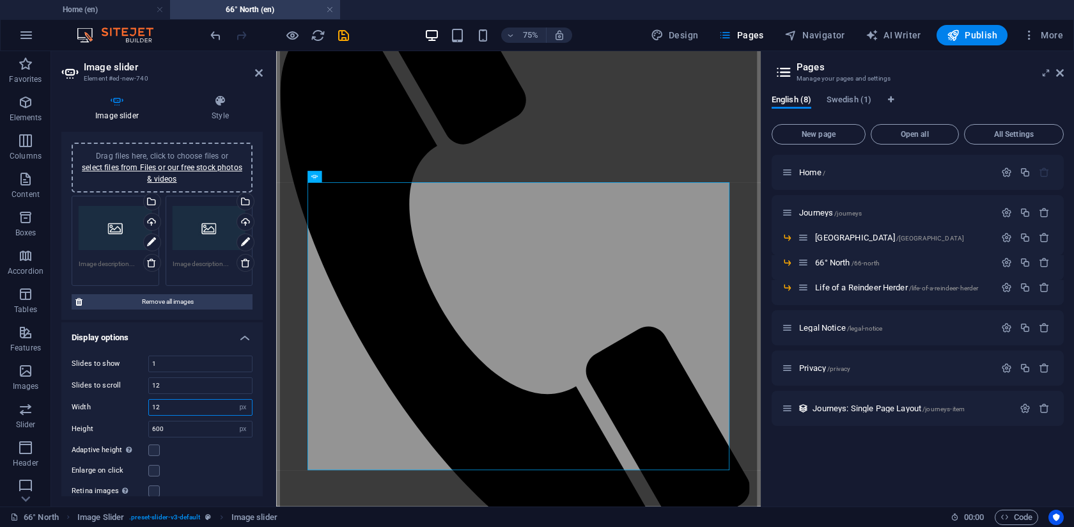
type input "1"
type input "9"
click at [135, 407] on label "Width" at bounding box center [110, 406] width 77 height 7
click at [163, 412] on input "number" at bounding box center [200, 406] width 103 height 15
click at [227, 406] on input "number" at bounding box center [200, 406] width 103 height 15
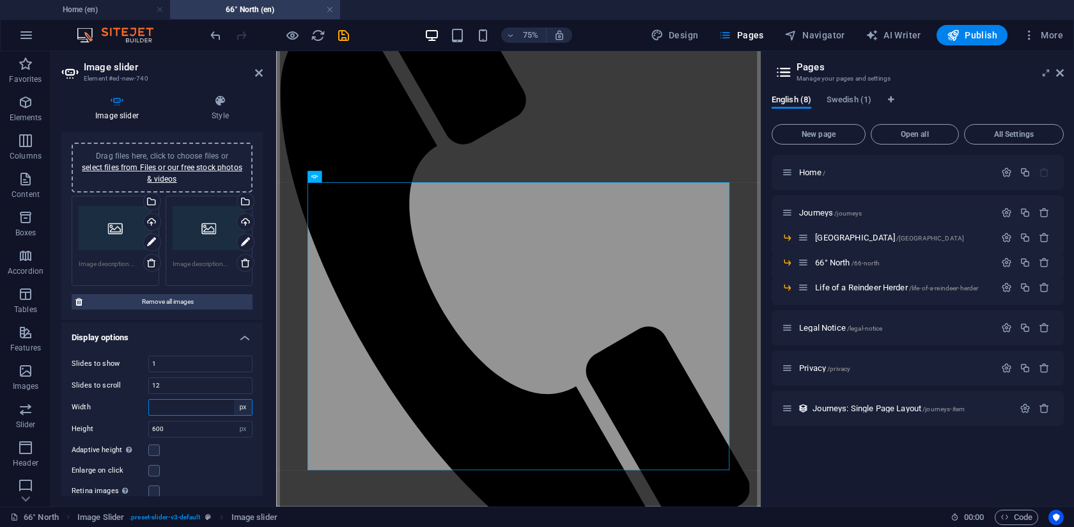
click at [247, 408] on select "Default px % rem em vw vh" at bounding box center [243, 406] width 18 height 15
click at [234, 399] on select "Default px % rem em vw vh" at bounding box center [243, 406] width 18 height 15
select select "DISABLED_OPTION_VALUE"
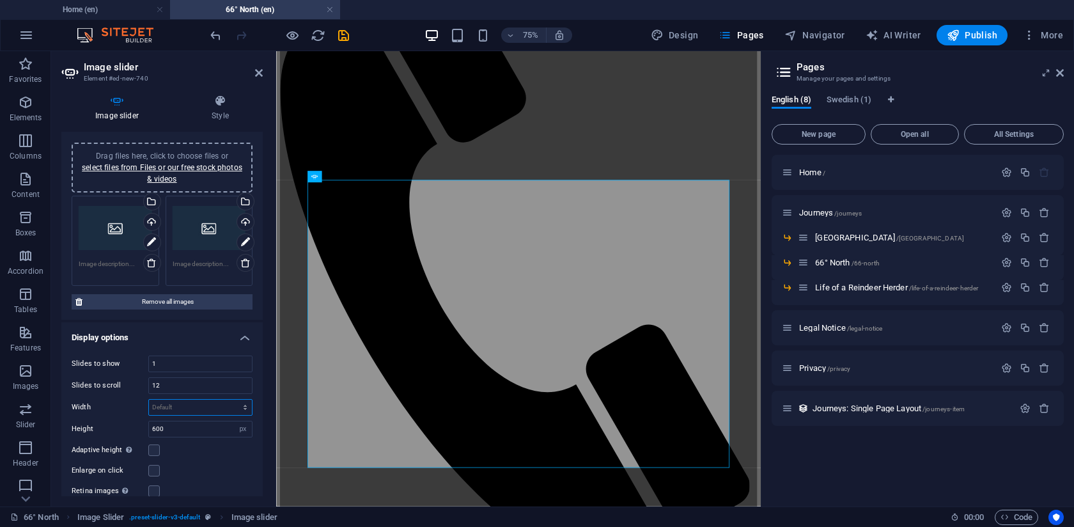
scroll to position [220, 0]
click at [254, 407] on div "Slides to show 1 Slides to scroll 12 Width Default px % rem em vw vh Height 600…" at bounding box center [161, 468] width 201 height 247
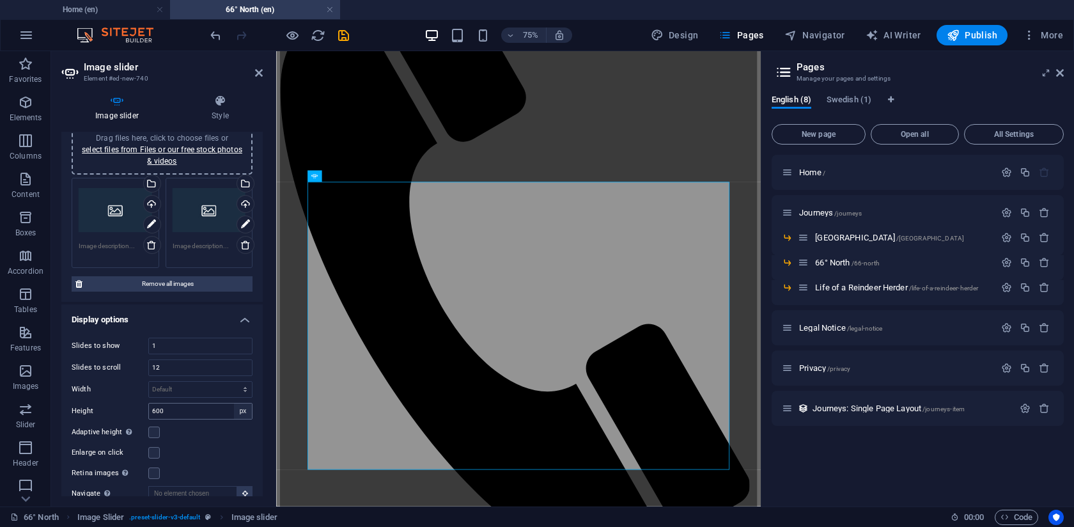
scroll to position [43, 0]
click at [199, 400] on input "600" at bounding box center [200, 407] width 103 height 15
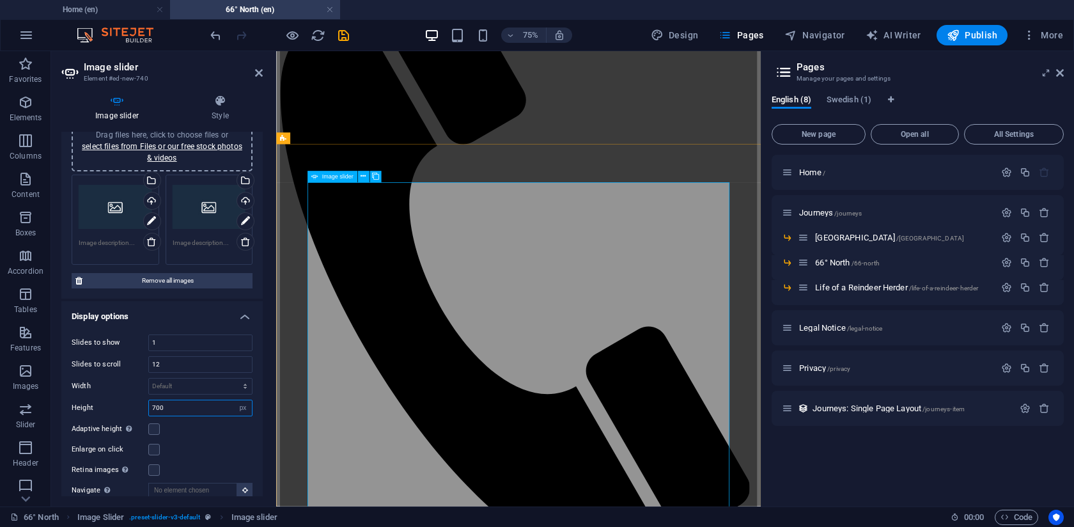
type input "700"
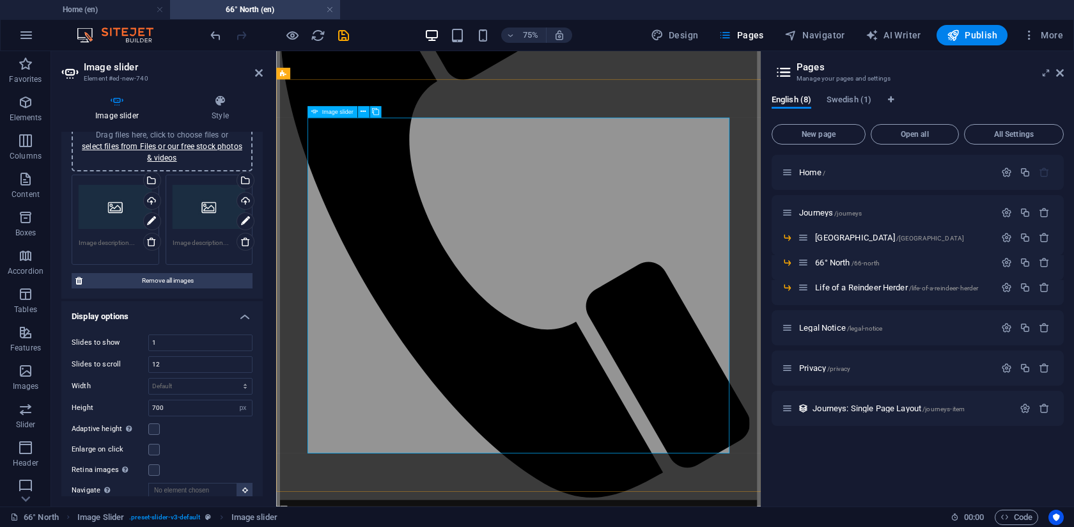
scroll to position [298, 0]
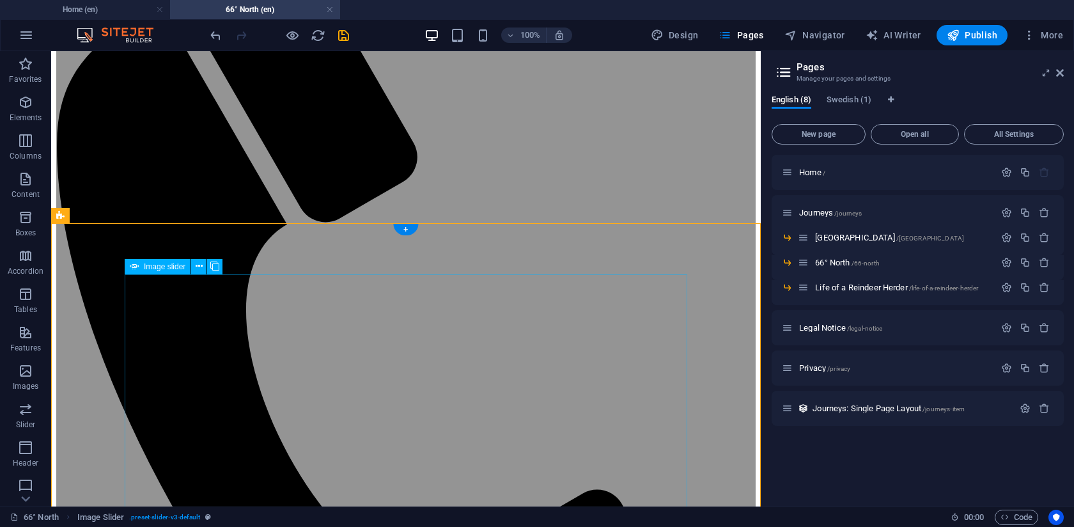
scroll to position [231, 0]
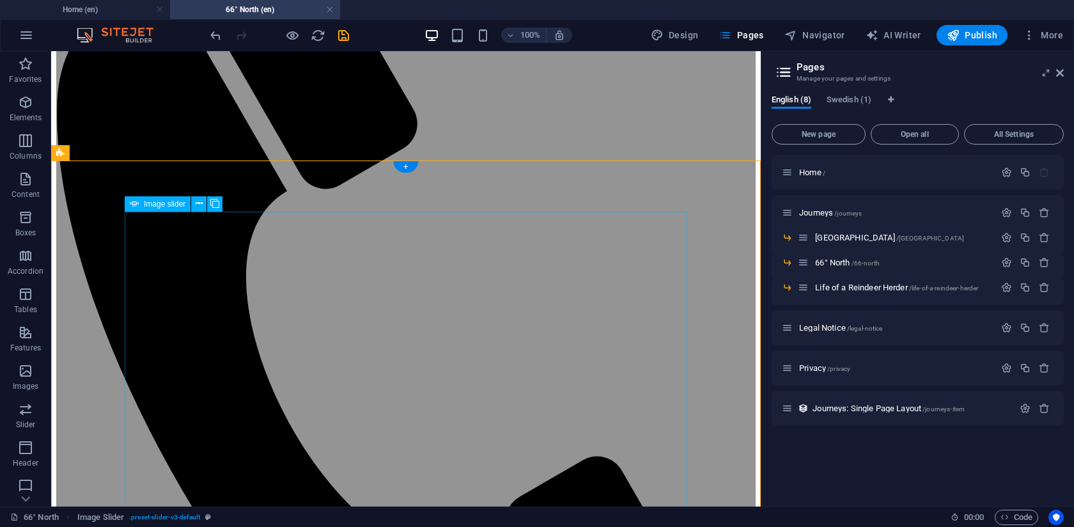
select select "px"
select select "ms"
select select "s"
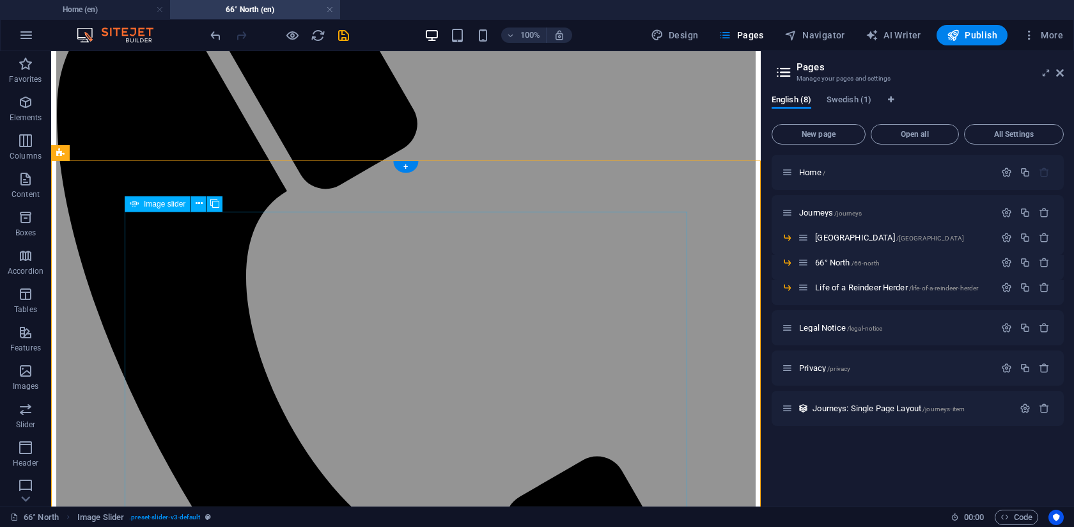
select select "progressive"
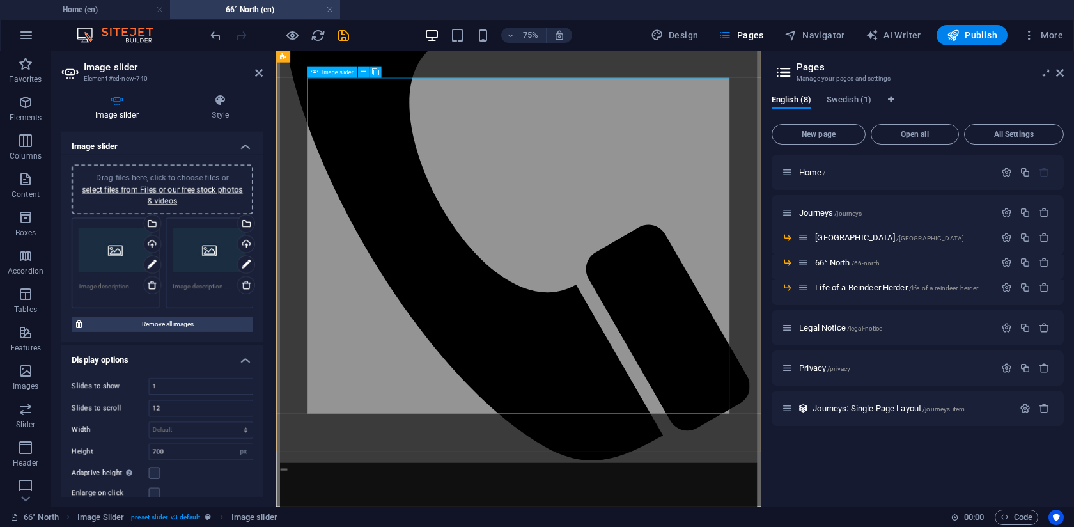
scroll to position [357, 0]
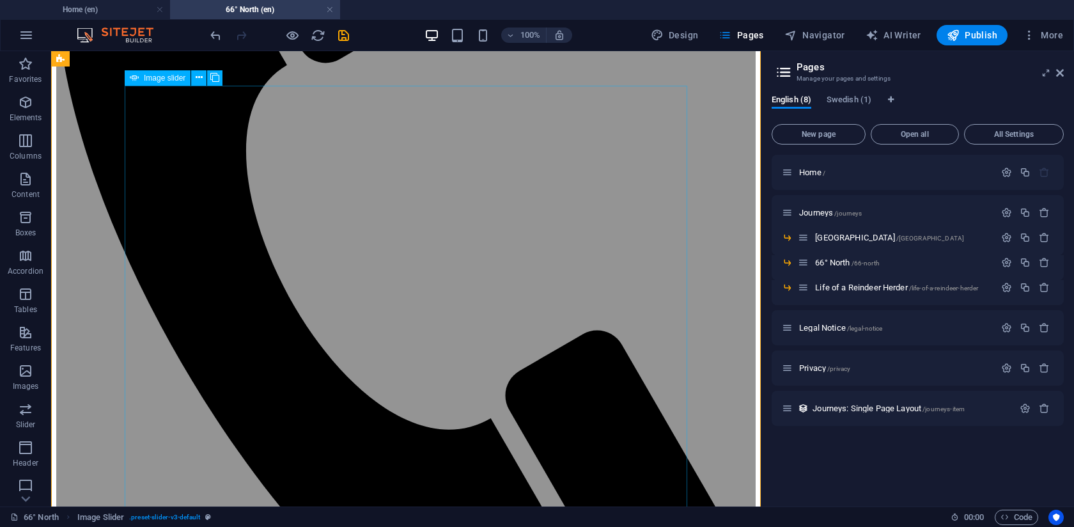
scroll to position [328, 0]
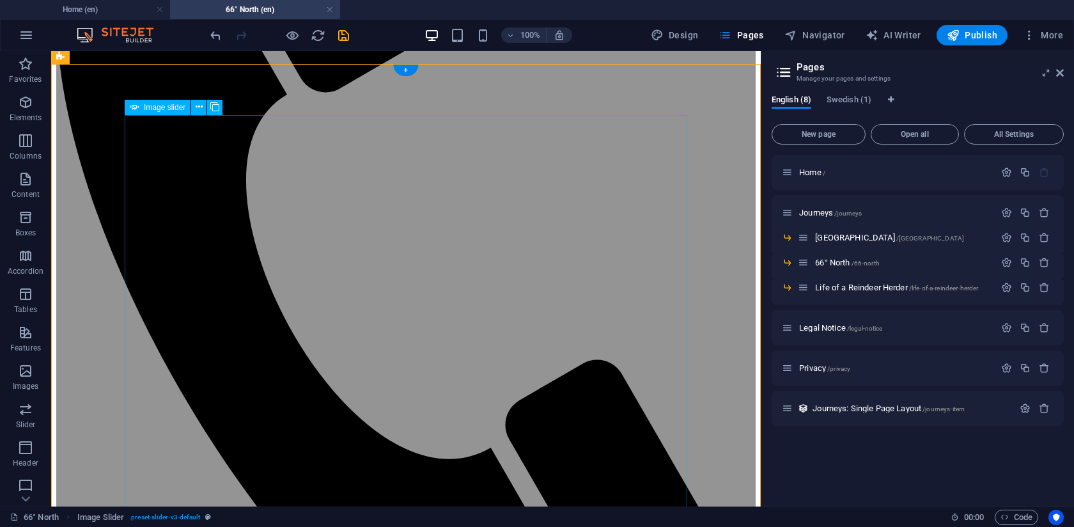
select select "px"
select select "ms"
select select "s"
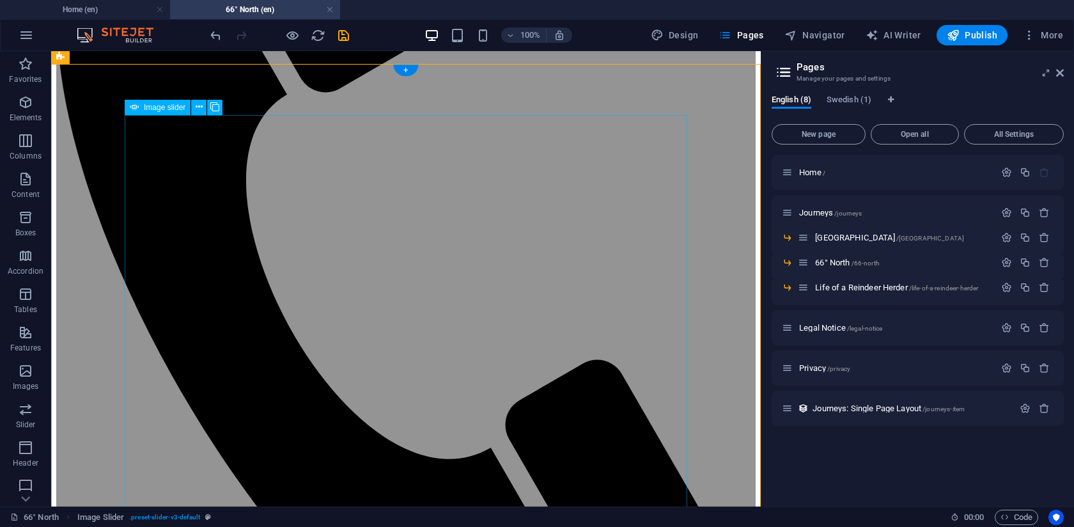
select select "progressive"
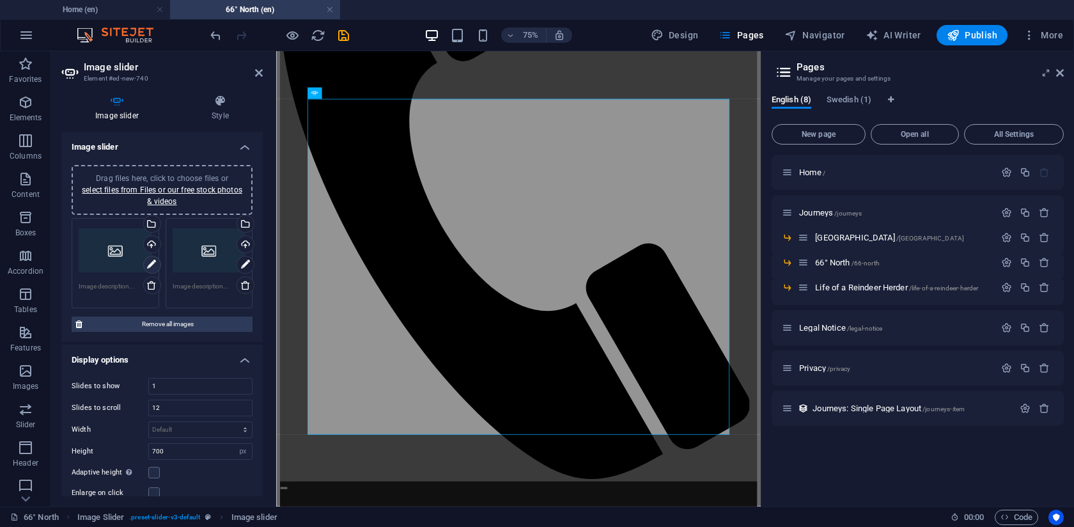
click at [153, 266] on icon at bounding box center [151, 264] width 9 height 15
click at [104, 288] on textarea at bounding box center [115, 290] width 73 height 19
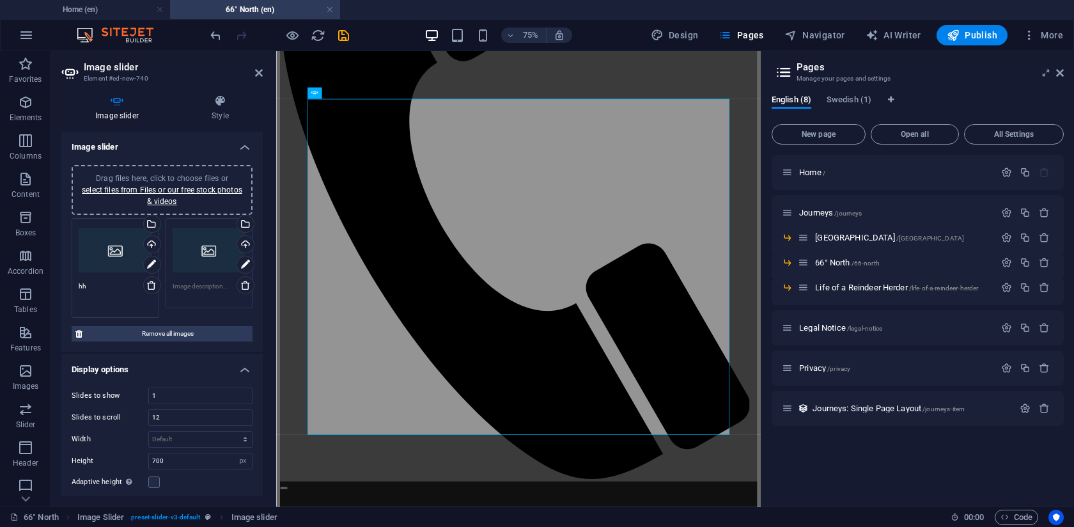
type textarea "h"
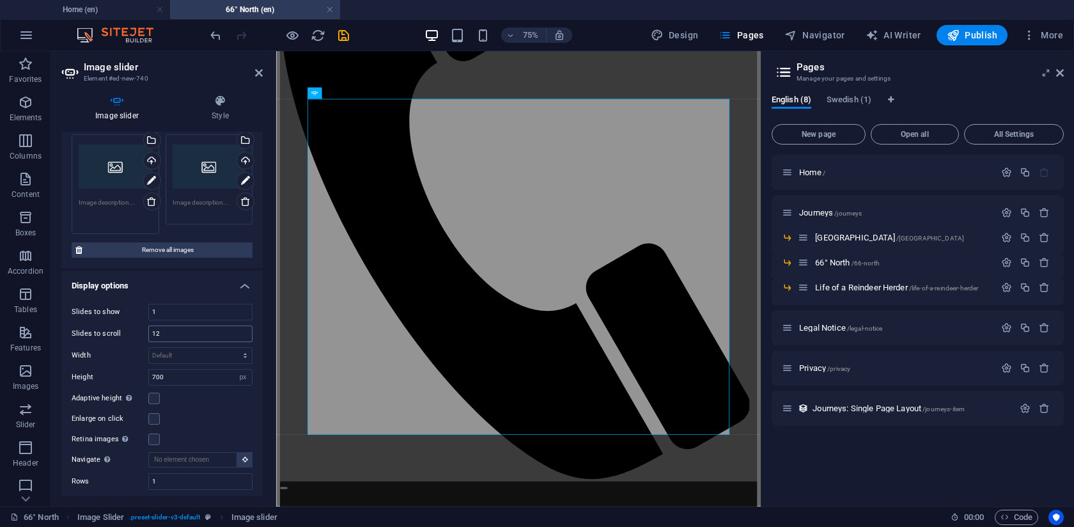
scroll to position [84, 0]
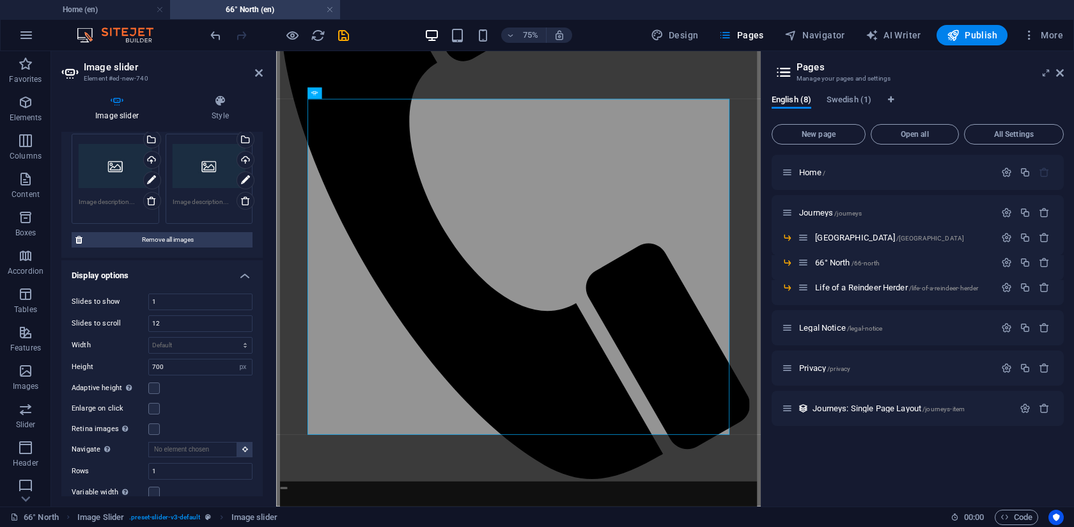
click at [153, 401] on div "Slides to show 1 Slides to scroll 12 Width Default px % rem em vw vh Height 700…" at bounding box center [161, 406] width 201 height 247
click at [154, 389] on label at bounding box center [154, 388] width 12 height 12
click at [0, 0] on input "Adaptive height Automatically adjust the height for single slide horizontal sli…" at bounding box center [0, 0] width 0 height 0
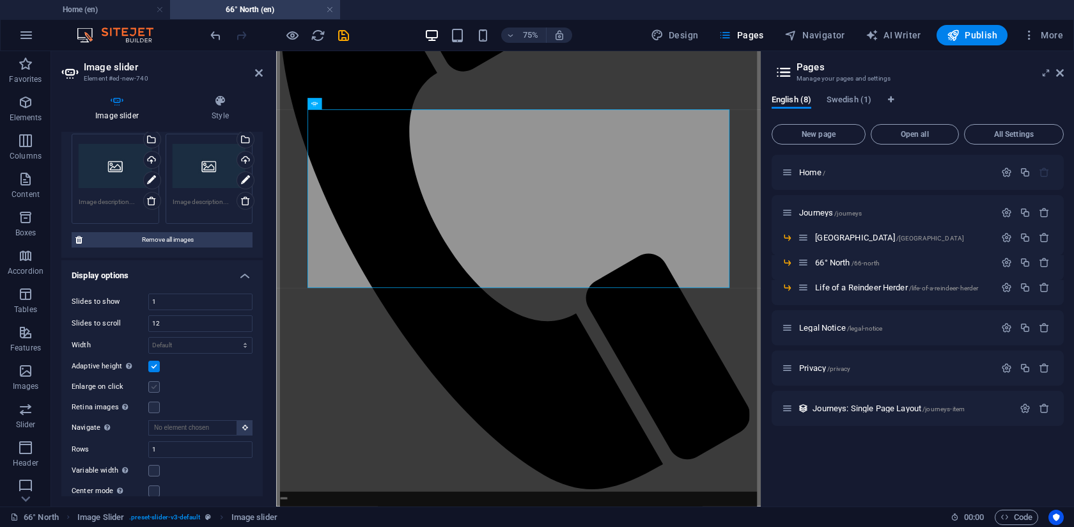
click at [153, 387] on label at bounding box center [154, 387] width 12 height 12
click at [0, 0] on input "Enlarge on click" at bounding box center [0, 0] width 0 height 0
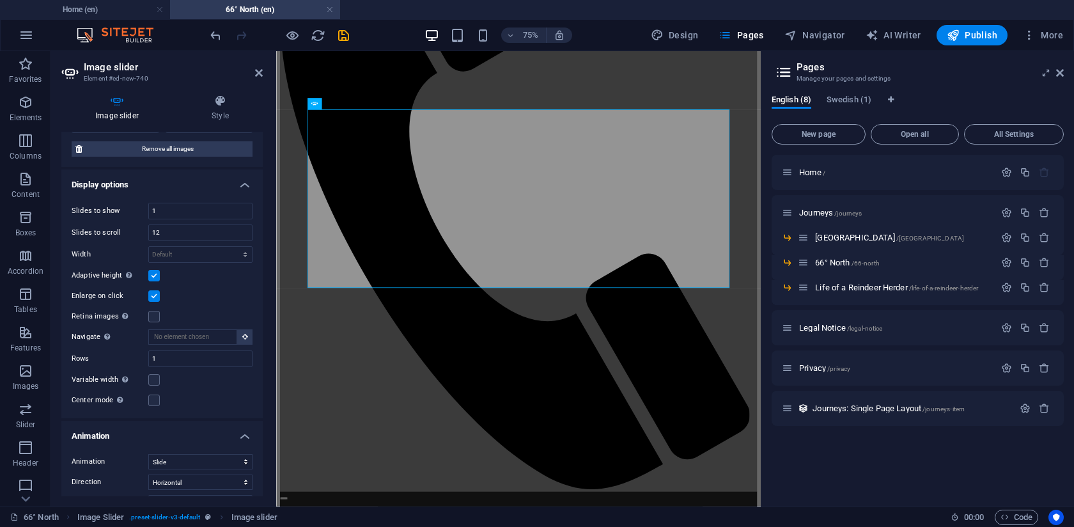
scroll to position [176, 0]
click at [155, 399] on label at bounding box center [154, 400] width 12 height 12
click at [0, 0] on input "Center mode Enables centered view with partial previous/next slide. Use with od…" at bounding box center [0, 0] width 0 height 0
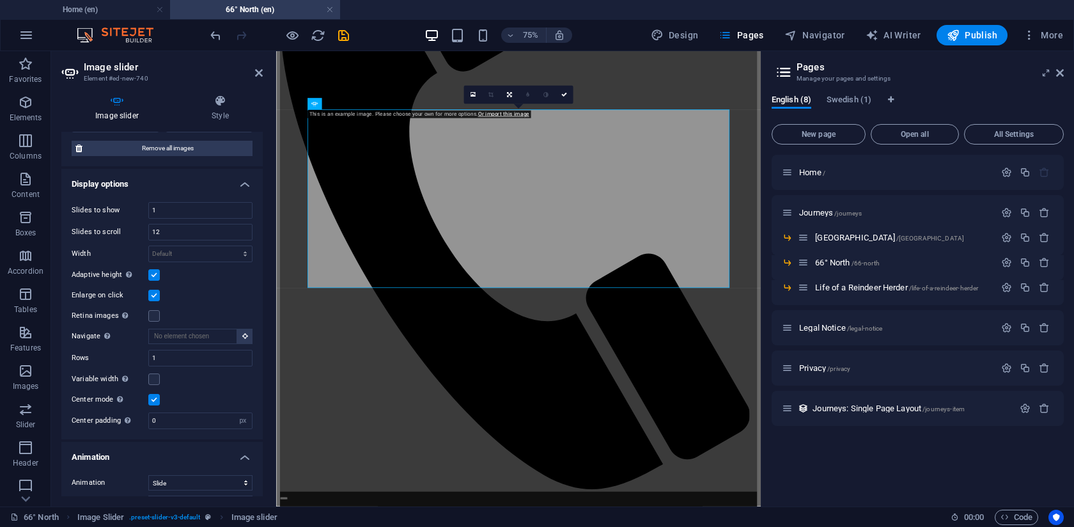
click at [157, 403] on label at bounding box center [154, 400] width 12 height 12
click at [0, 0] on input "Center mode Enables centered view with partial previous/next slide. Use with od…" at bounding box center [0, 0] width 0 height 0
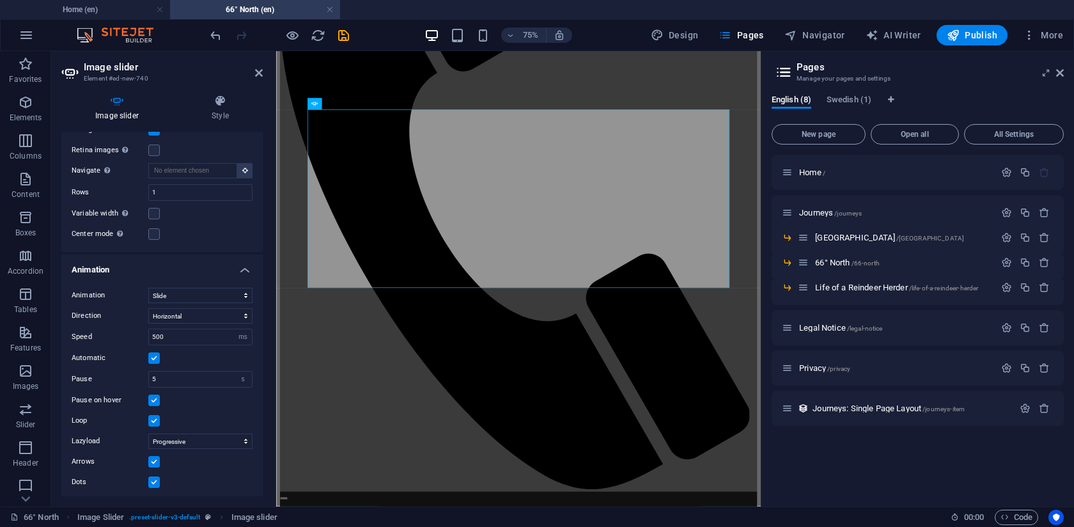
scroll to position [344, 0]
click at [189, 439] on select "Off On demand Progressive" at bounding box center [200, 437] width 104 height 15
click at [183, 317] on select "Horizontal Vertical" at bounding box center [200, 312] width 104 height 15
click at [148, 305] on select "Horizontal Vertical" at bounding box center [200, 312] width 104 height 15
click at [174, 297] on select "Slide Fade" at bounding box center [200, 291] width 104 height 15
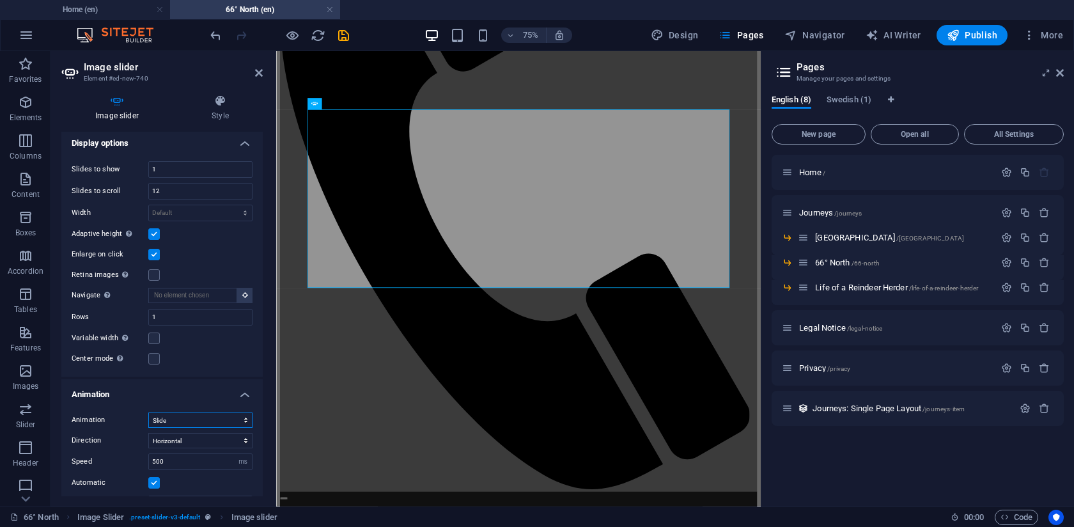
scroll to position [0, 0]
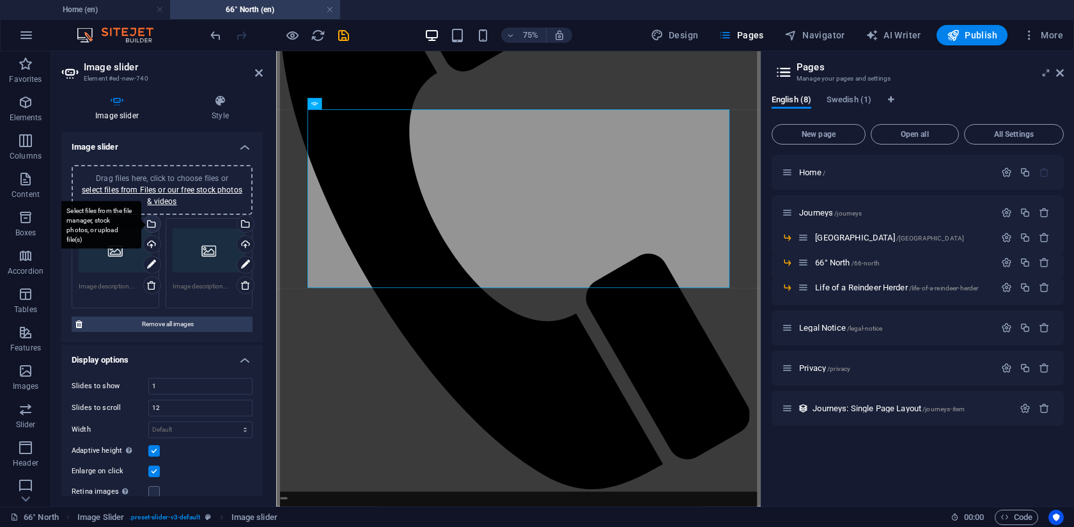
click at [152, 221] on div "Select files from the file manager, stock photos, or upload file(s)" at bounding box center [150, 224] width 19 height 19
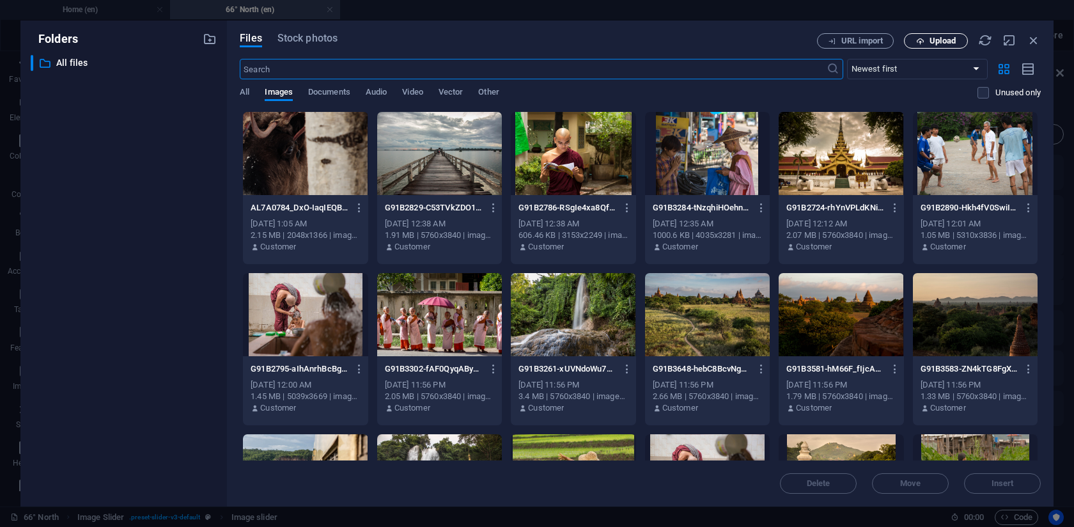
click at [940, 43] on span "Upload" at bounding box center [942, 41] width 26 height 8
